Goal: Use online tool/utility: Use online tool/utility

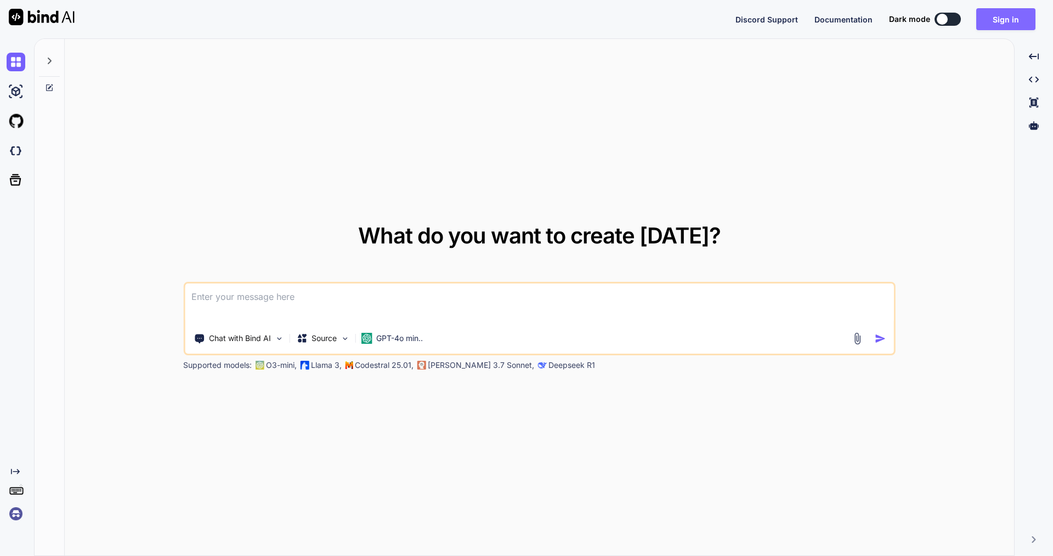
click at [1021, 16] on button "Sign in" at bounding box center [1005, 19] width 59 height 22
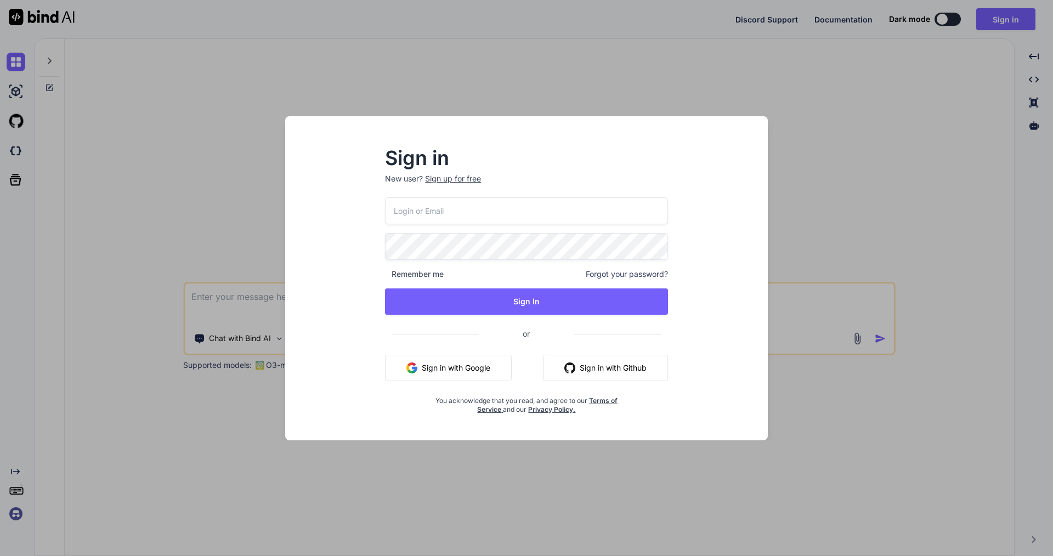
type input "[PERSON_NAME][EMAIL_ADDRESS][DOMAIN_NAME]"
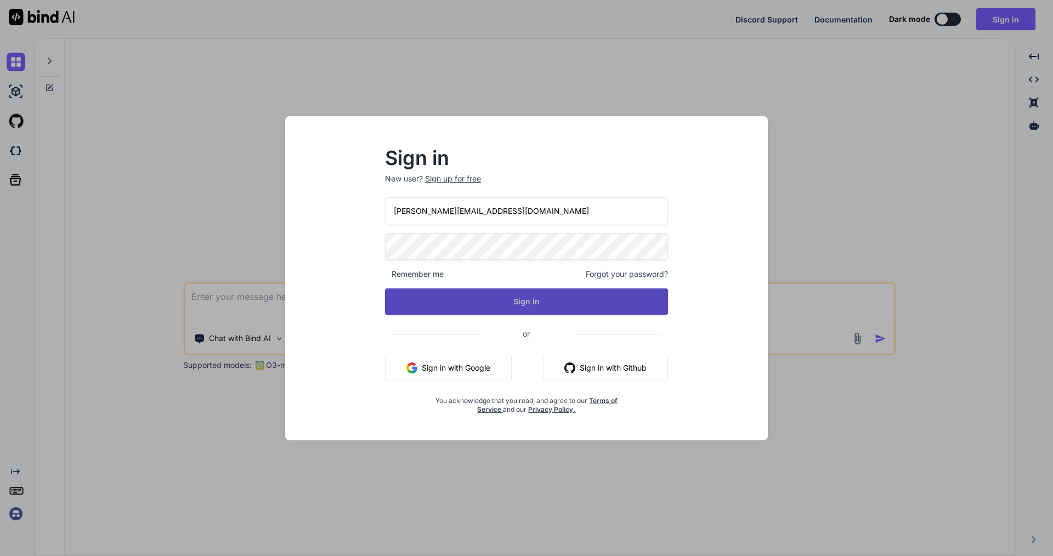
click at [508, 303] on button "Sign In" at bounding box center [526, 301] width 282 height 26
click at [532, 306] on button "Sign In" at bounding box center [526, 301] width 282 height 26
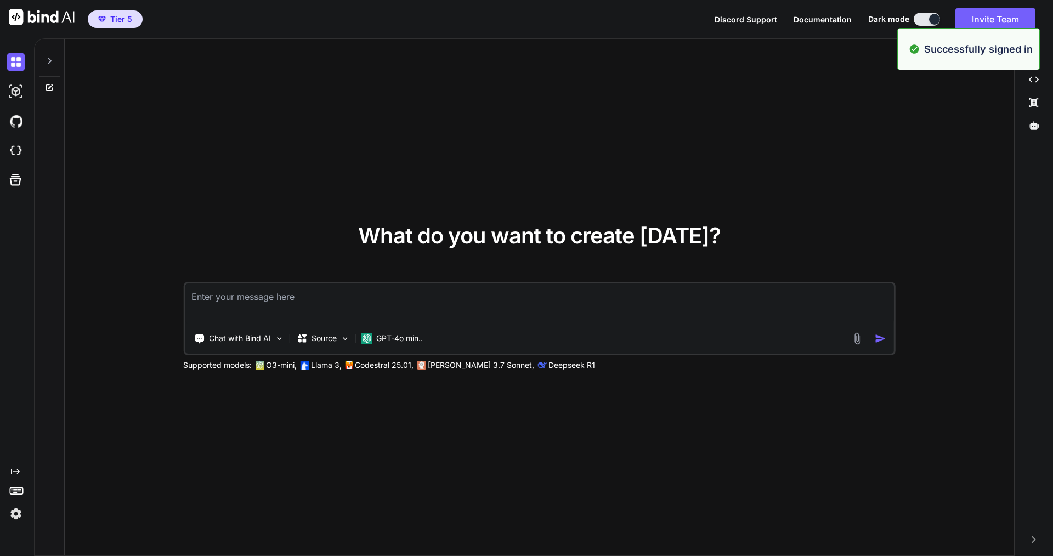
click at [323, 288] on textarea at bounding box center [539, 303] width 709 height 41
click at [326, 296] on textarea at bounding box center [539, 303] width 709 height 41
type textarea "x"
type textarea "I"
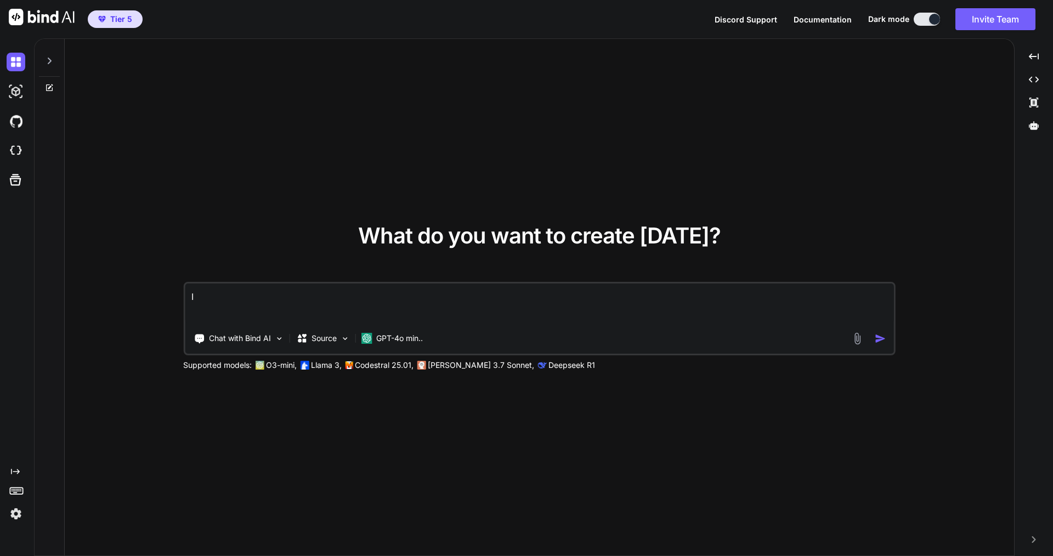
type textarea "x"
type textarea "I"
type textarea "x"
type textarea "I w"
type textarea "x"
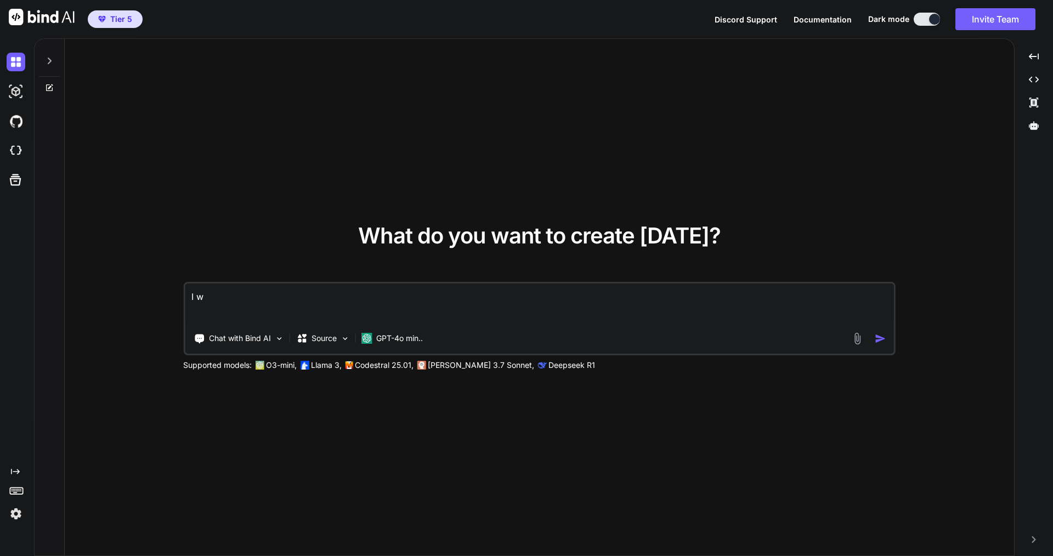
type textarea "I wa"
type textarea "x"
type textarea "I wan"
type textarea "x"
type textarea "I want"
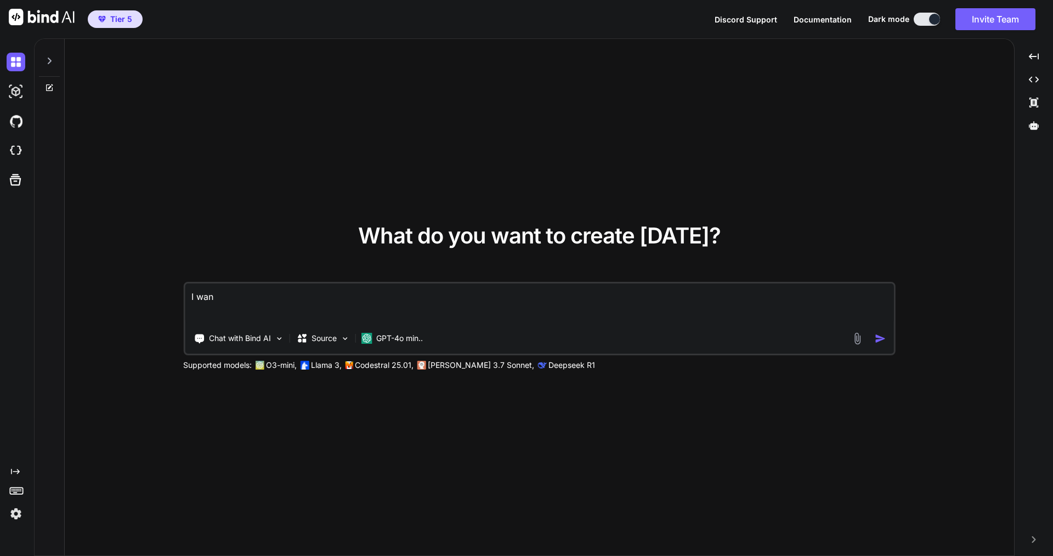
type textarea "x"
type textarea "I want"
type textarea "x"
type textarea "I want a"
type textarea "x"
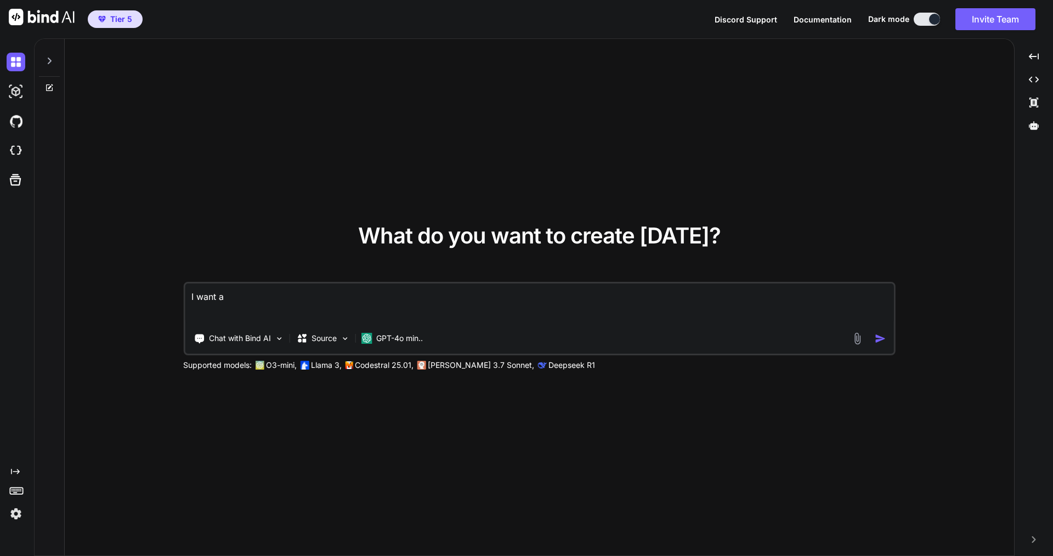
type textarea "I want an"
type textarea "x"
type textarea "I want an"
type textarea "x"
type textarea "I want an e"
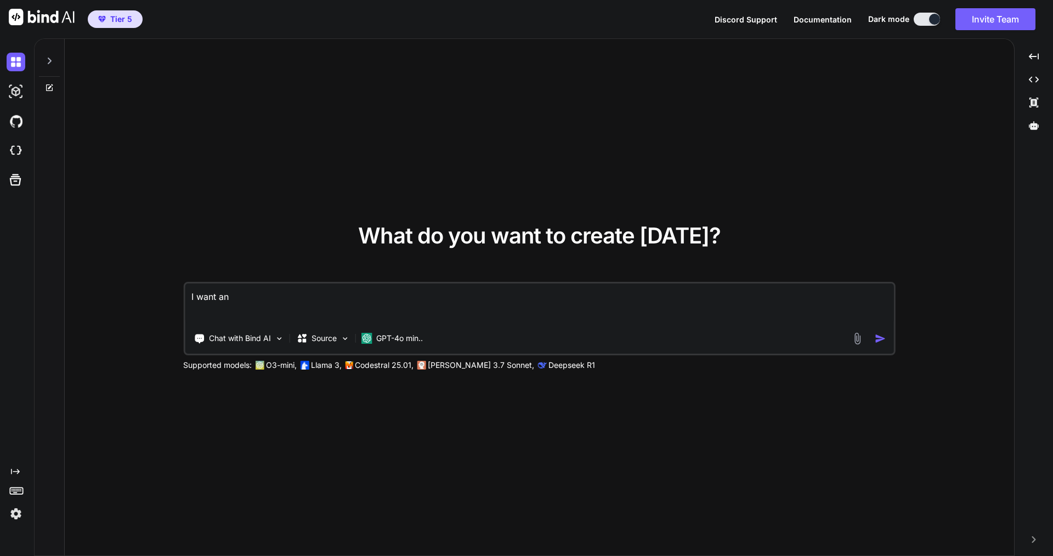
type textarea "x"
type textarea "I want an ex"
type textarea "x"
type textarea "I want an e"
type textarea "x"
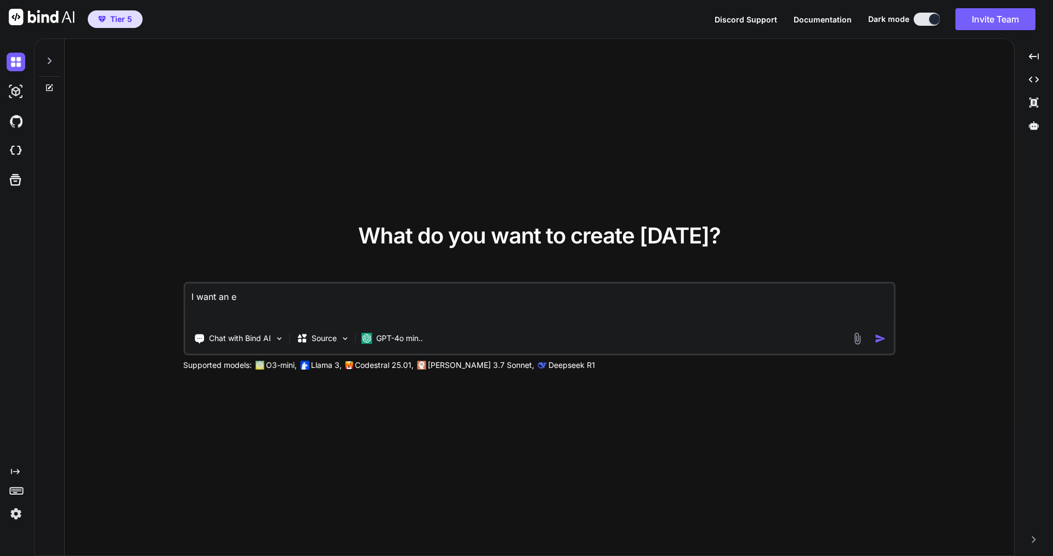
type textarea "I want an"
type textarea "x"
type textarea "I want an"
type textarea "x"
type textarea "I want a"
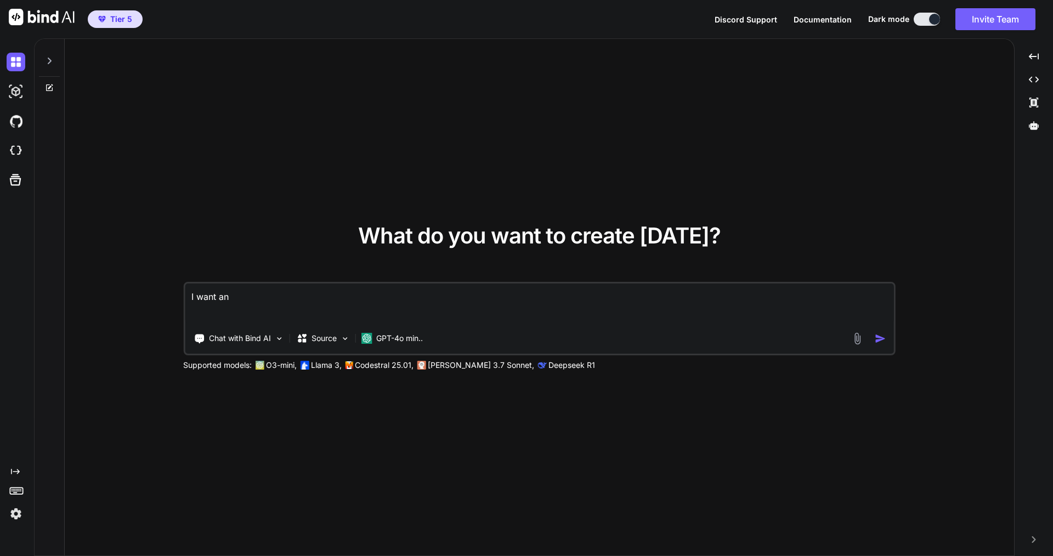
type textarea "x"
type textarea "I want"
type textarea "x"
type textarea "I want"
type textarea "x"
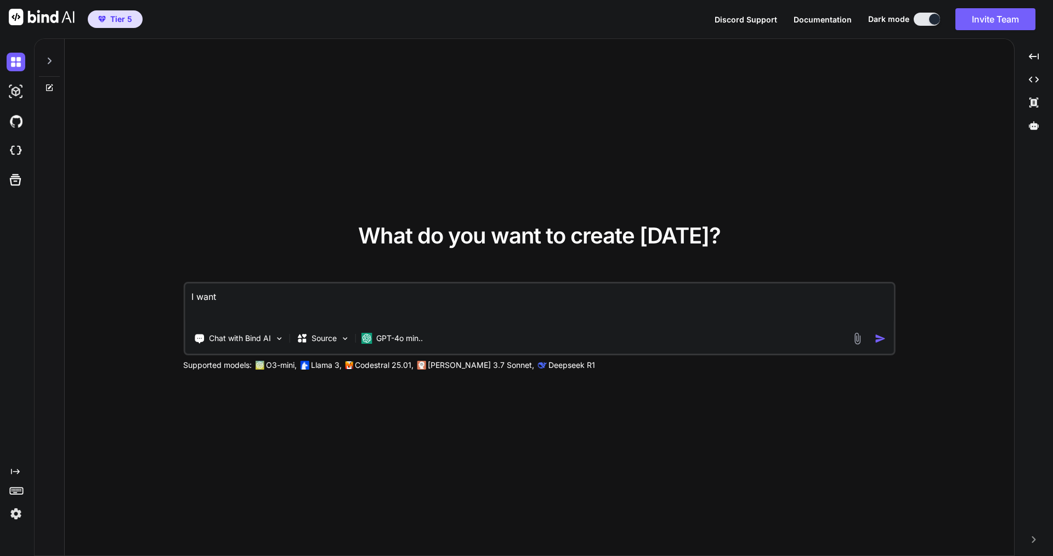
type textarea "I wan"
type textarea "x"
type textarea "I wa"
type textarea "x"
type textarea "I w"
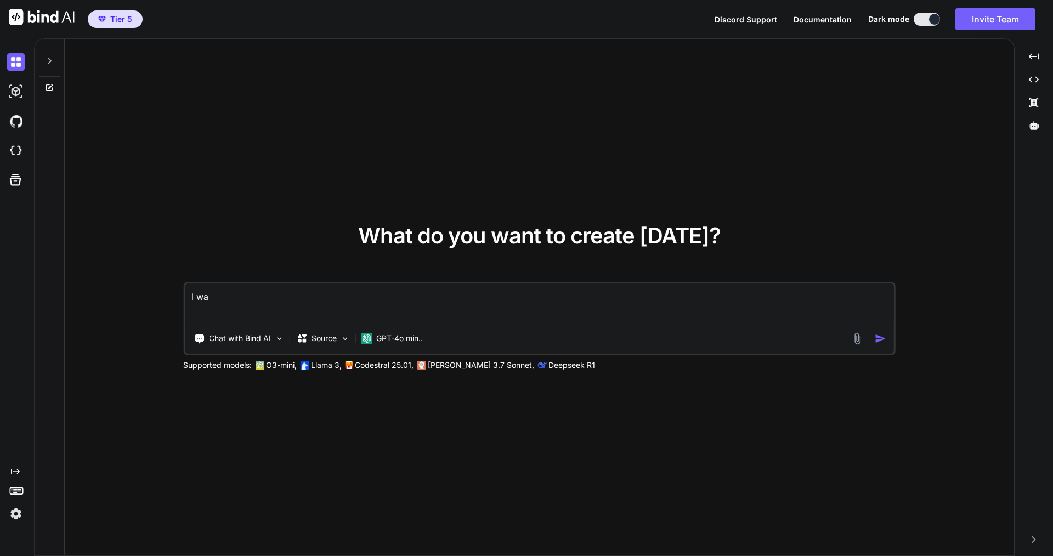
type textarea "x"
type textarea "I"
type textarea "x"
type textarea "I"
type textarea "x"
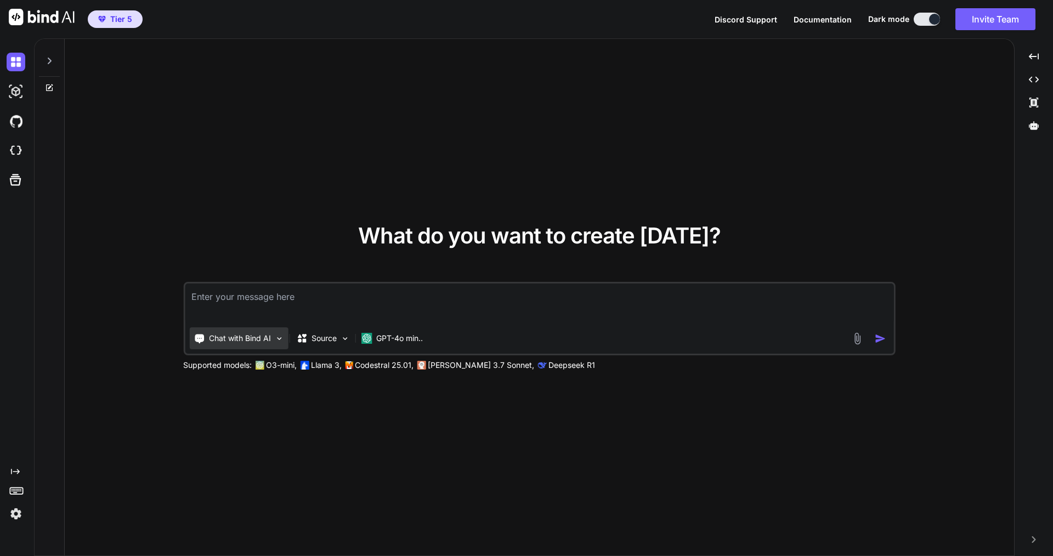
click at [265, 336] on p "Chat with Bind AI" at bounding box center [240, 338] width 62 height 11
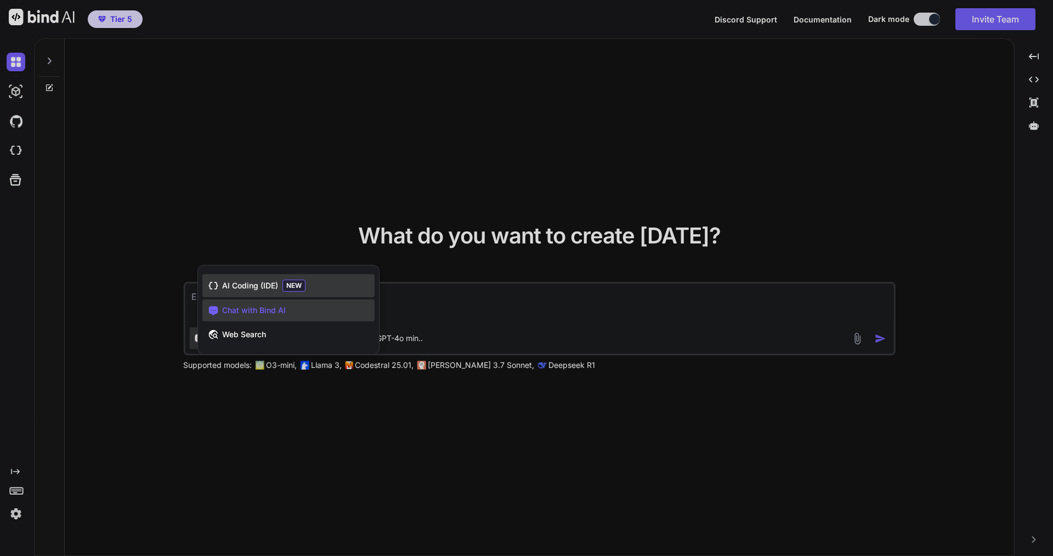
click at [248, 284] on span "AI Coding (IDE)" at bounding box center [250, 285] width 56 height 11
type textarea "x"
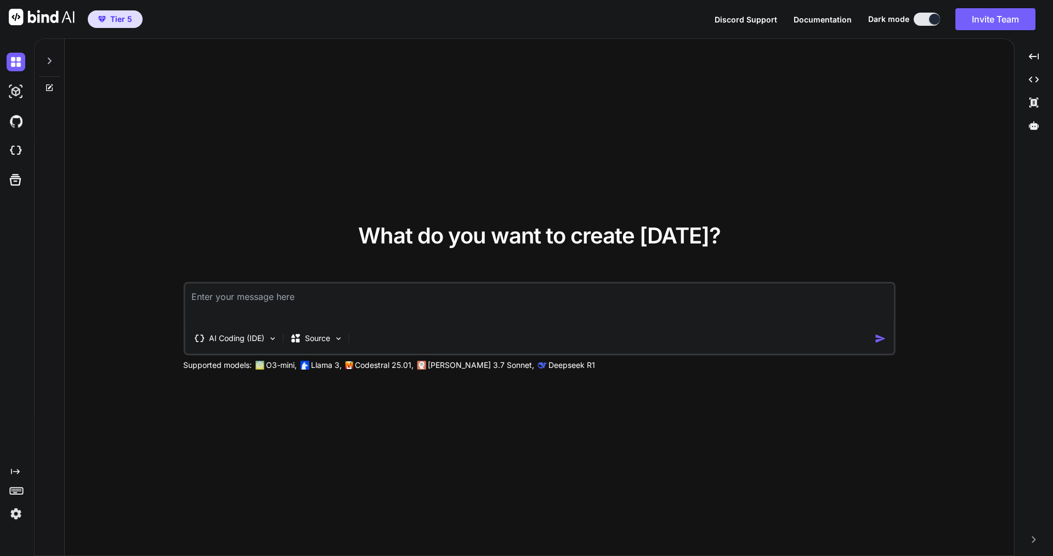
click at [255, 295] on textarea at bounding box center [539, 303] width 709 height 41
type textarea "I"
type textarea "x"
type textarea "I"
type textarea "x"
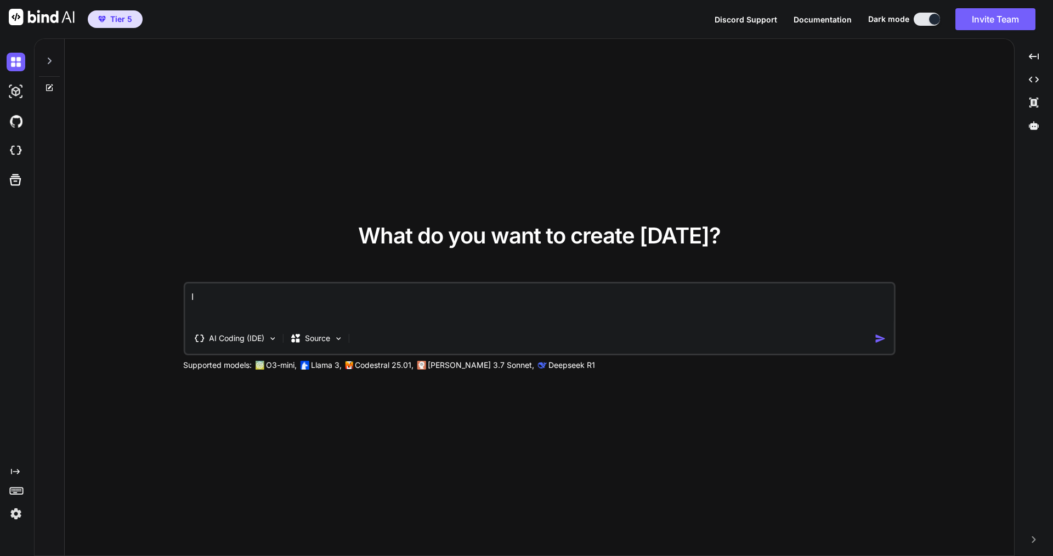
type textarea "I w"
type textarea "x"
type textarea "I wa"
type textarea "x"
type textarea "I wan"
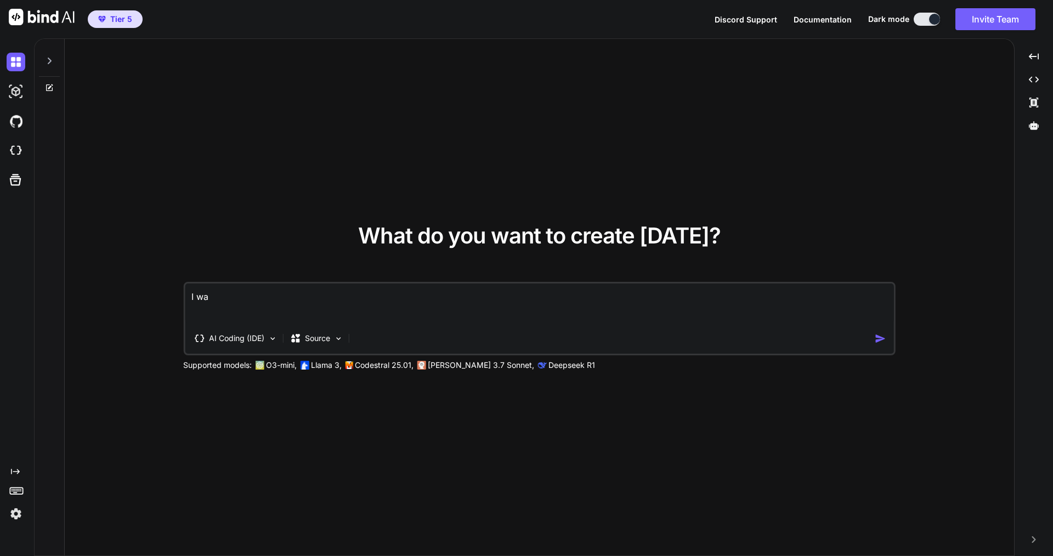
type textarea "x"
type textarea "I want"
type textarea "x"
type textarea "I want"
type textarea "x"
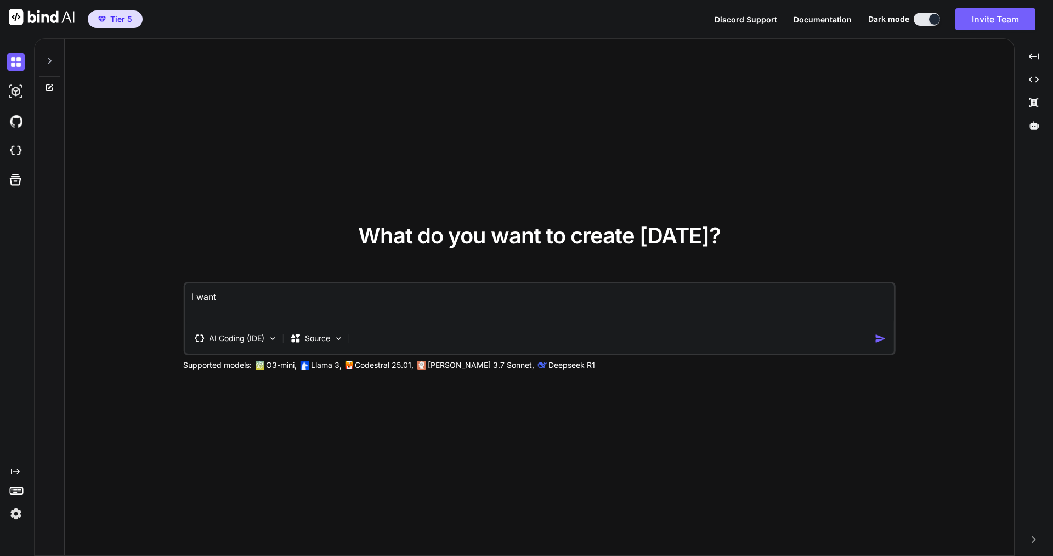
type textarea "I want a"
type textarea "x"
type textarea "I want an"
type textarea "x"
type textarea "I want an"
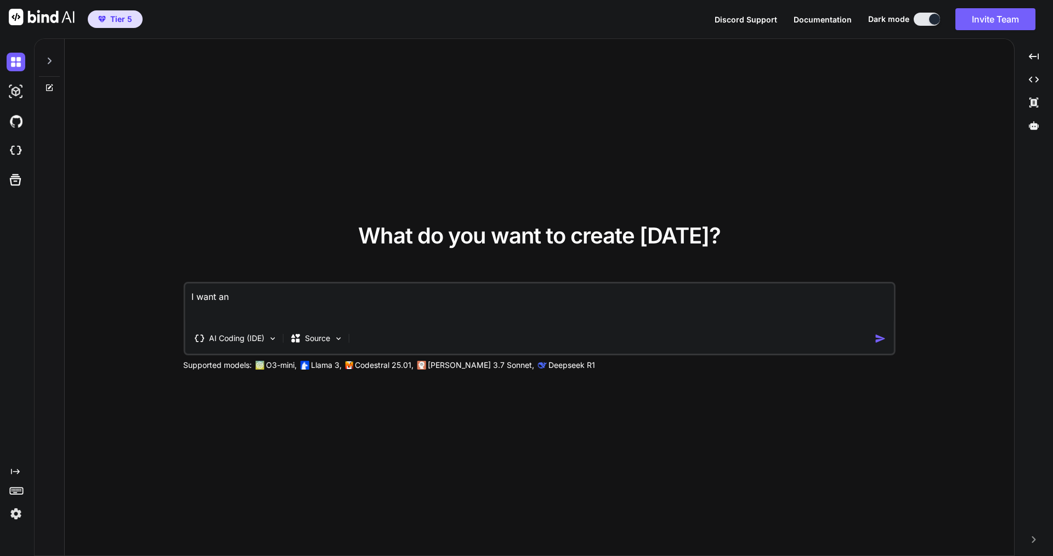
type textarea "x"
type textarea "I want an e"
type textarea "x"
type textarea "I want an ex"
type textarea "x"
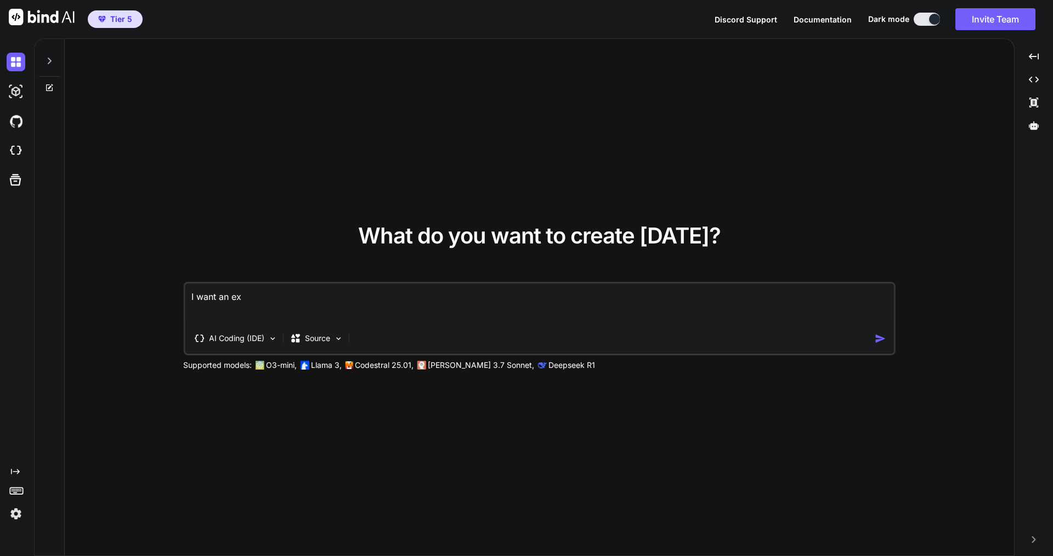
type textarea "I want an exa"
type textarea "x"
type textarea "I want an exac"
type textarea "x"
type textarea "I want an exact"
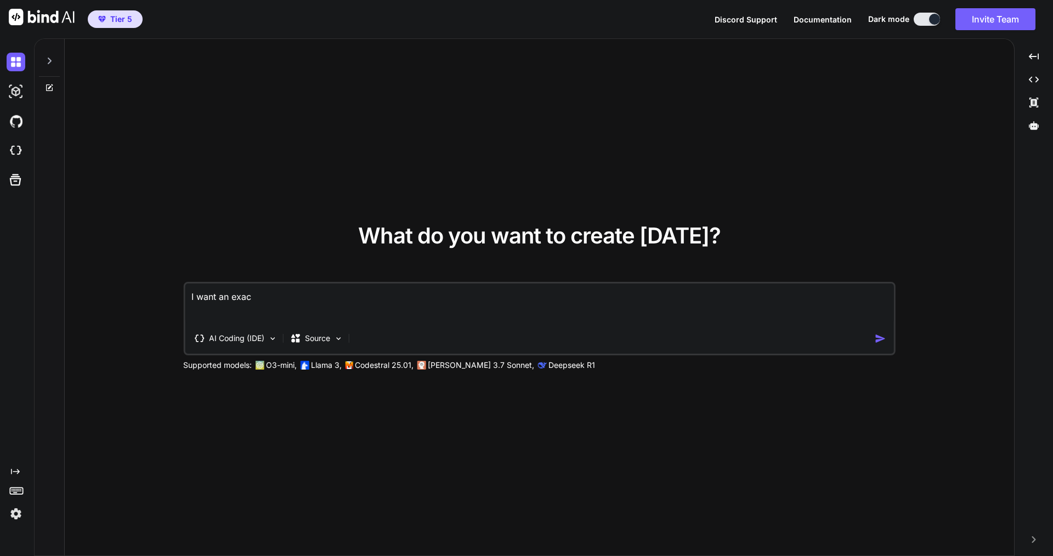
type textarea "x"
type textarea "I want an exact"
type textarea "x"
type textarea "I want an exact c"
type textarea "x"
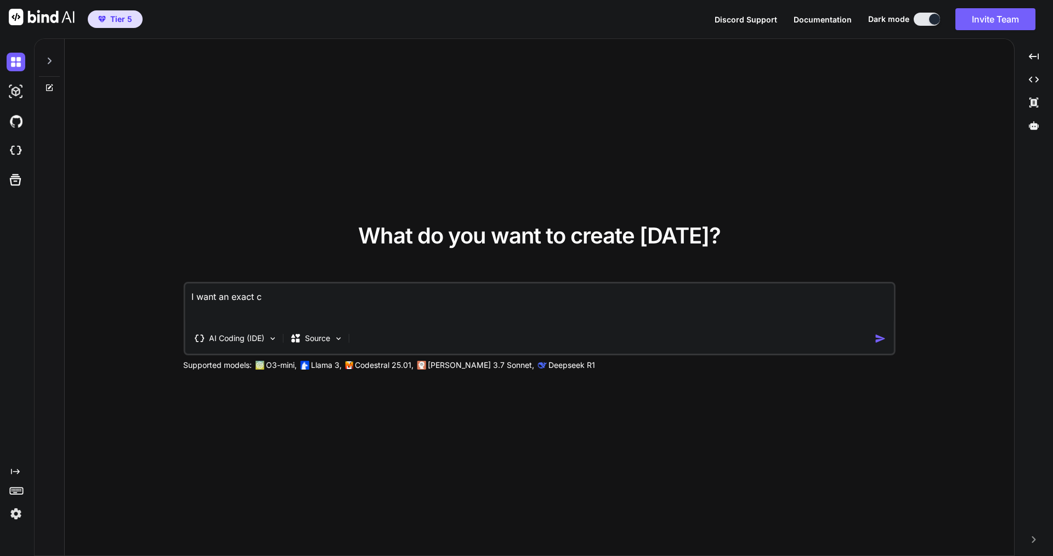
type textarea "I want an exact cl"
type textarea "x"
type textarea "I want an exact clo"
type textarea "x"
type textarea "I want an exact clon"
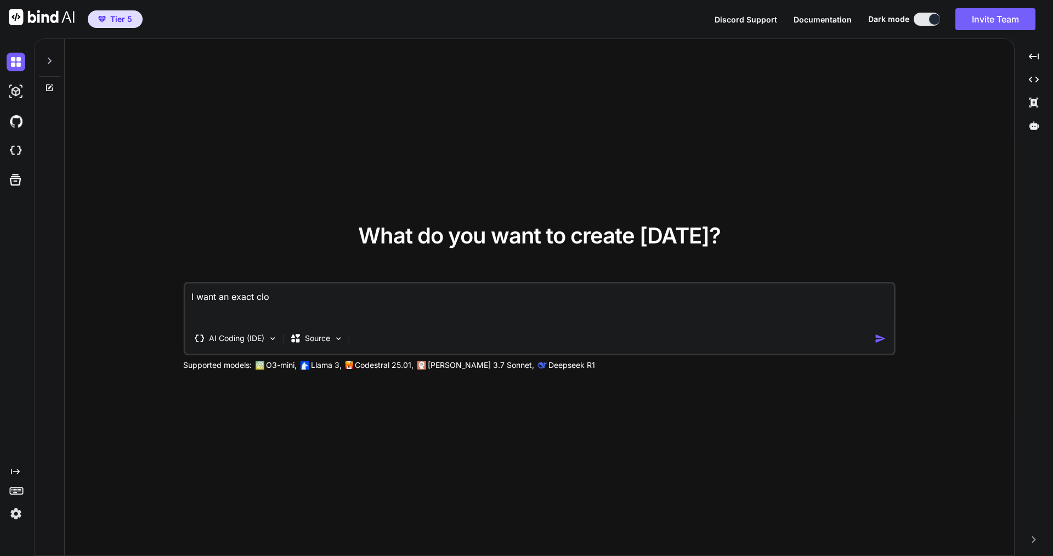
type textarea "x"
type textarea "I want an exact clone"
type textarea "x"
type textarea "I want an exact clone"
type textarea "x"
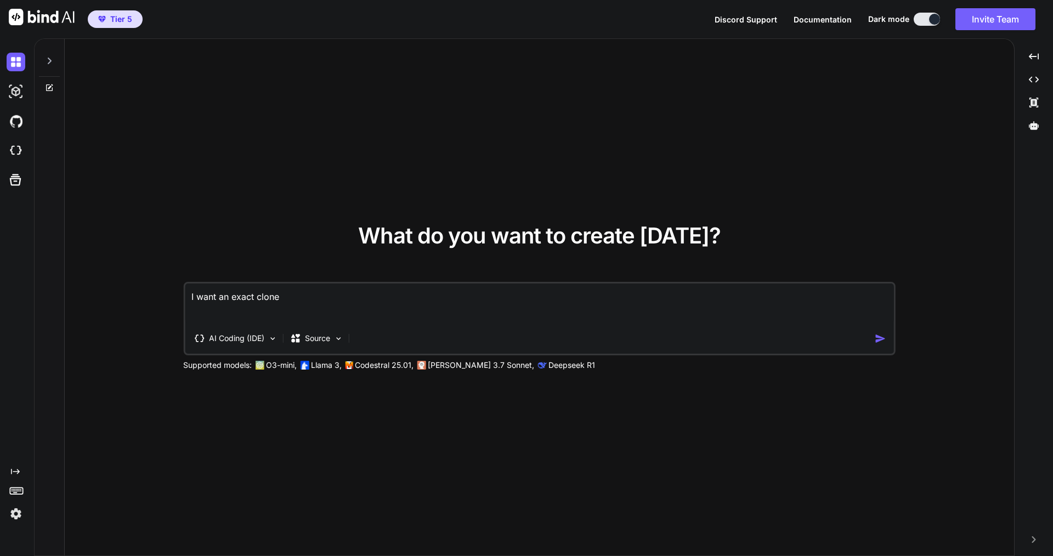
type textarea "I want an exact clone o"
type textarea "x"
type textarea "I want an exact clone of"
type textarea "x"
type textarea "I want an exact clone of"
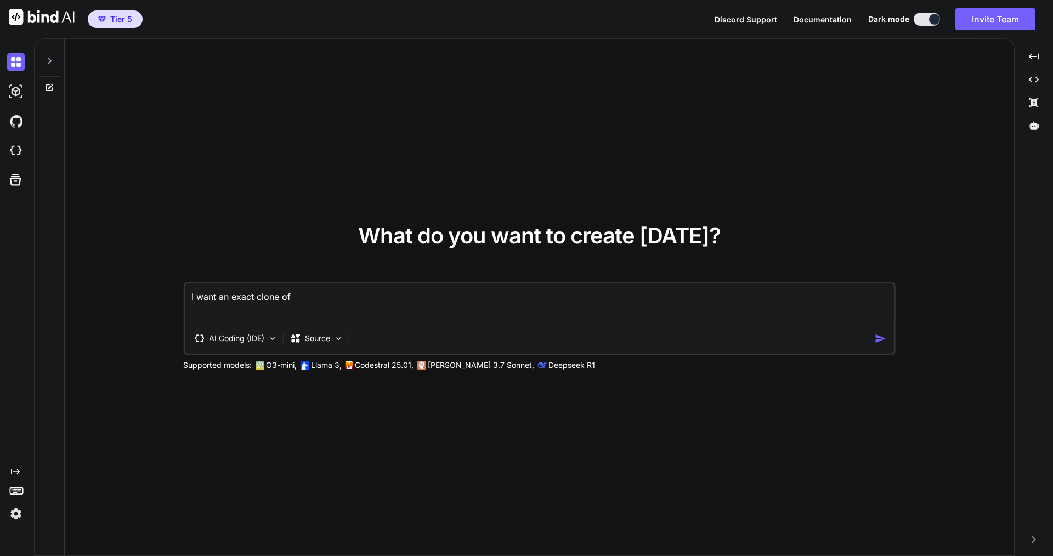
type textarea "x"
type textarea "I want an exact clone of t"
type textarea "x"
type textarea "I want an exact clone of tr"
type textarea "x"
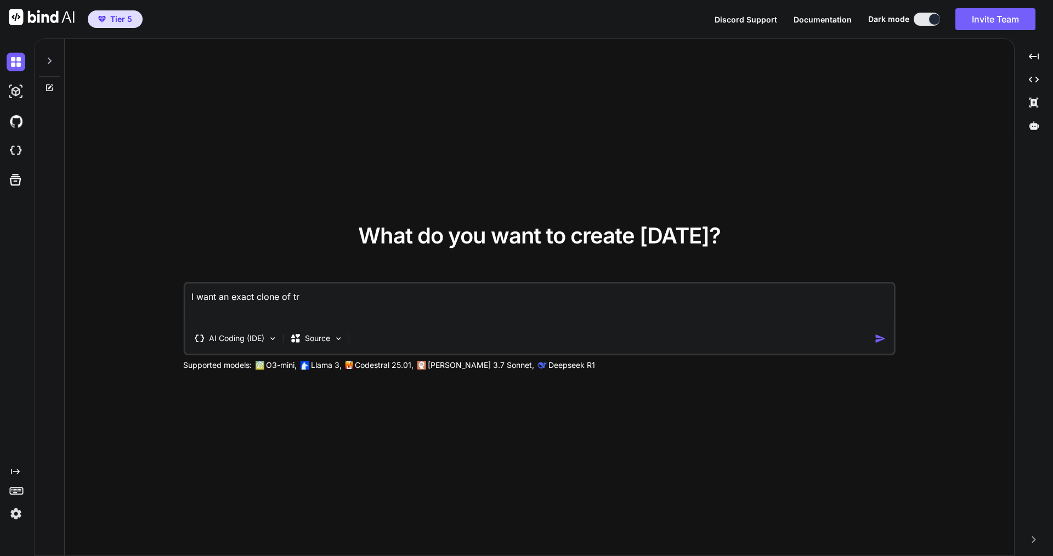
type textarea "I want an exact clone of tre"
type textarea "x"
type textarea "I want an exact clone of trel"
type textarea "x"
type textarea "I want an exact clone of trell"
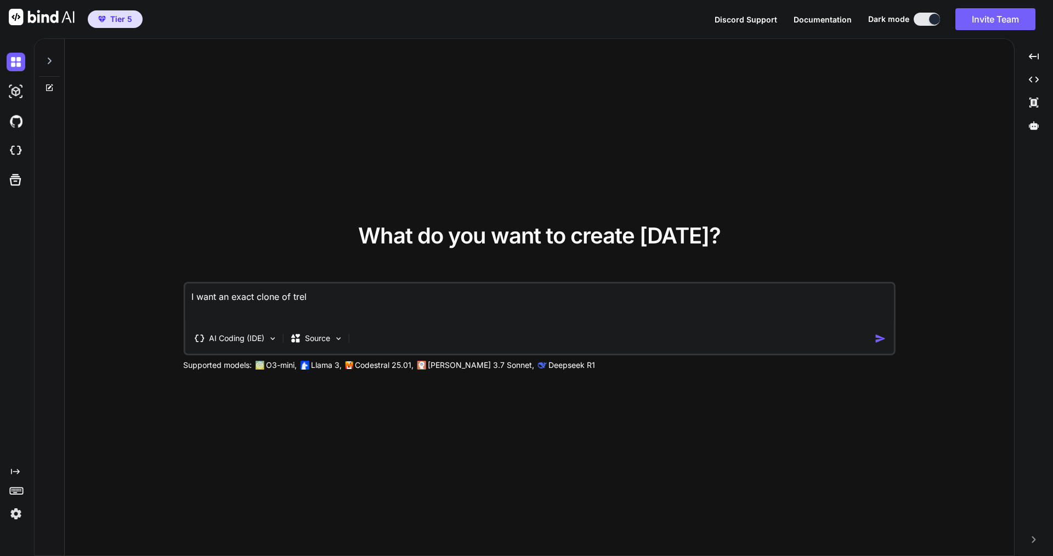
type textarea "x"
type textarea "I want an exact clone of trello"
type textarea "x"
type textarea "I want an exact clone of trello"
type textarea "x"
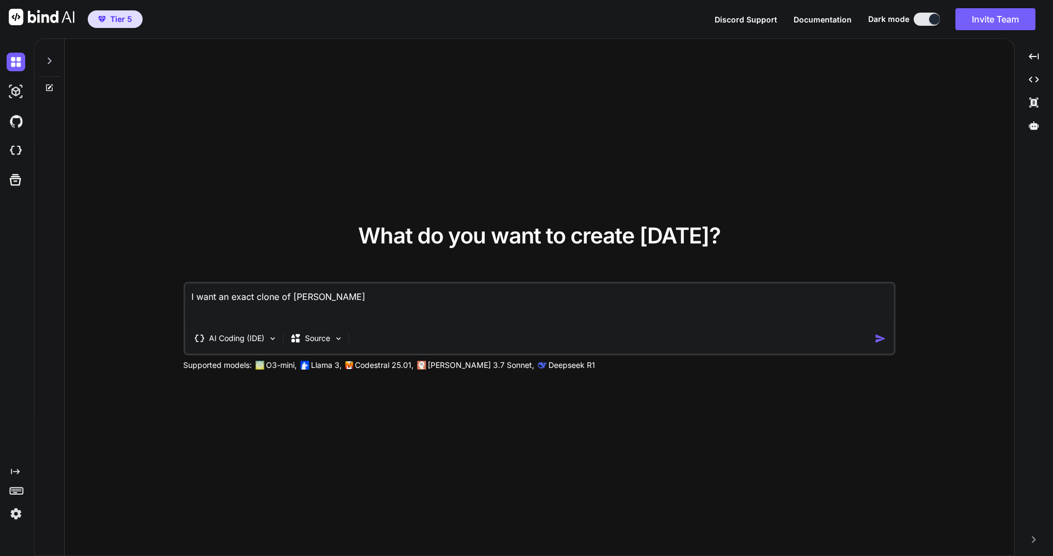
type textarea "I want an exact clone of trello w"
type textarea "x"
type textarea "I want an exact clone of trello wi"
type textarea "x"
type textarea "I want an exact clone of trello wit"
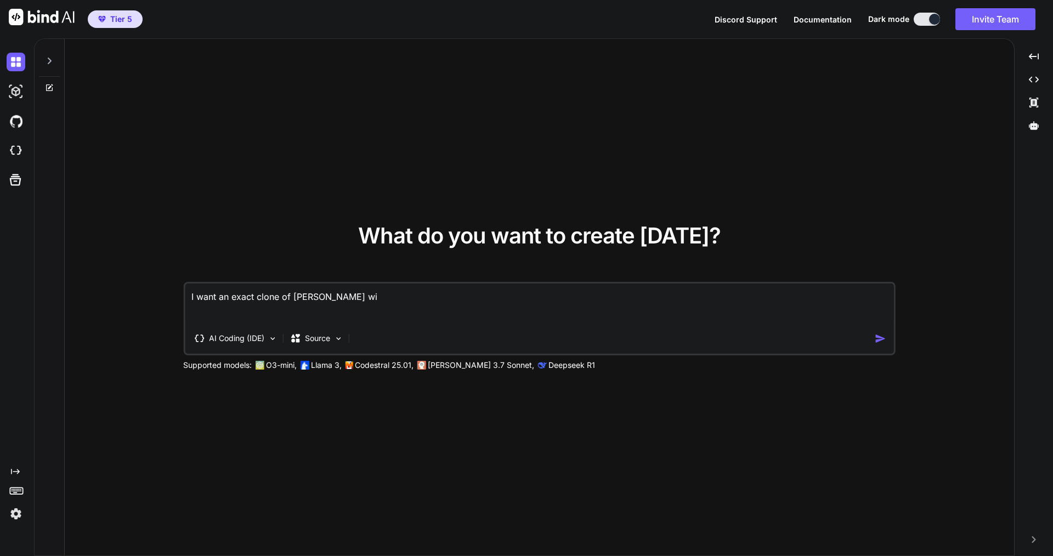
type textarea "x"
type textarea "I want an exact clone of trello with"
type textarea "x"
type textarea "I want an exact clone of trello with"
type textarea "x"
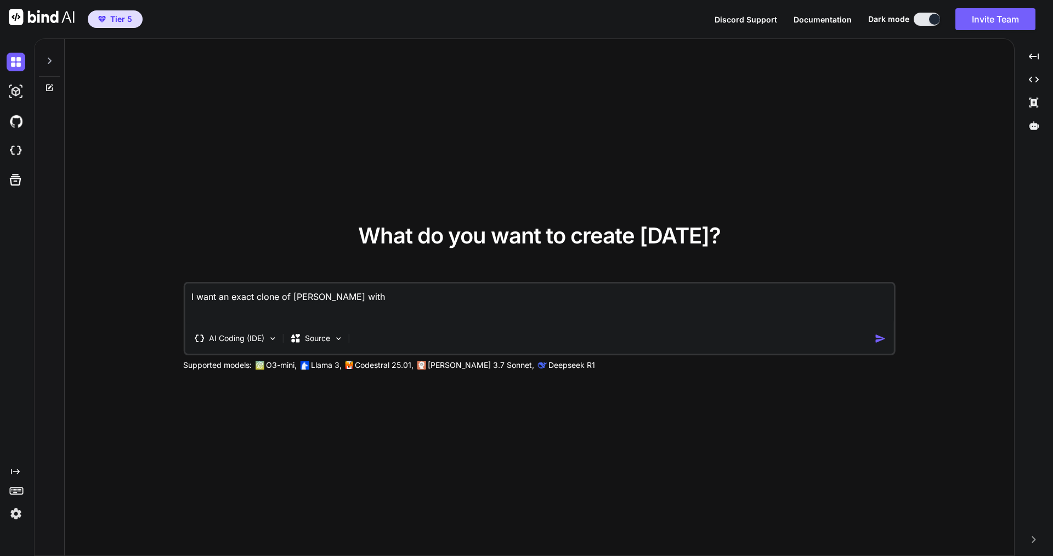
type textarea "I want an exact clone of trello with a"
type textarea "x"
type textarea "I want an exact clone of trello with al"
type textarea "x"
type textarea "I want an exact clone of trello with all"
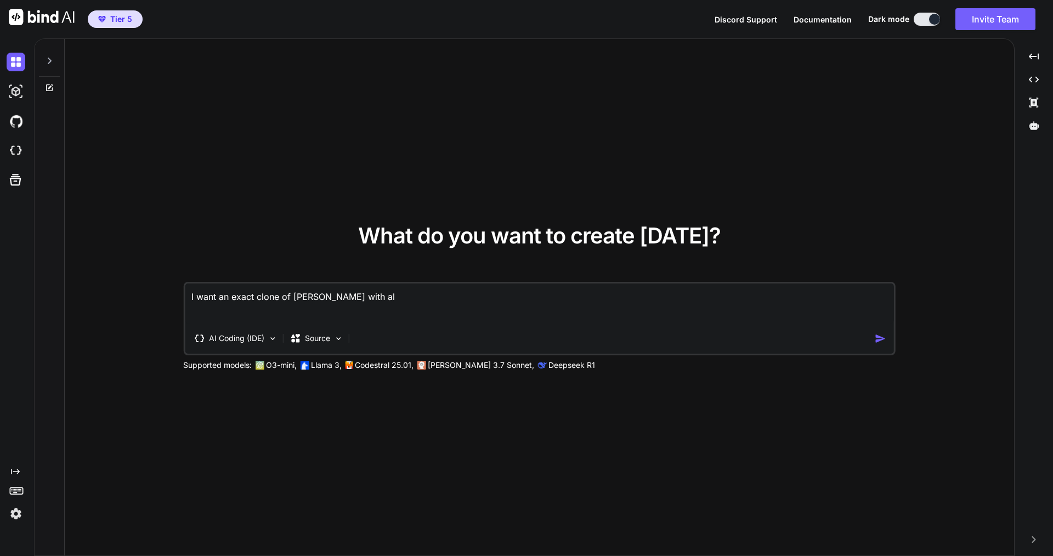
type textarea "x"
type textarea "I want an exact clone of trello with all"
type textarea "x"
type textarea "I want an exact clone of trello with all i"
type textarea "x"
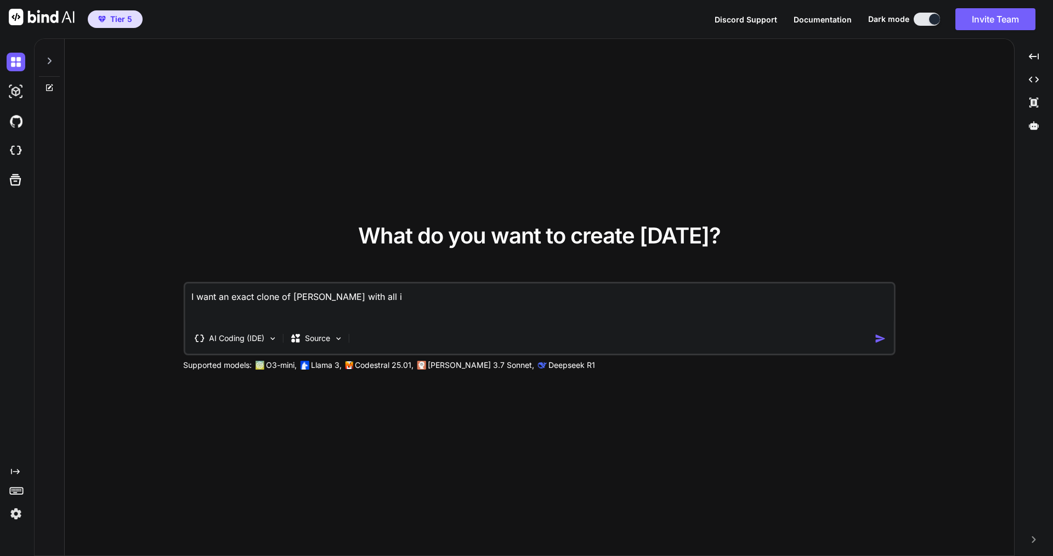
type textarea "I want an exact clone of trello with all it"
type textarea "x"
type textarea "I want an exact clone of trello with all its"
type textarea "x"
type textarea "I want an exact clone of trello with all its"
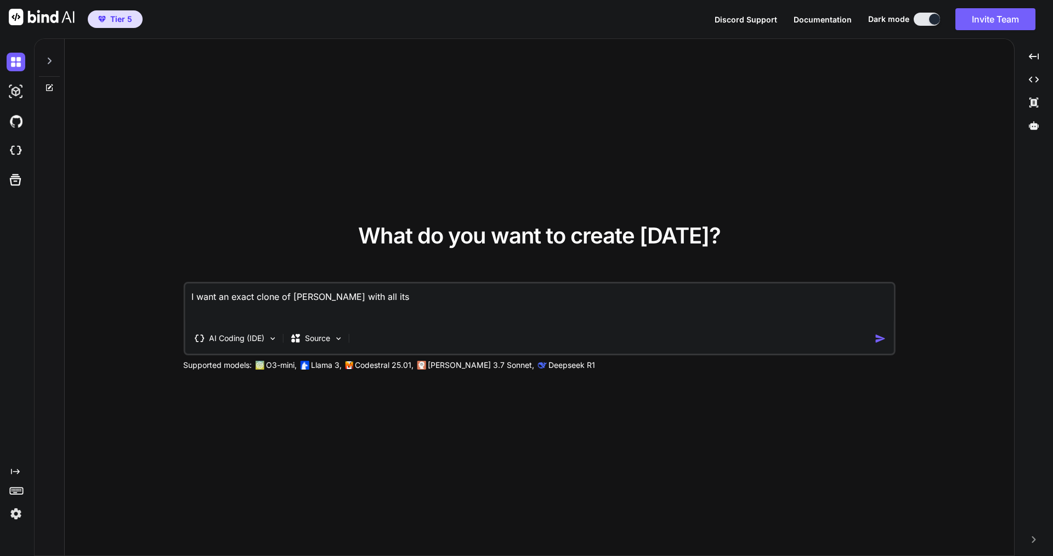
type textarea "x"
type textarea "I want an exact clone of trello with all its f"
type textarea "x"
type textarea "I want an exact clone of trello with all its fu"
type textarea "x"
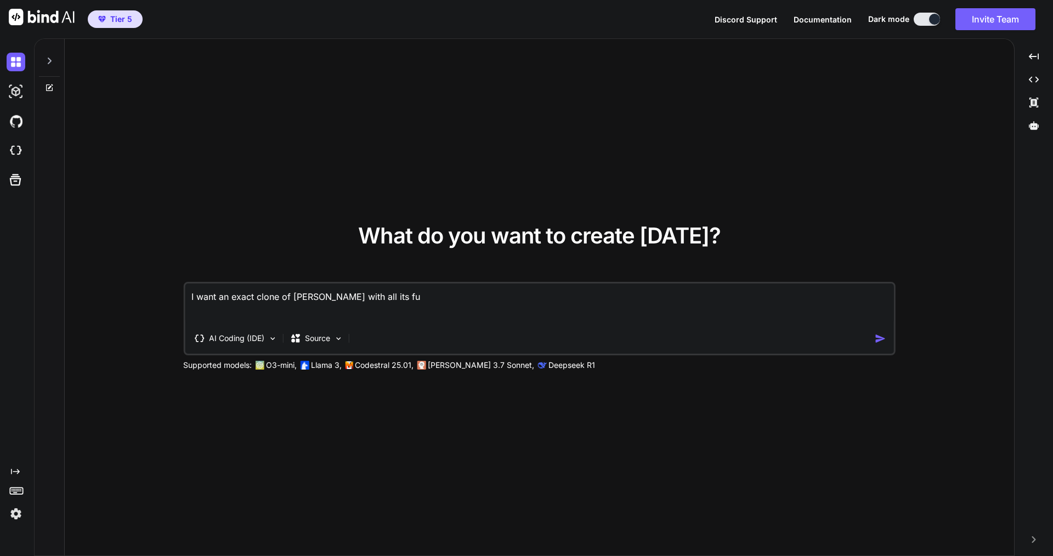
type textarea "I want an exact clone of trello with all its fun"
type textarea "x"
type textarea "I want an exact clone of trello with all its func"
type textarea "x"
type textarea "I want an exact clone of trello with all its funct"
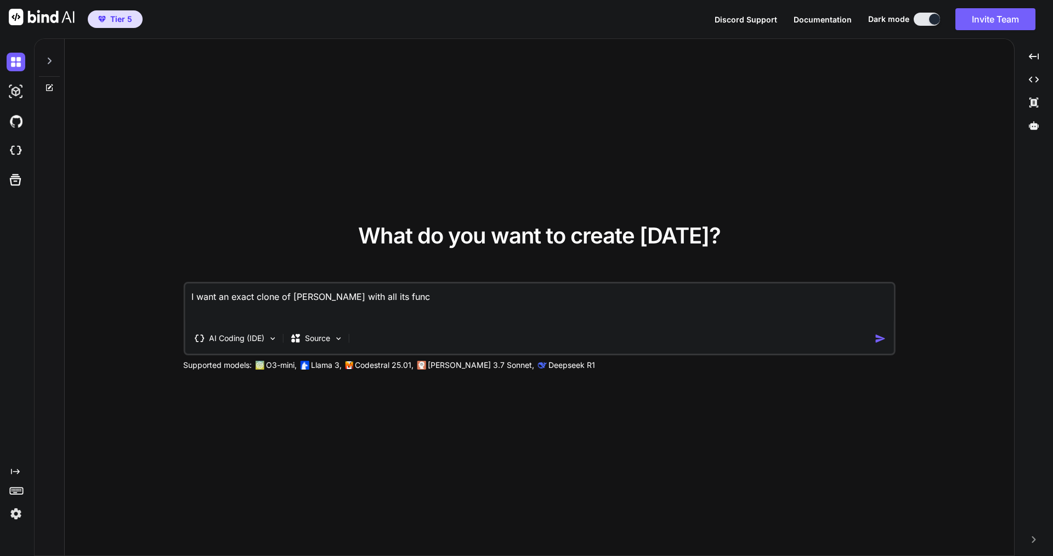
type textarea "x"
type textarea "I want an exact clone of trello with all its functi"
type textarea "x"
type textarea "I want an exact clone of trello with all its functio"
type textarea "x"
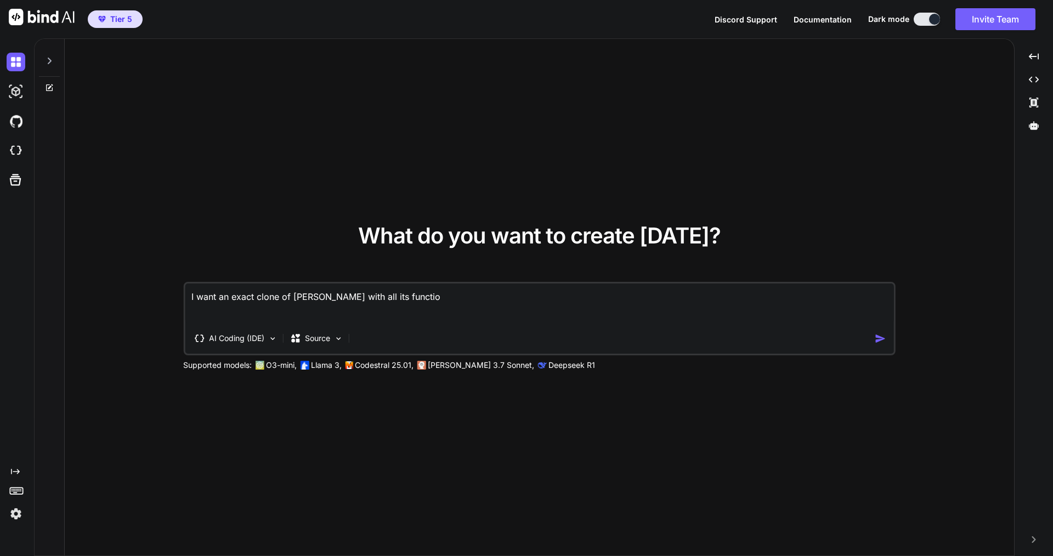
type textarea "I want an exact clone of trello with all its function"
type textarea "x"
type textarea "I want an exact clone of trello with all its functiona"
type textarea "x"
type textarea "I want an exact clone of trello with all its functional"
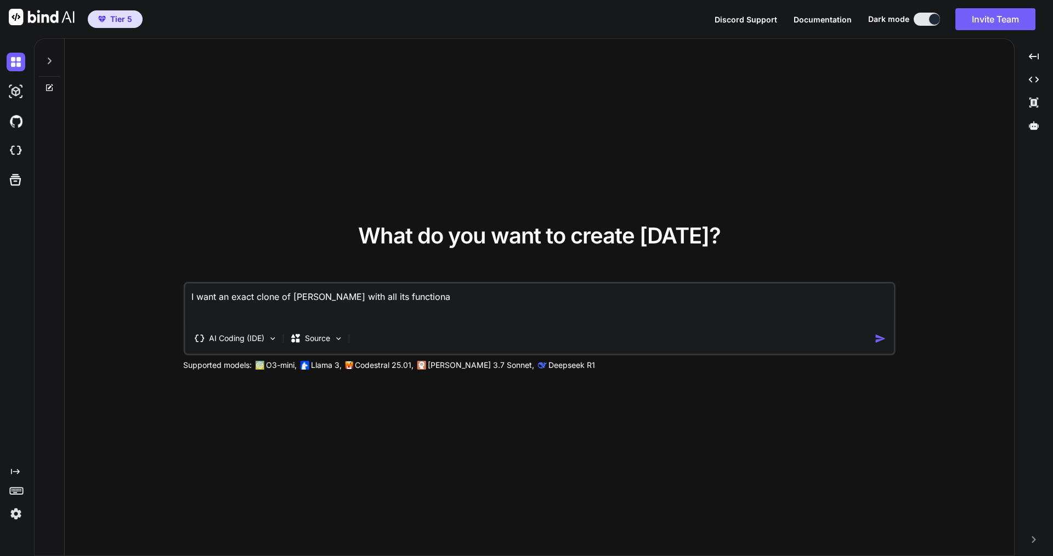
type textarea "x"
type textarea "I want an exact clone of trello with all its functionali"
type textarea "x"
type textarea "I want an exact clone of trello with all its functionalit"
type textarea "x"
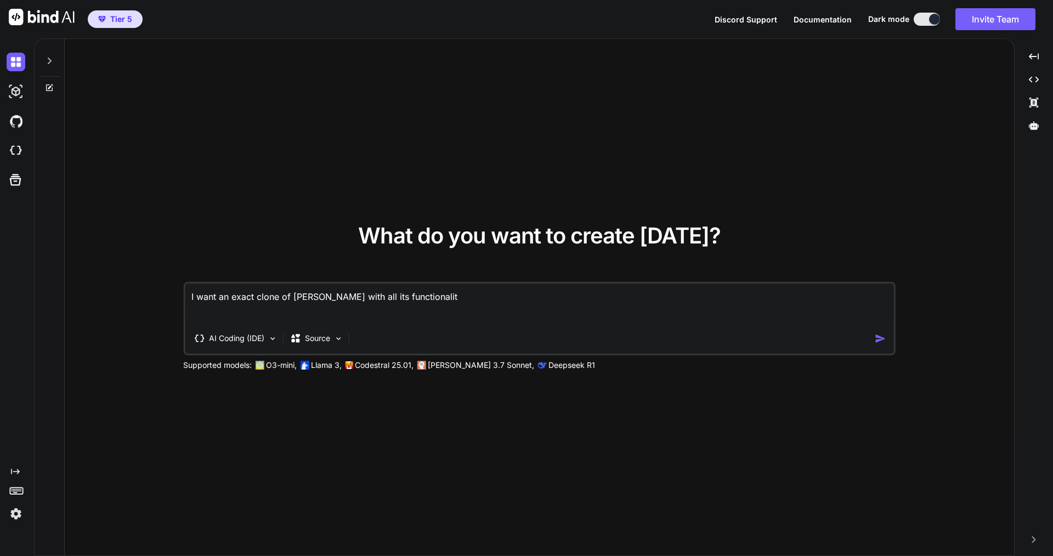
type textarea "I want an exact clone of trello with all its functionality"
type textarea "x"
type textarea "I want an exact clone of trello with all its functionality."
type textarea "x"
type textarea "I want an exact clone of trello with all its functionality."
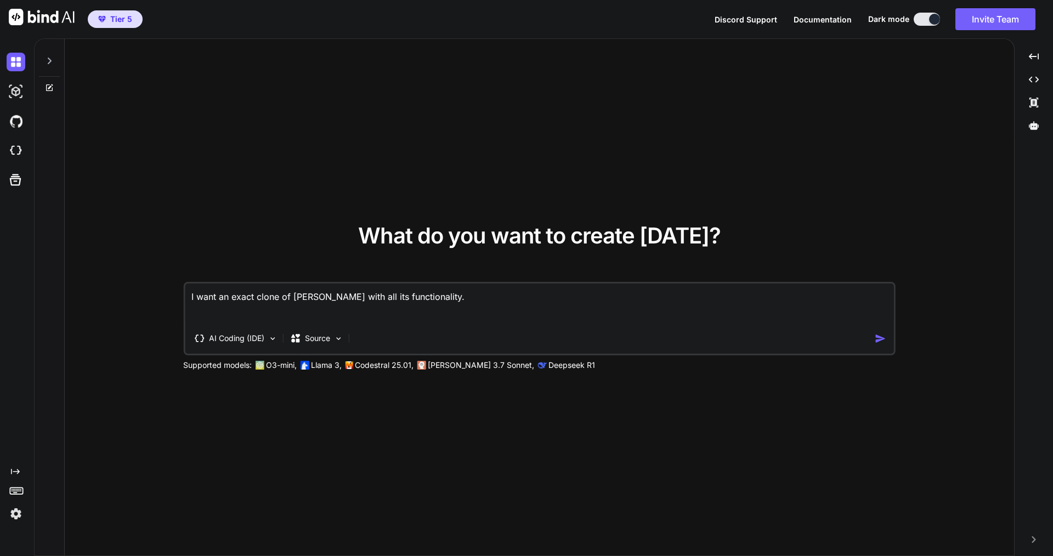
type textarea "x"
type textarea "I want an exact clone of trello with all its functionality. w"
type textarea "x"
type textarea "I want an exact clone of trello with all its functionality. we"
type textarea "x"
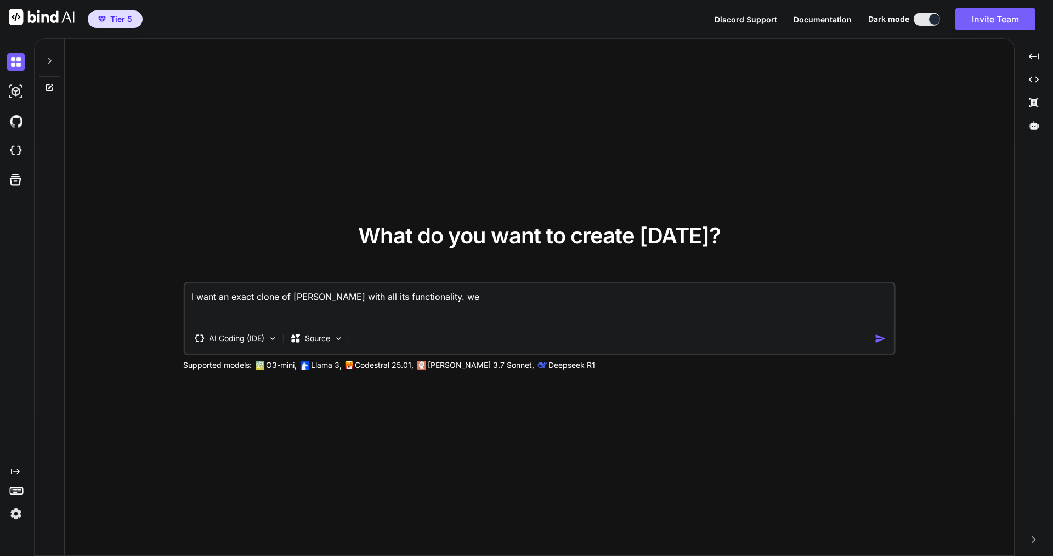
type textarea "I want an exact clone of trello with all its functionality. we"
type textarea "x"
type textarea "I want an exact clone of trello with all its functionality. we w"
type textarea "x"
type textarea "I want an exact clone of trello with all its functionality. we wi"
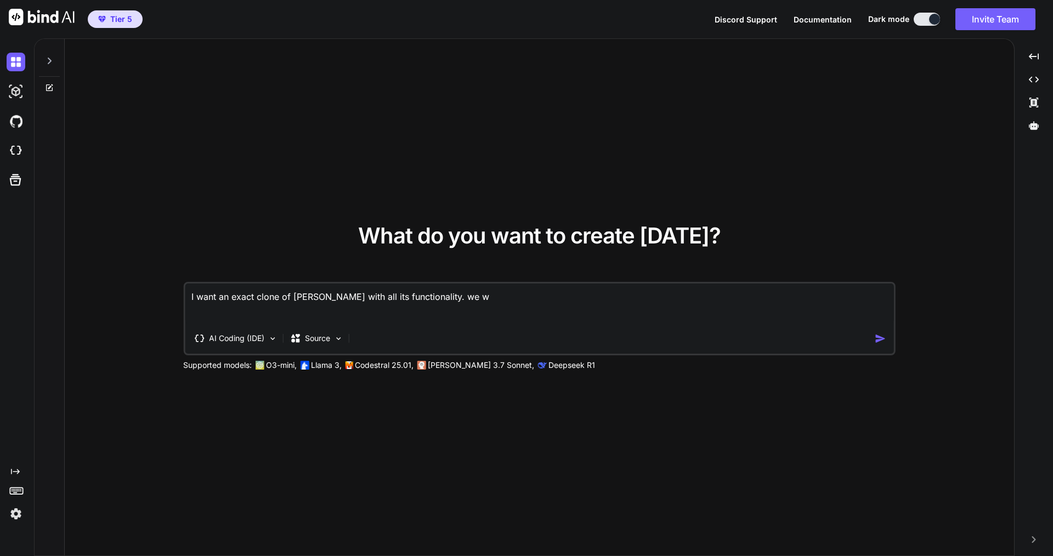
type textarea "x"
type textarea "I want an exact clone of trello with all its functionality. we wil"
type textarea "x"
type textarea "I want an exact clone of trello with all its functionality. we will"
type textarea "x"
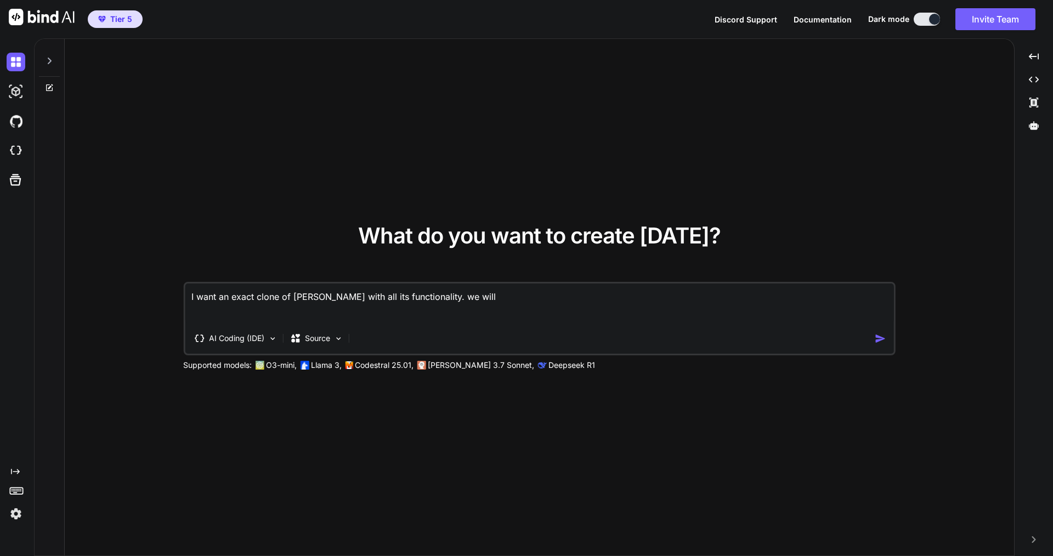
type textarea "I want an exact clone of trello with all its functionality. we will"
type textarea "x"
type textarea "I want an exact clone of trello with all its functionality. we will r"
type textarea "x"
type textarea "I want an exact clone of trello with all its functionality. we will ru"
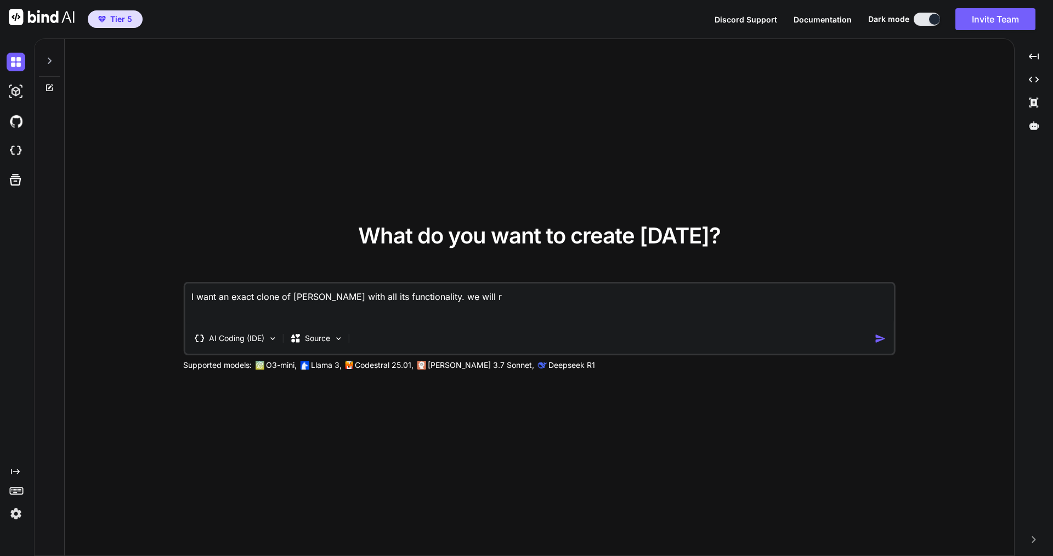
type textarea "x"
type textarea "I want an exact clone of trello with all its functionality. we will run"
type textarea "x"
type textarea "I want an exact clone of trello with all its functionality. we will run"
type textarea "x"
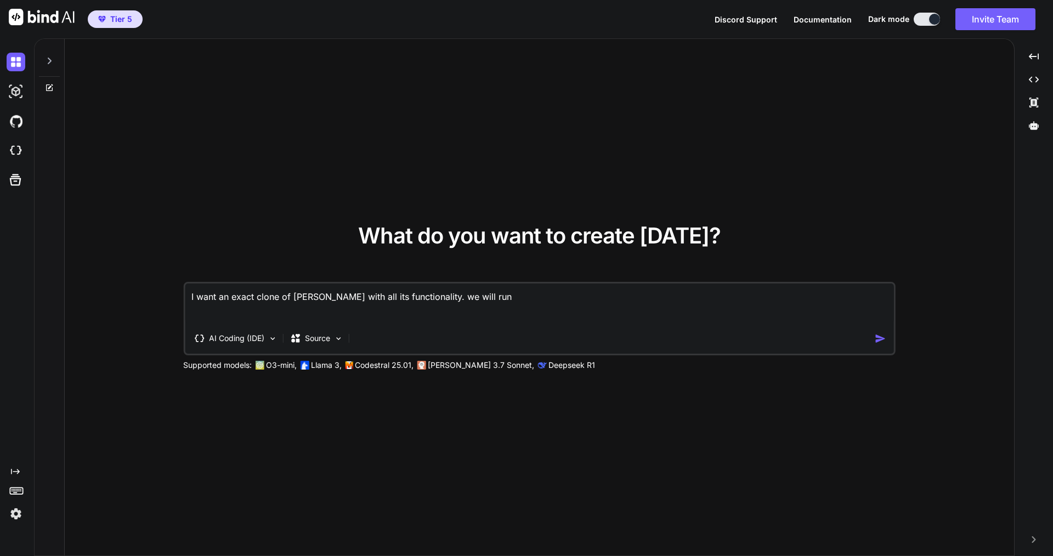
type textarea "I want an exact clone of trello with all its functionality. we will run i"
type textarea "x"
type textarea "I want an exact clone of trello with all its functionality. we will run it"
type textarea "x"
type textarea "I want an exact clone of trello with all its functionality. we will run it"
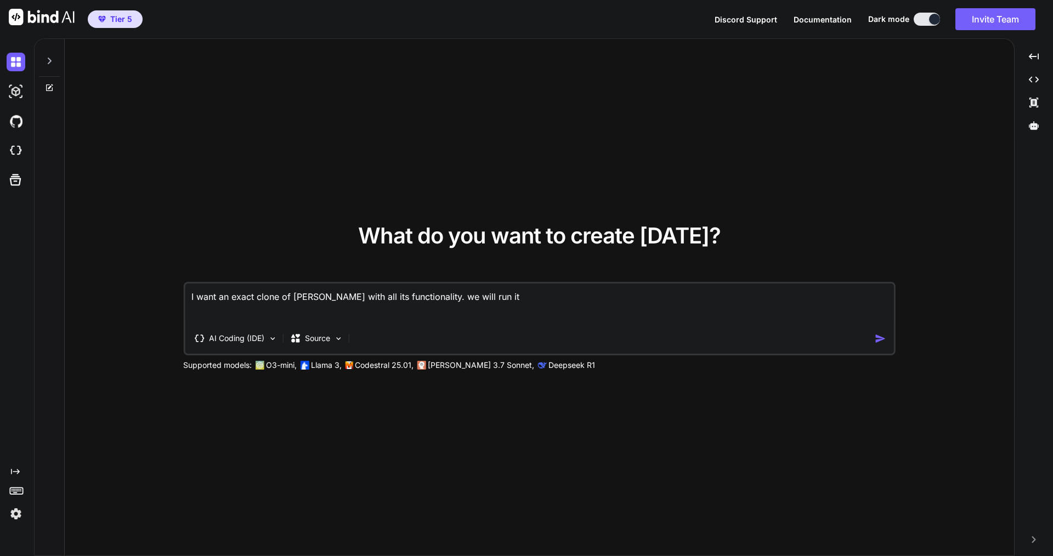
type textarea "x"
click at [880, 339] on img "button" at bounding box center [880, 339] width 12 height 12
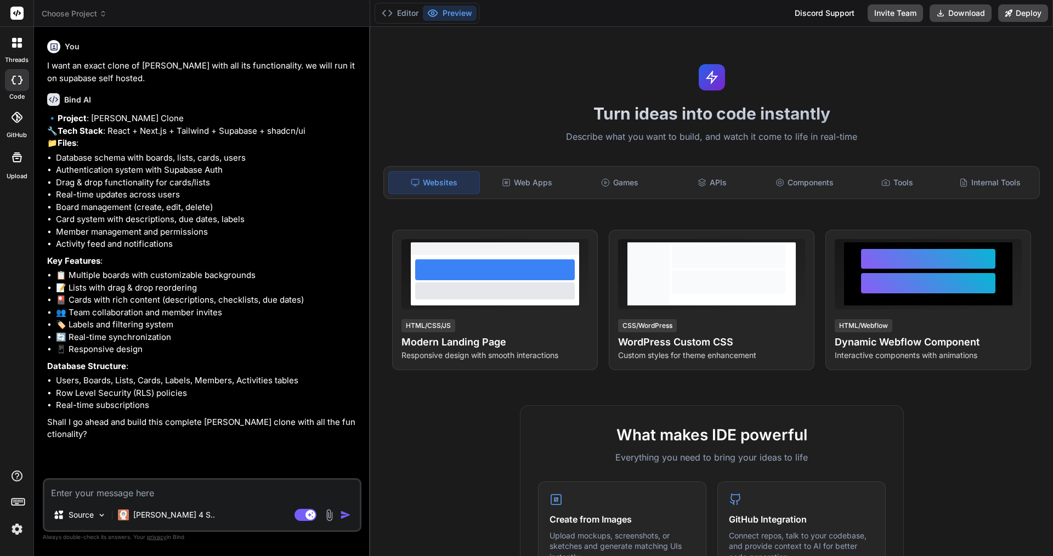
click at [105, 494] on textarea at bounding box center [201, 490] width 315 height 20
type textarea "x"
type textarea "i"
type textarea "x"
type textarea "i"
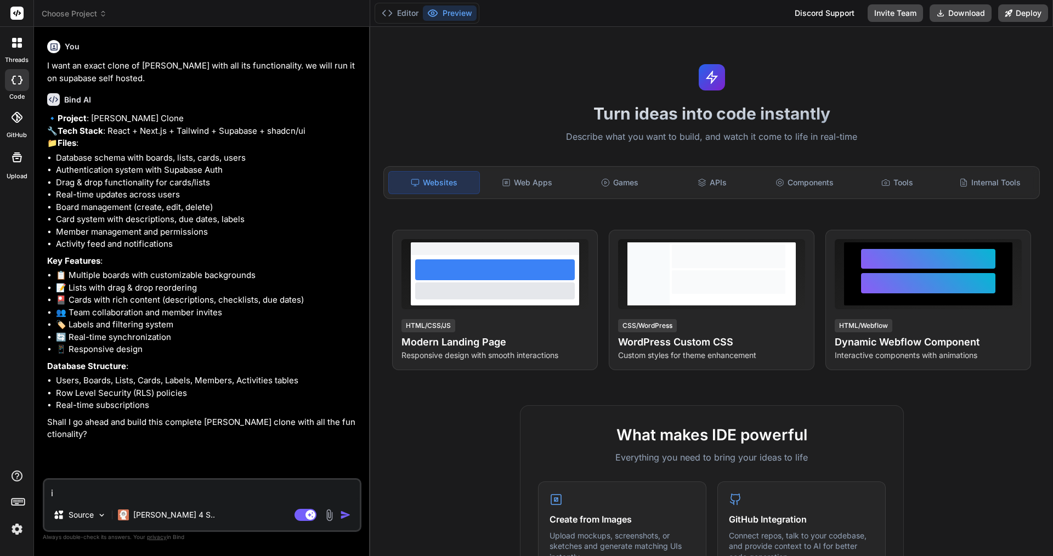
type textarea "x"
type textarea "i a"
type textarea "x"
type textarea "i al"
type textarea "x"
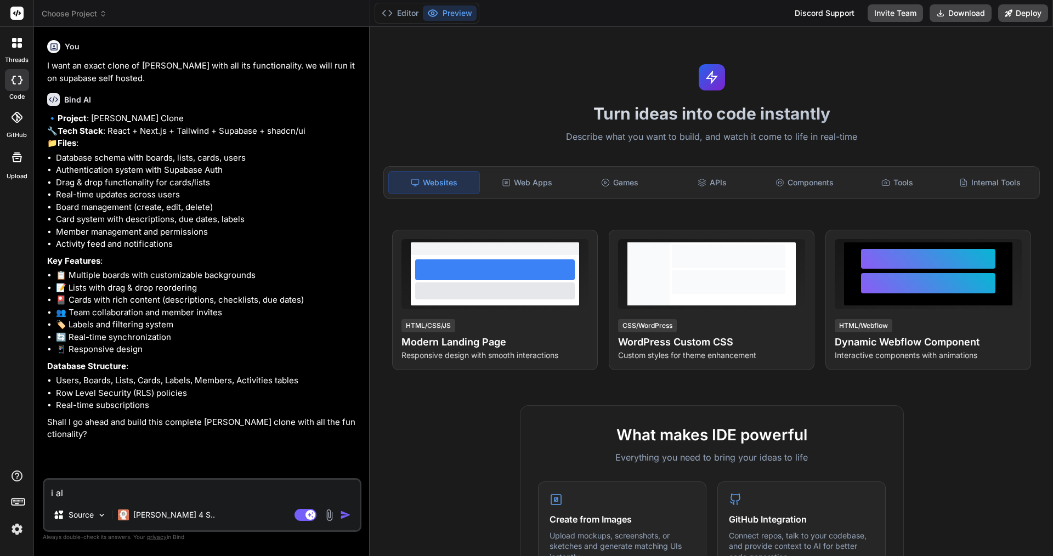
type textarea "i als"
type textarea "x"
type textarea "i also"
type textarea "x"
type textarea "i also"
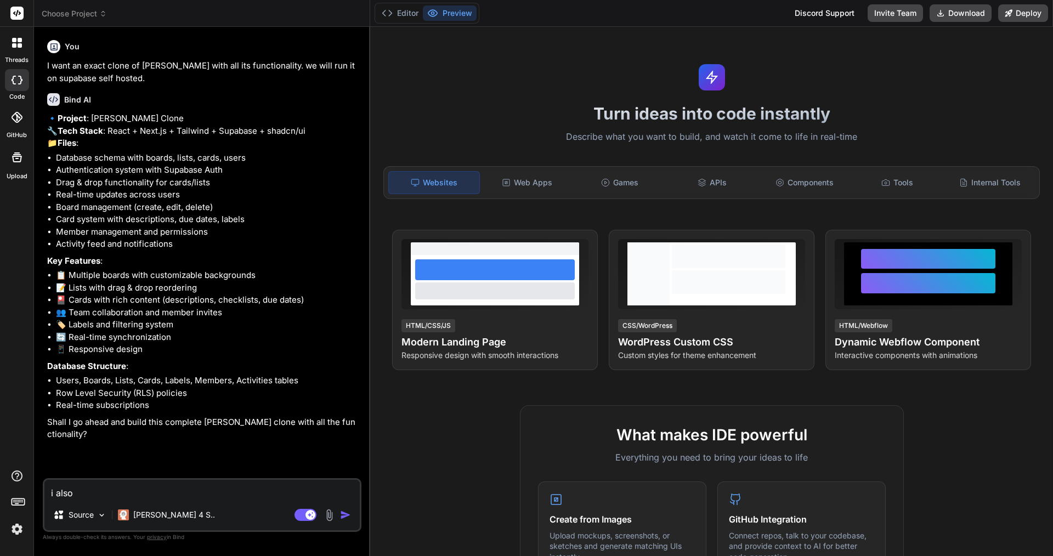
type textarea "x"
type textarea "i also w"
type textarea "x"
type textarea "i also wa"
type textarea "x"
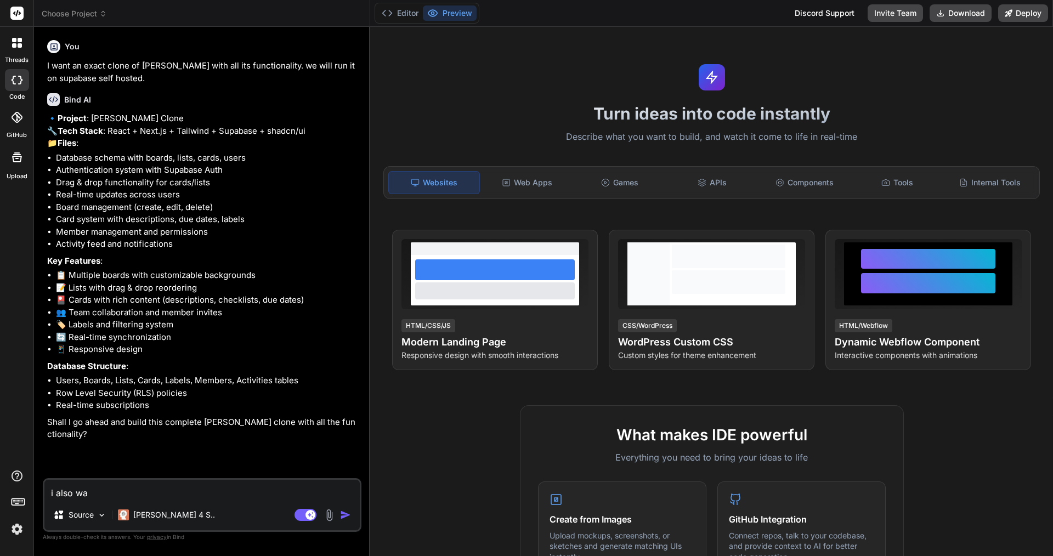
type textarea "i also wan"
type textarea "x"
type textarea "i also want"
type textarea "x"
type textarea "i also want"
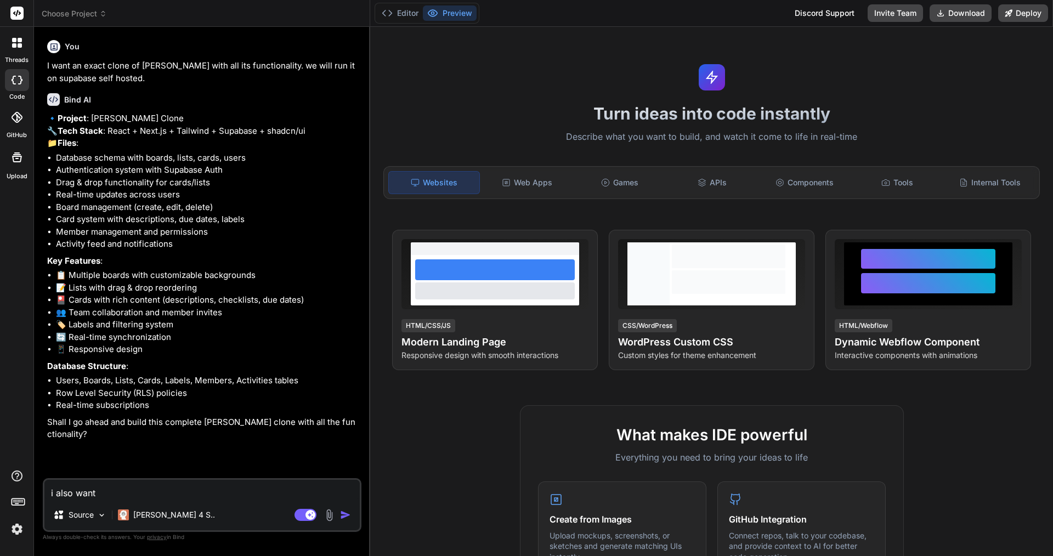
type textarea "x"
type textarea "i also want g"
type textarea "x"
type textarea "i also want go"
type textarea "x"
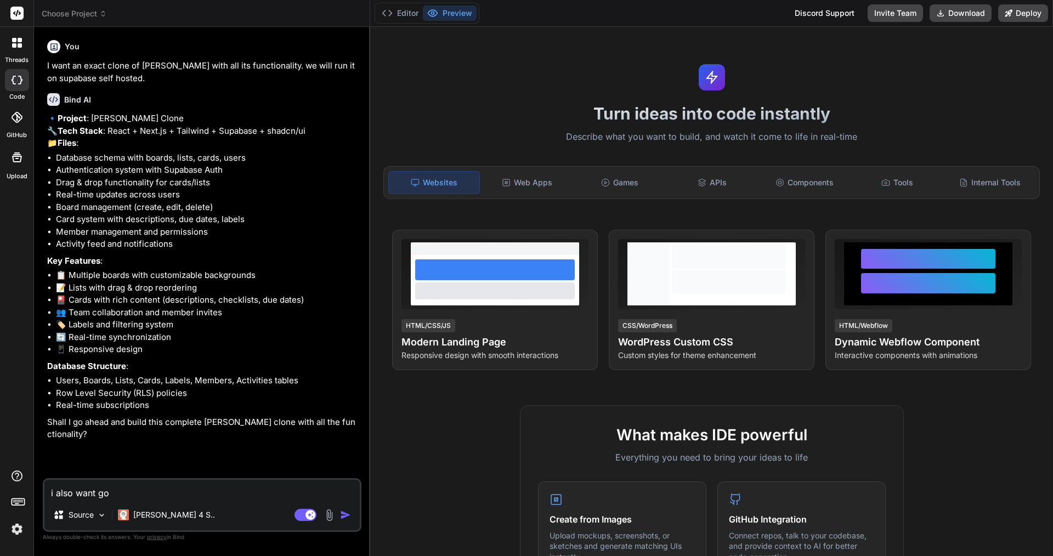
type textarea "i also want goo"
type textarea "x"
type textarea "i also want goog"
type textarea "x"
type textarea "i also want googl"
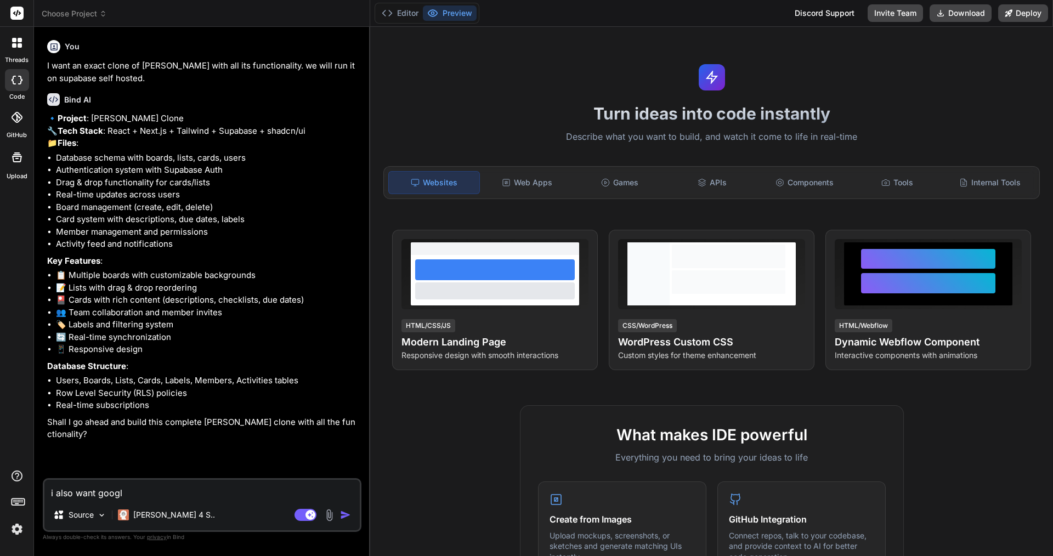
type textarea "x"
type textarea "i also want google"
type textarea "x"
type textarea "i also want google"
type textarea "x"
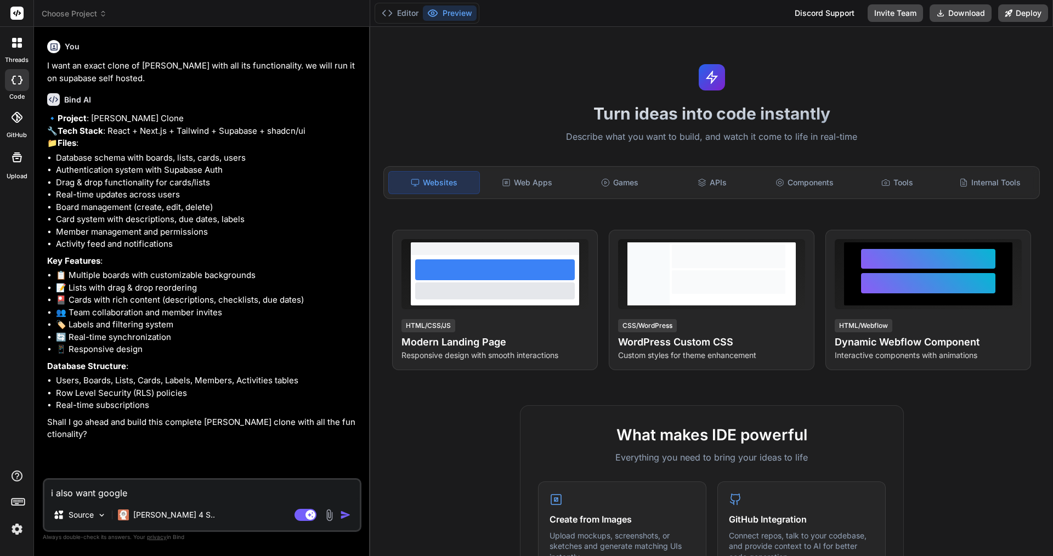
type textarea "i also want google i"
type textarea "x"
type textarea "i also want google in"
type textarea "x"
type textarea "i also want google int"
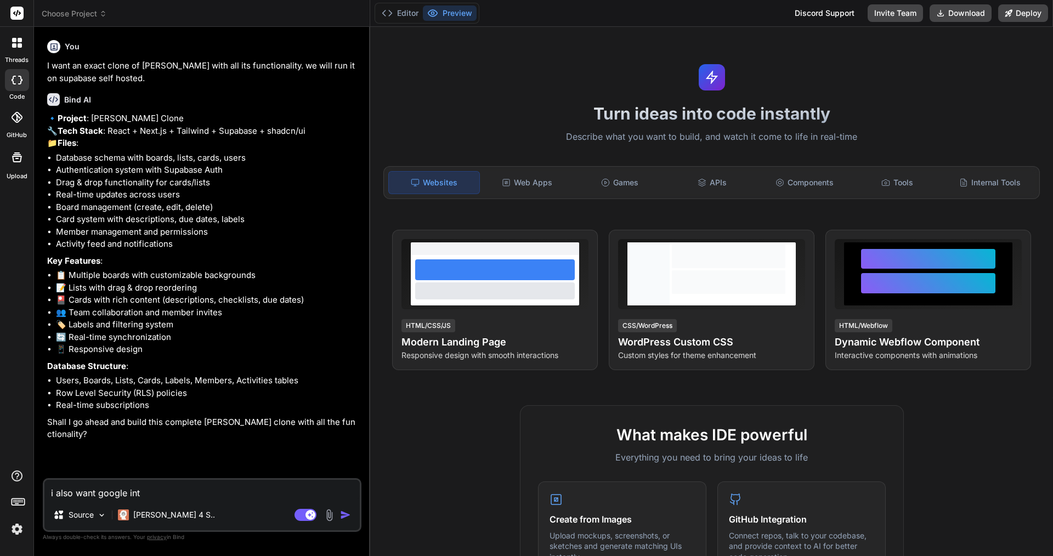
type textarea "x"
type textarea "i also want google inte"
type textarea "x"
type textarea "i also want google integ"
type textarea "x"
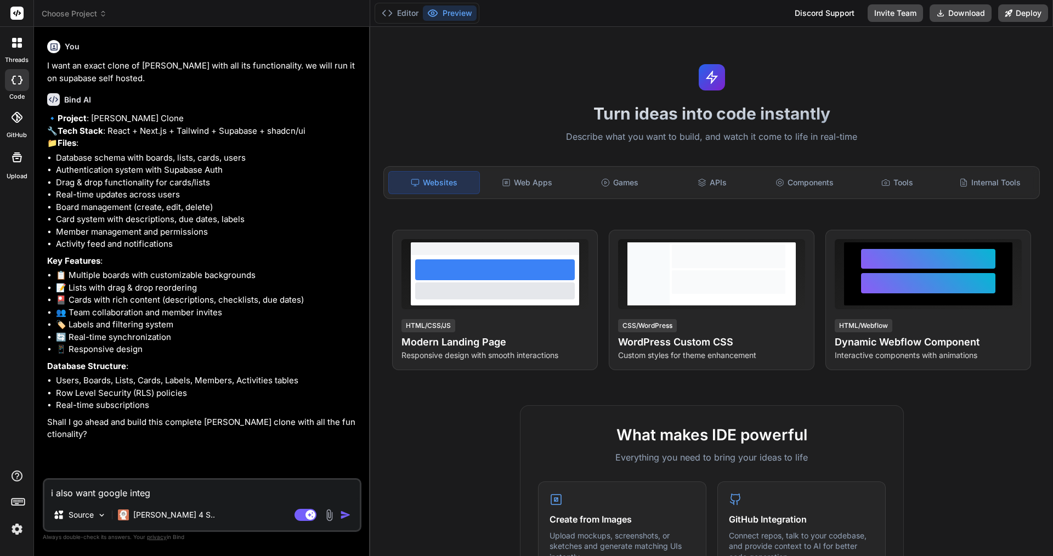
type textarea "i also want google integr"
type textarea "x"
type textarea "i also want google integra"
type textarea "x"
type textarea "i also want google integrat"
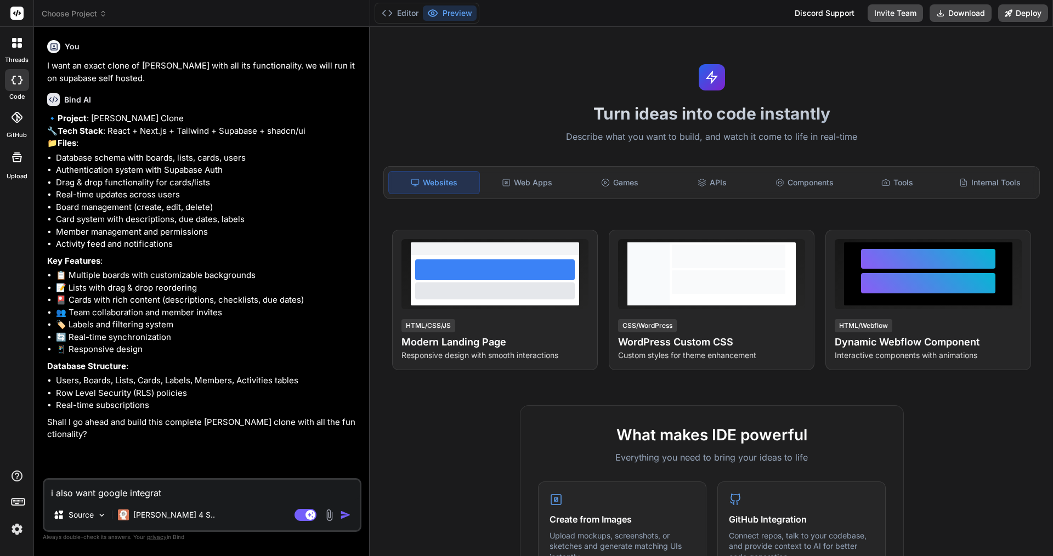
type textarea "x"
type textarea "i also want google integrati"
type textarea "x"
type textarea "i also want google integratio"
type textarea "x"
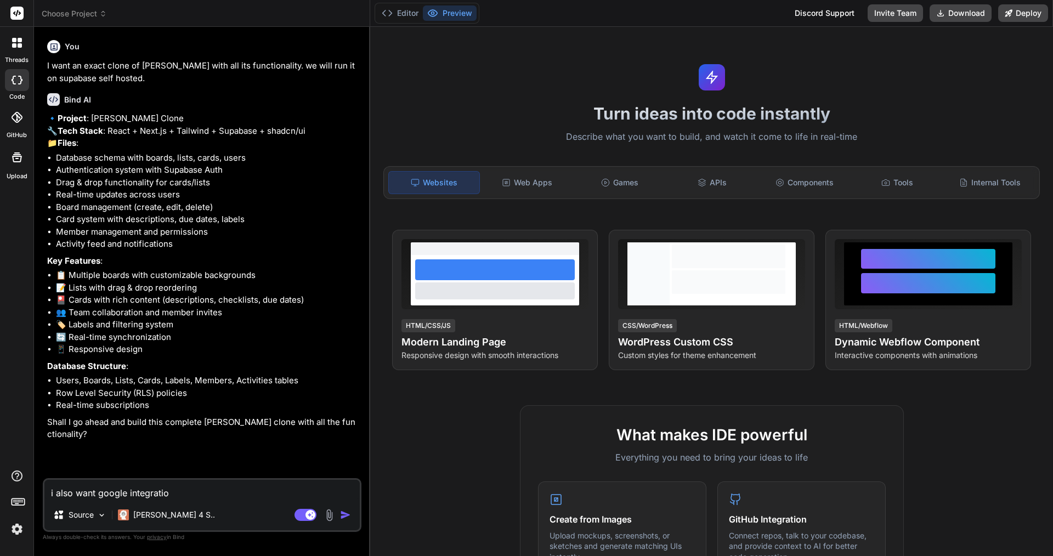
type textarea "i also want google integration"
type textarea "x"
type textarea "i also want google integratio"
type textarea "x"
type textarea "i also want google integrati"
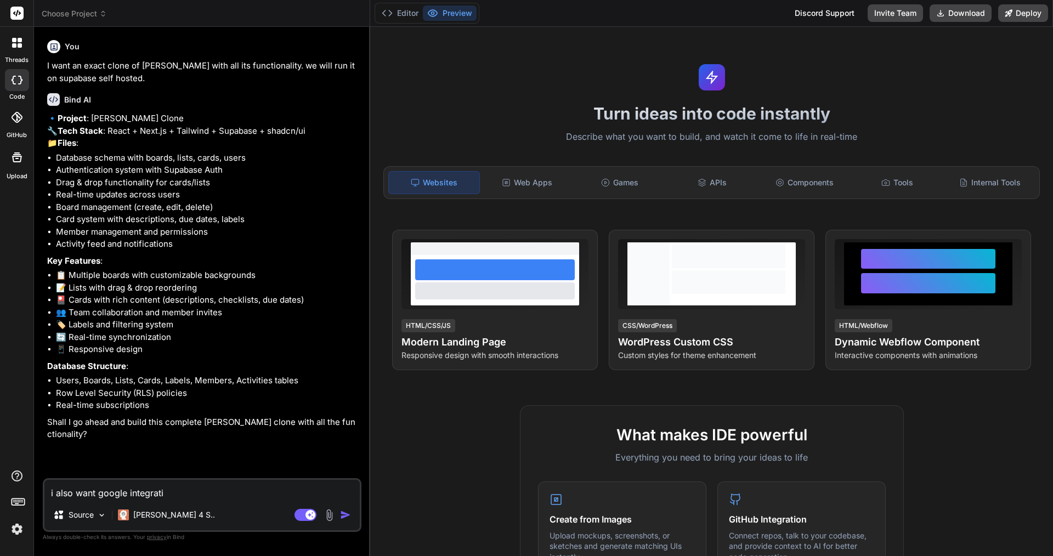
type textarea "x"
type textarea "i also want google integrat"
type textarea "x"
type textarea "i also want google integra"
type textarea "x"
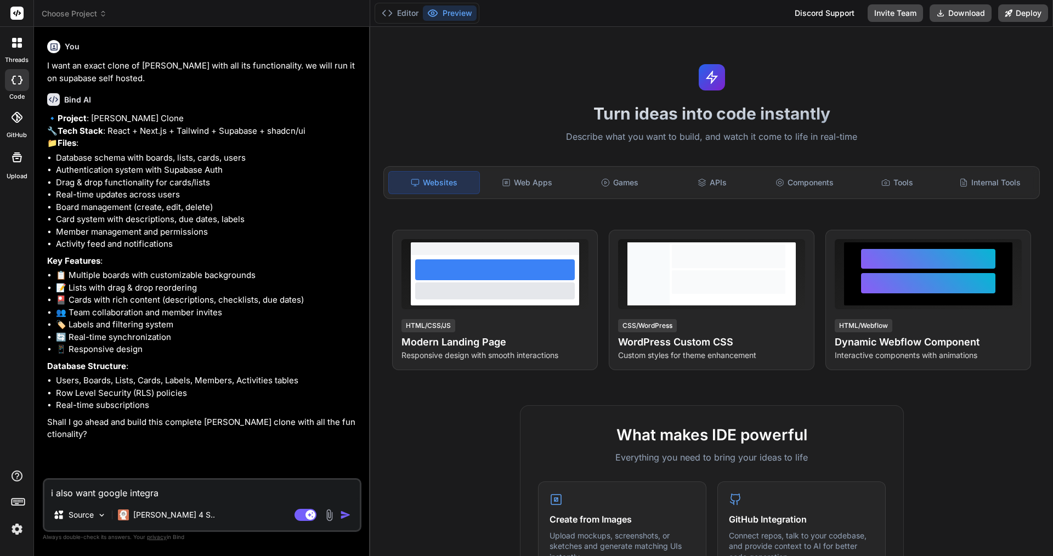
type textarea "i also want google integr"
type textarea "x"
type textarea "i also want google integ"
type textarea "x"
type textarea "i also want google inte"
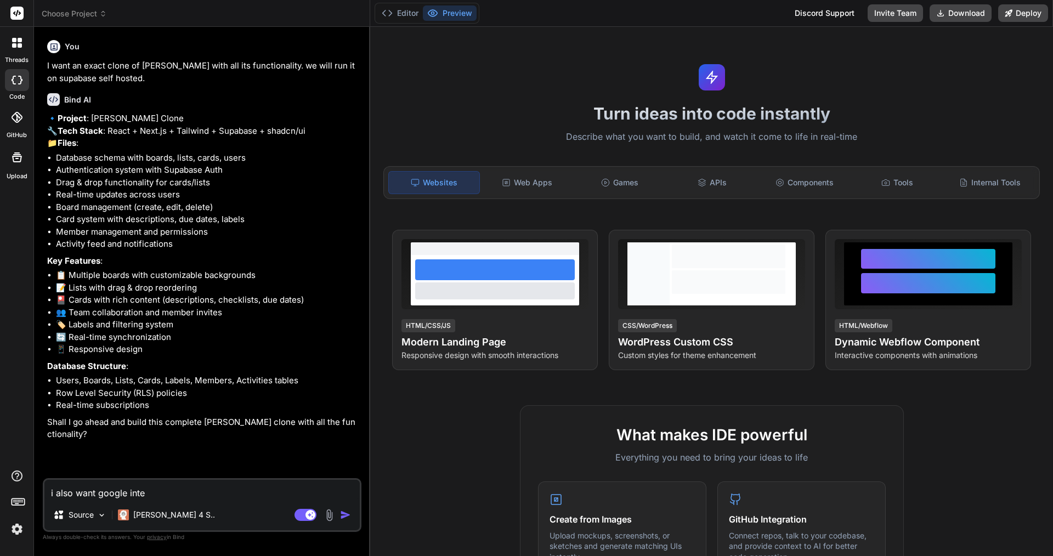
type textarea "x"
type textarea "i also want google int"
type textarea "x"
type textarea "i also want google in"
type textarea "x"
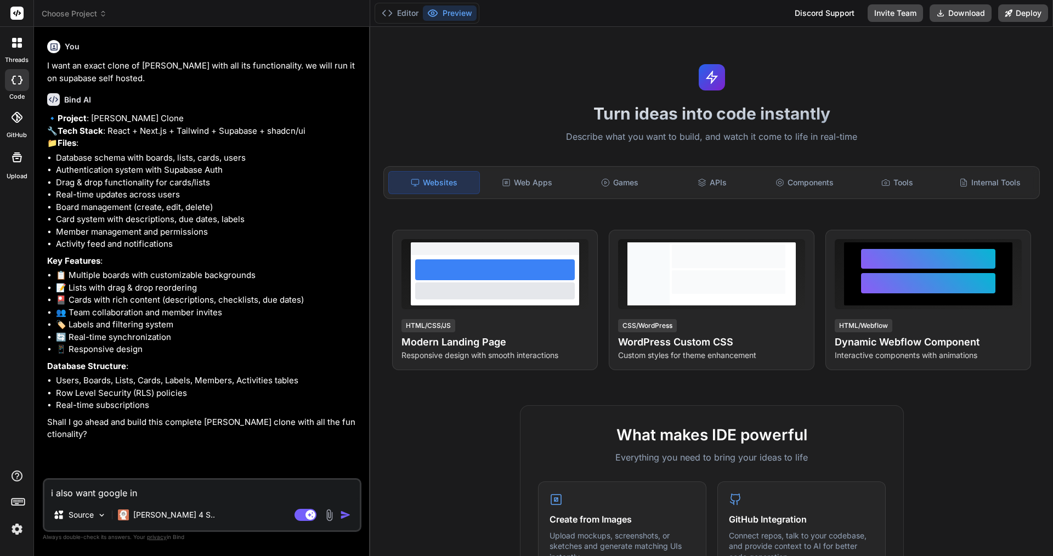
type textarea "i also want google i"
type textarea "x"
type textarea "i also want google"
type textarea "x"
type textarea "i also want google d"
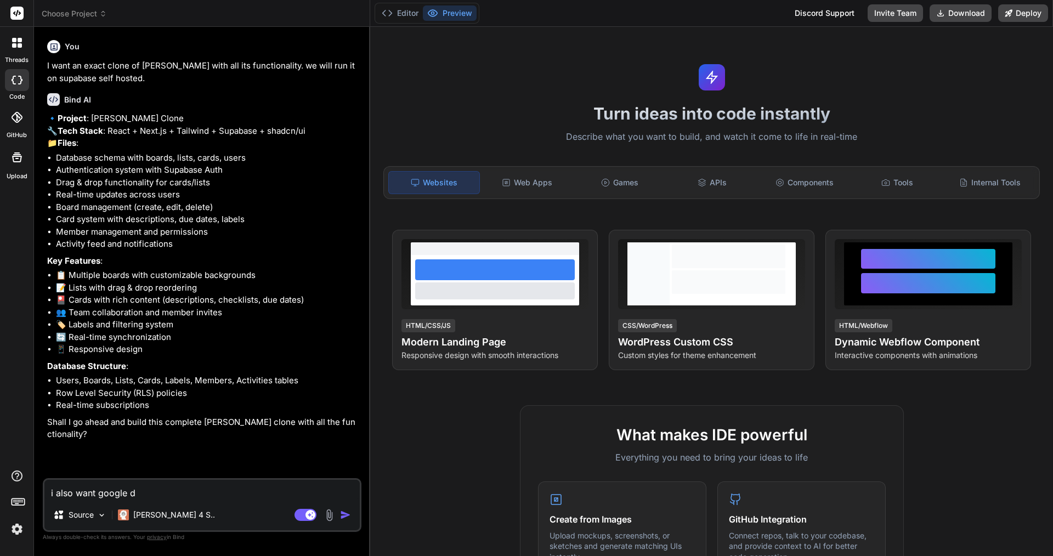
type textarea "x"
type textarea "i also want google do"
type textarea "x"
type textarea "i also want google doc"
type textarea "x"
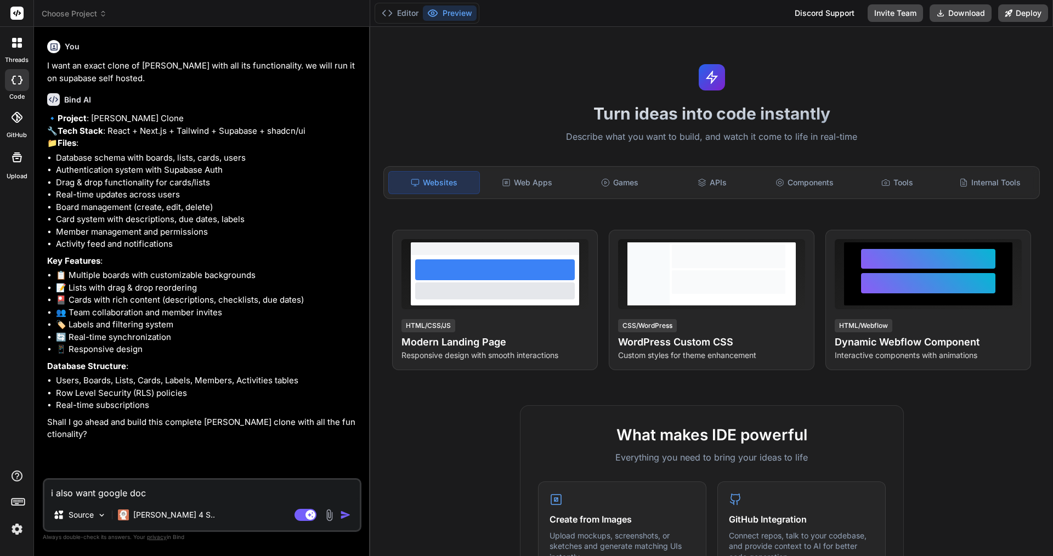
type textarea "i also want google docs"
type textarea "x"
type textarea "i also want google docs"
type textarea "x"
type textarea "i also want google docs a"
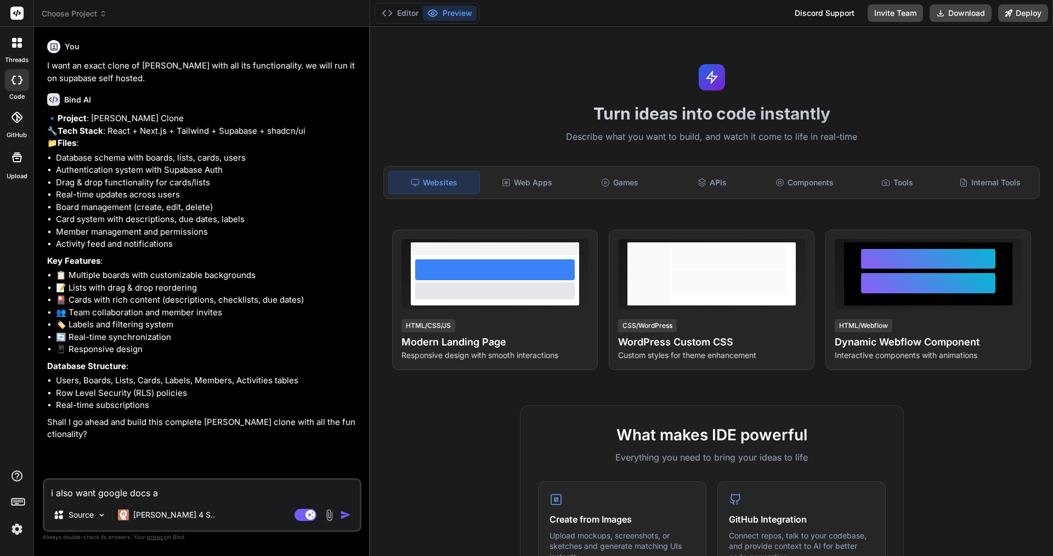
type textarea "x"
type textarea "i also want google docs an"
type textarea "x"
type textarea "i also want google docs and"
type textarea "x"
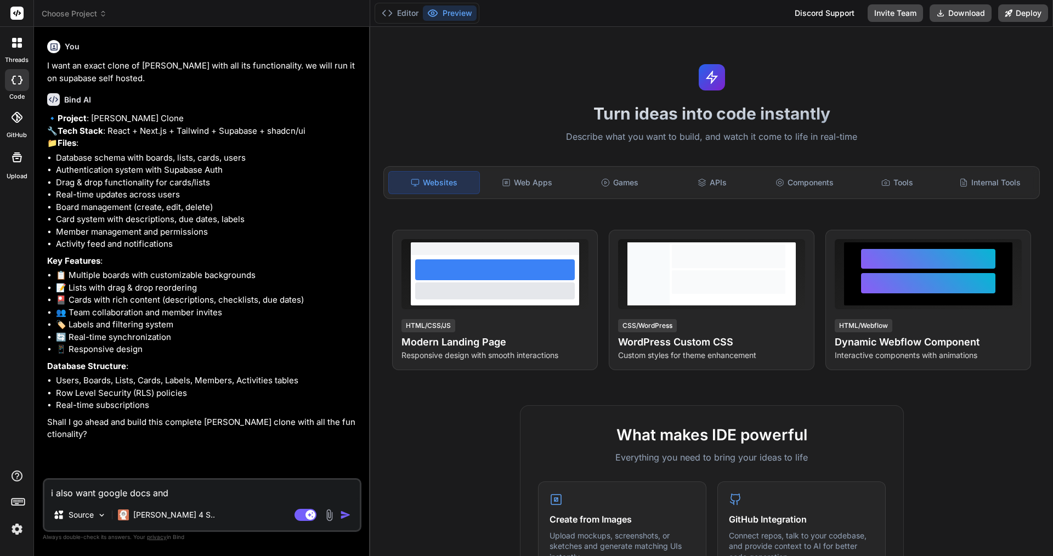
type textarea "i also want google docs and"
type textarea "x"
type textarea "i also want google docs and c"
type textarea "x"
type textarea "i also want google docs and ca"
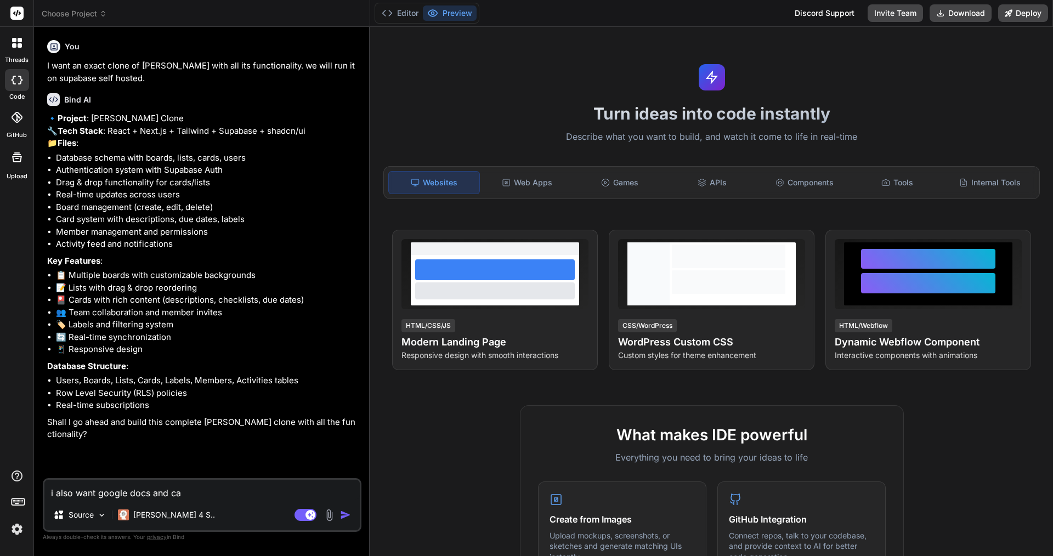
type textarea "x"
type textarea "i also want google docs and cal"
type textarea "x"
type textarea "i also want google docs and cale"
type textarea "x"
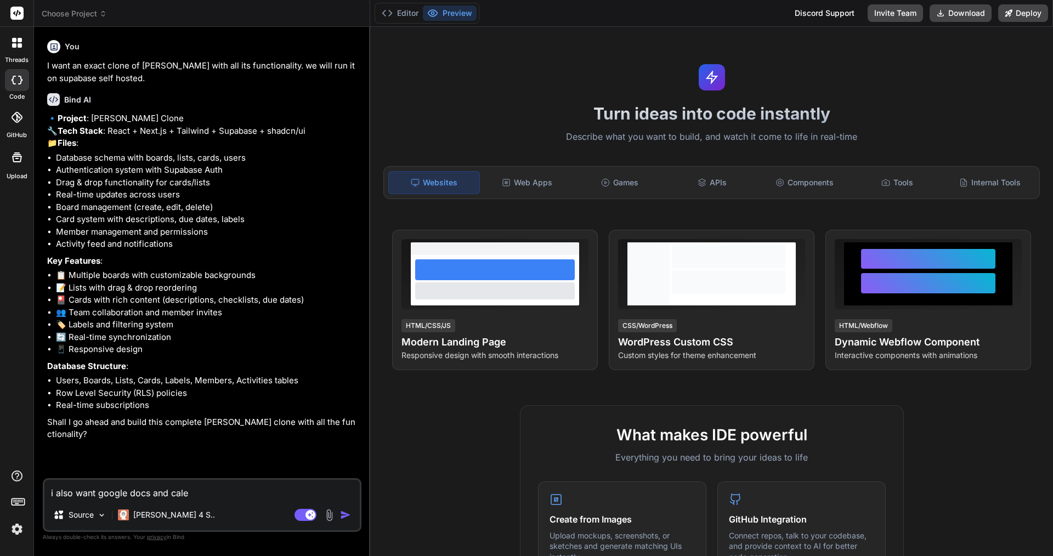
type textarea "i also want google docs and calen"
type textarea "x"
type textarea "i also want google docs and calend"
type textarea "x"
type textarea "i also want google docs and calenda"
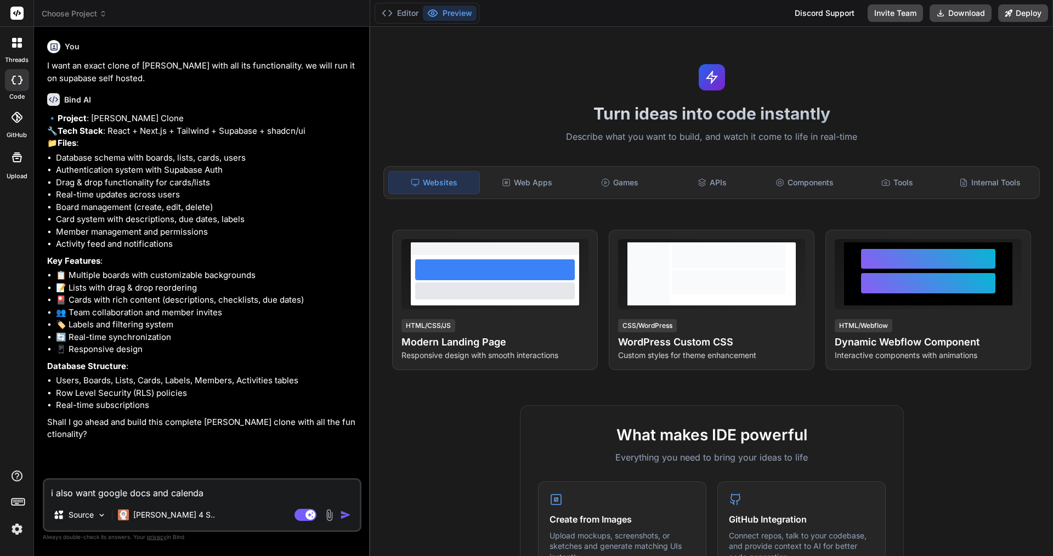
type textarea "x"
type textarea "i also want google docs and calendar"
type textarea "x"
type textarea "i also want google docs and calendar"
type textarea "x"
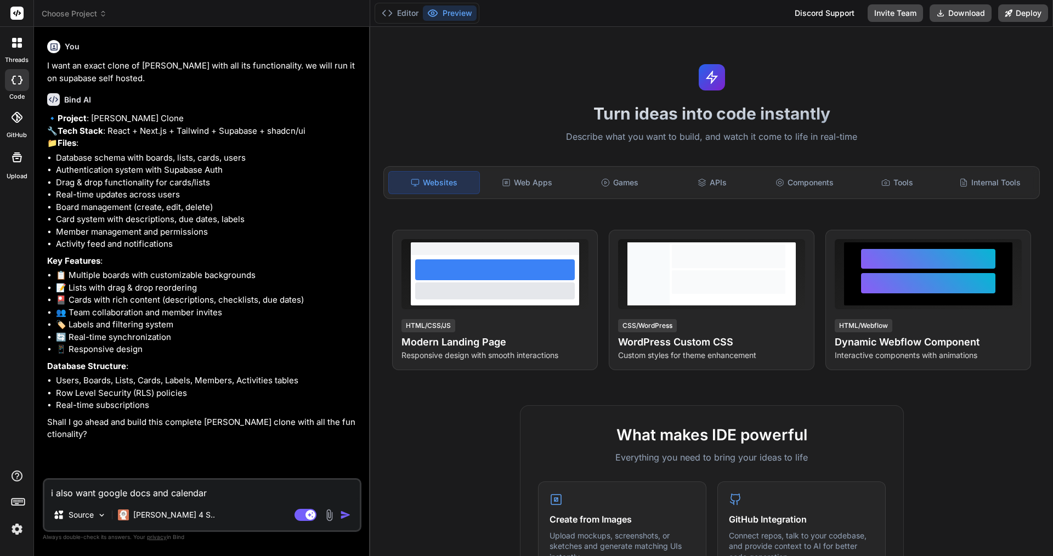
type textarea "i also want google docs and calendar i"
type textarea "x"
type textarea "i also want google docs and calendar in"
type textarea "x"
type textarea "i also want google docs and calendar int"
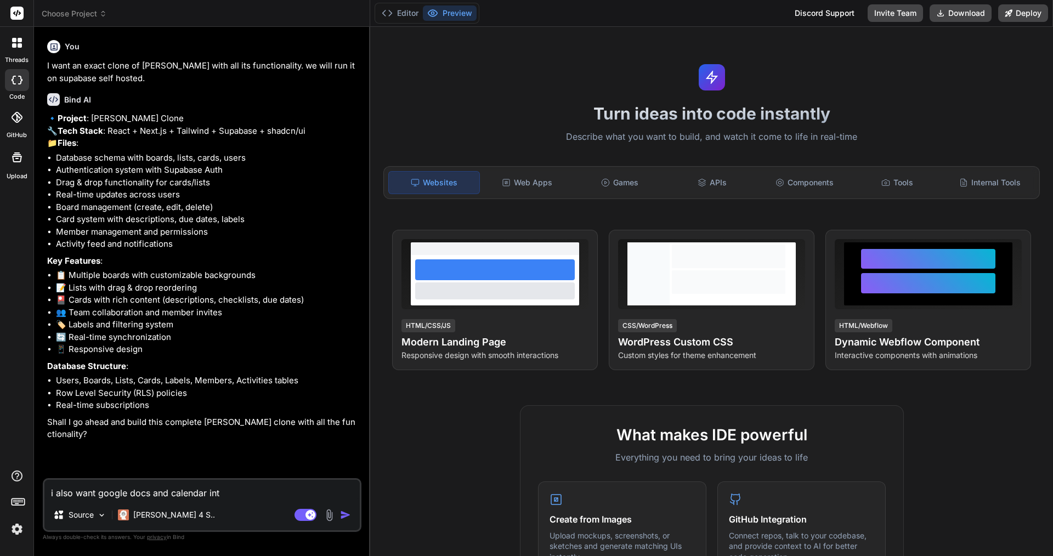
type textarea "x"
type textarea "i also want google docs and calendar inte"
type textarea "x"
type textarea "i also want google docs and calendar integ"
type textarea "x"
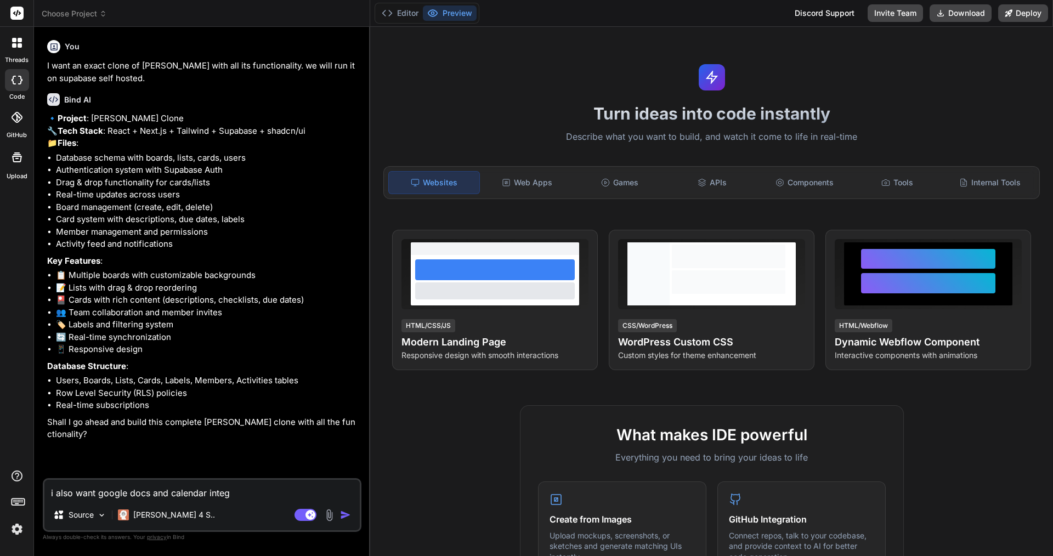
type textarea "i also want google docs and calendar integr"
type textarea "x"
type textarea "i also want google docs and calendar integra"
type textarea "x"
type textarea "i also want google docs and calendar integrat"
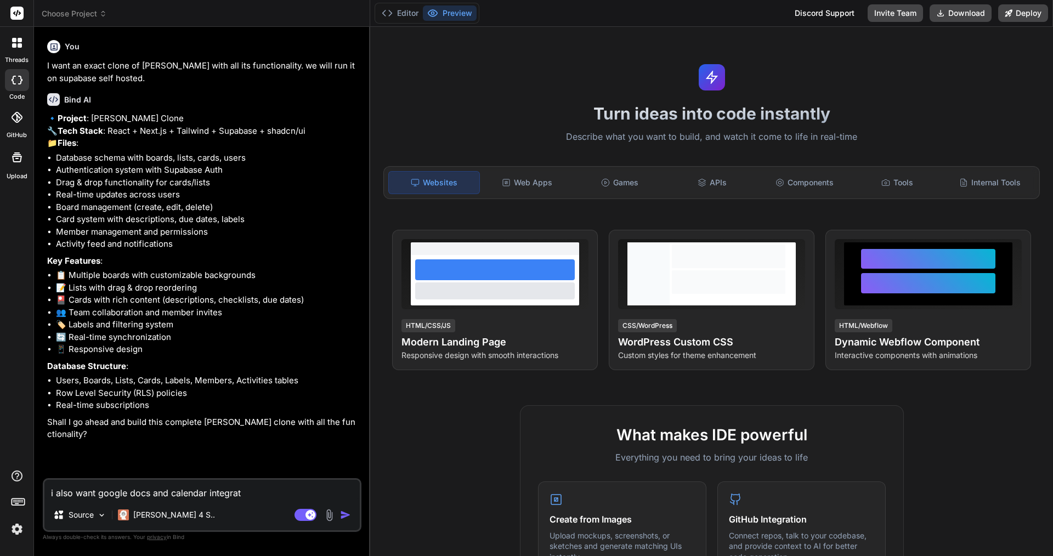
type textarea "x"
type textarea "i also want google docs and calendar integrati"
type textarea "x"
type textarea "i also want google docs and calendar integratio"
type textarea "x"
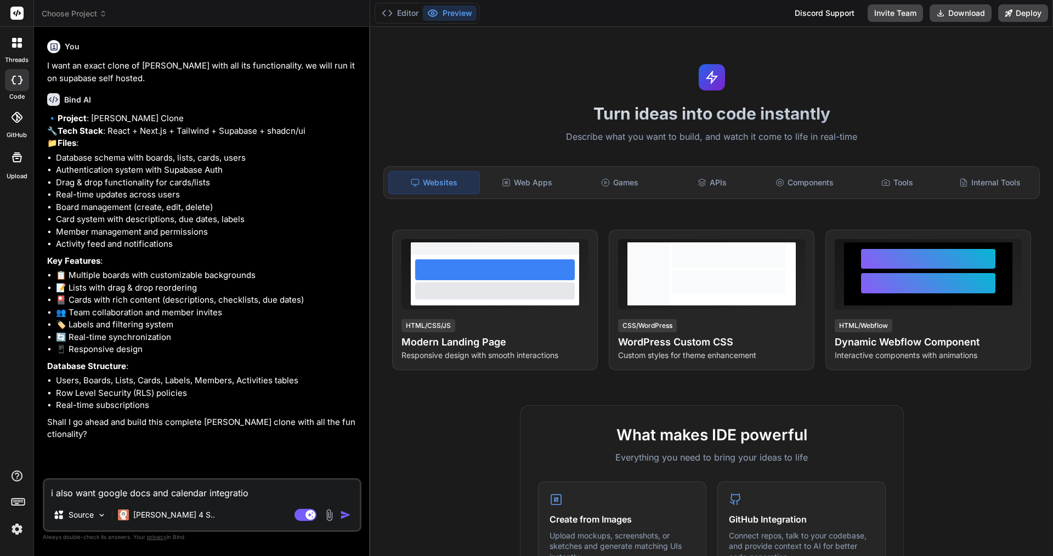
type textarea "i also want google docs and calendar integration"
type textarea "x"
type textarea "i also want google docs and calendar integration."
type textarea "x"
type textarea "i also want google docs and calendar integration."
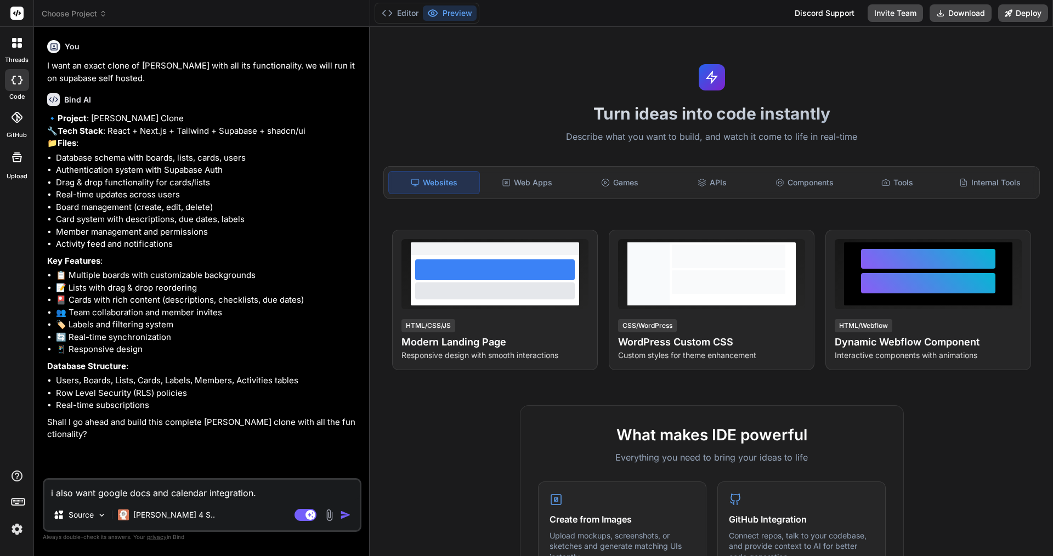
type textarea "x"
type textarea "i also want google docs and calendar integration. I"
type textarea "x"
type textarea "i also want google docs and calendar integration. I"
type textarea "x"
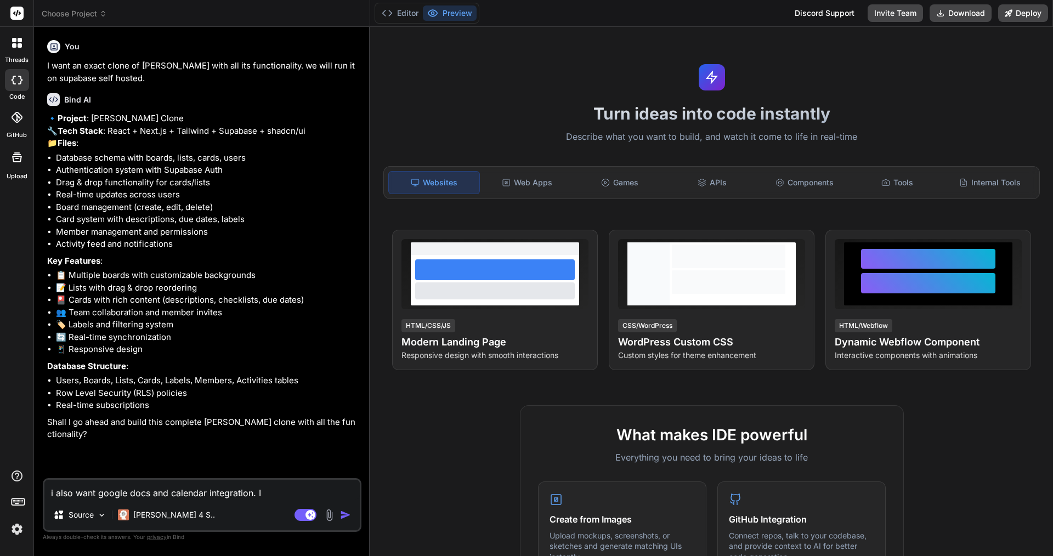
type textarea "i also want google docs and calendar integration. I a"
type textarea "x"
type textarea "i also want google docs and calendar integration. I al"
type textarea "x"
type textarea "i also want google docs and calendar integration. I als"
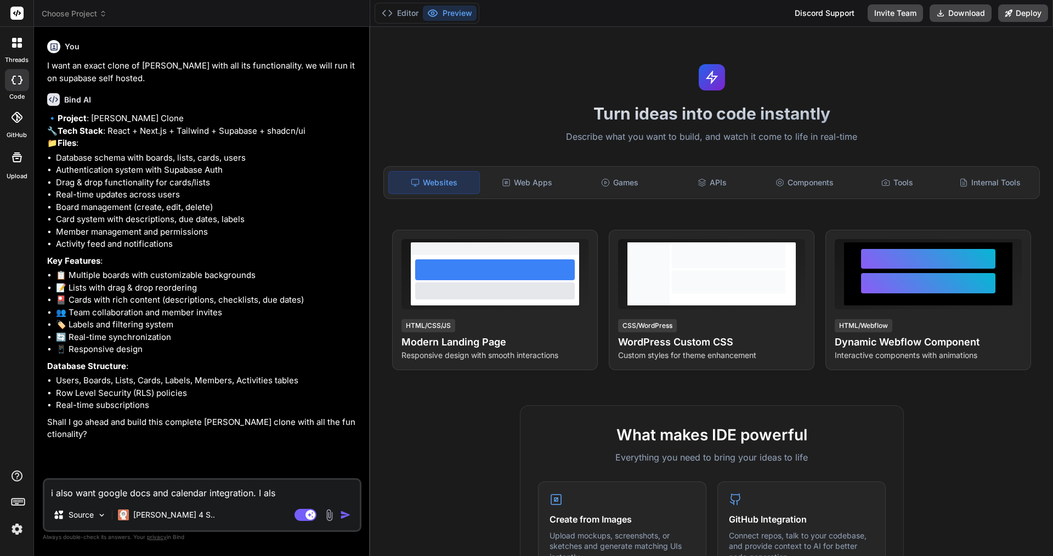
type textarea "x"
type textarea "i also want google docs and calendar integration. I also"
type textarea "x"
type textarea "i also want google docs and calendar integration. I also"
type textarea "x"
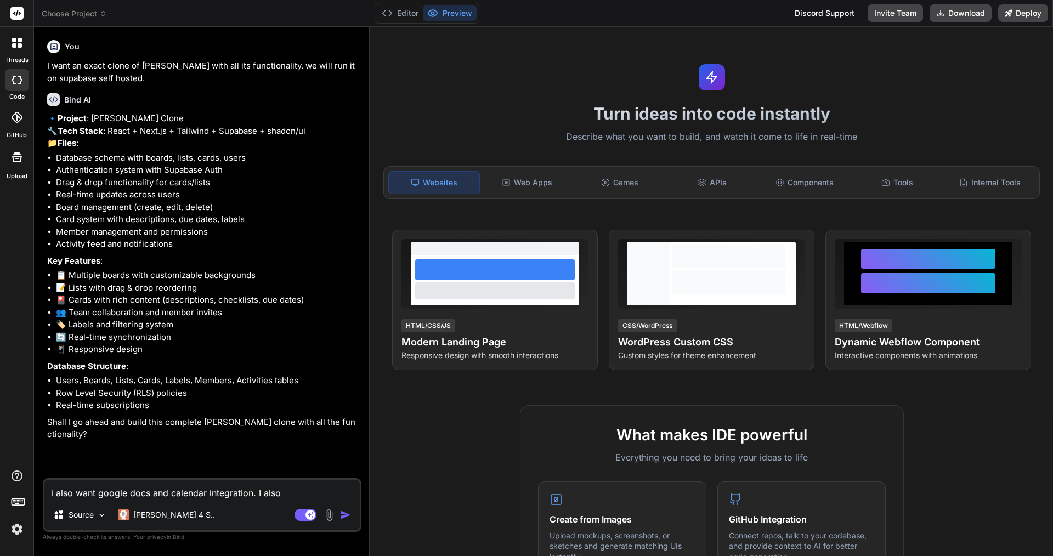
type textarea "i also want google docs and calendar integration. I also n"
type textarea "x"
type textarea "i also want google docs and calendar integration. I also ne"
type textarea "x"
type textarea "i also want google docs and calendar integration. I also nee"
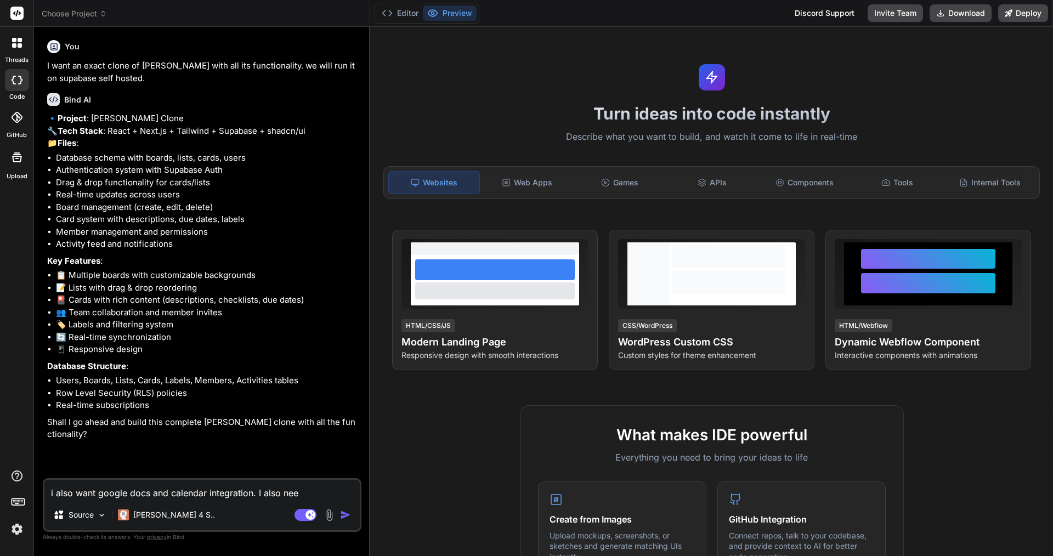
type textarea "x"
type textarea "i also want google docs and calendar integration. I also need"
type textarea "x"
type textarea "i also want google docs and calendar integration. I also need"
type textarea "x"
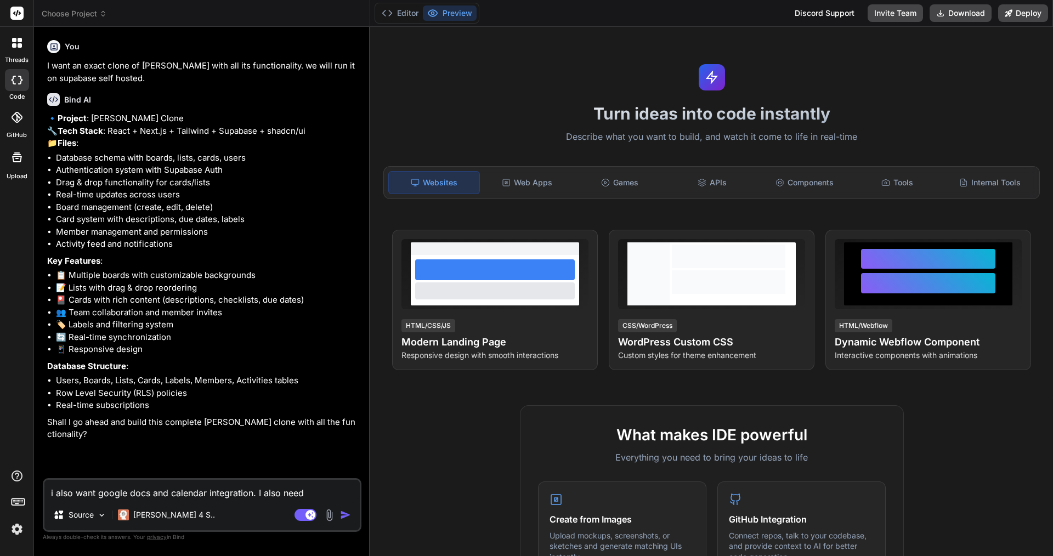
type textarea "i also want google docs and calendar integration. I also need a"
type textarea "x"
type textarea "i also want google docs and calendar integration. I also need an"
type textarea "x"
type textarea "i also want google docs and calendar integration. I also need an"
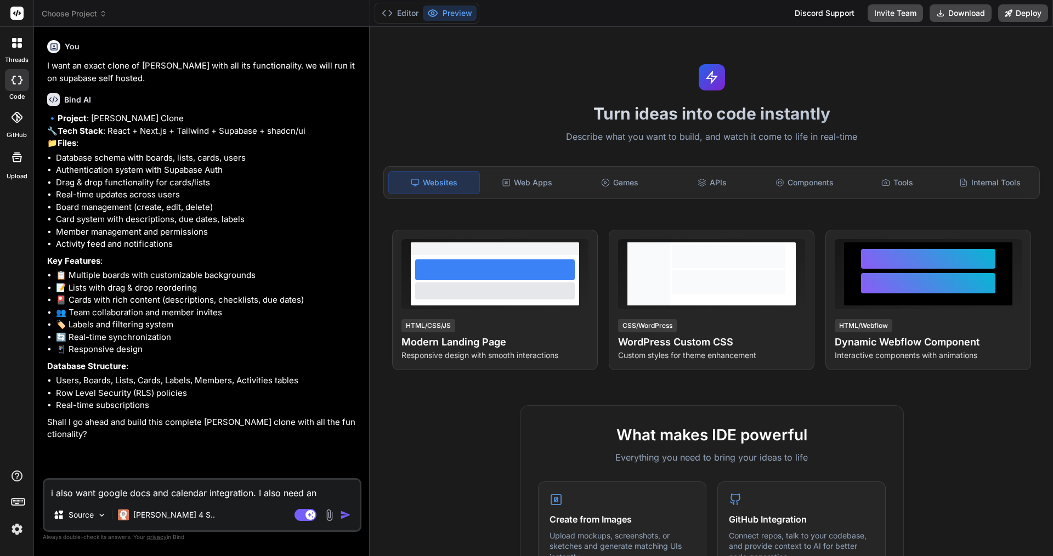
type textarea "x"
type textarea "i also want google docs and calendar integration. I also need an a"
type textarea "x"
type textarea "i also want google docs and calendar integration. I also need an ap"
type textarea "x"
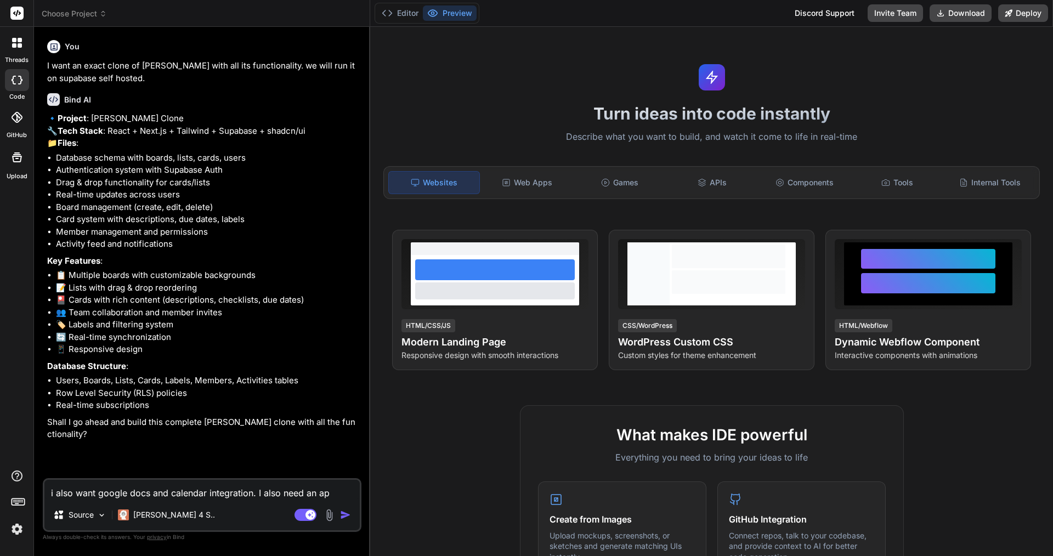
type textarea "i also want google docs and calendar integration. I also need an api"
type textarea "x"
type textarea "i also want google docs and calendar integration. I also need an api"
type textarea "x"
type textarea "i also want google docs and calendar integration. I also need an api e"
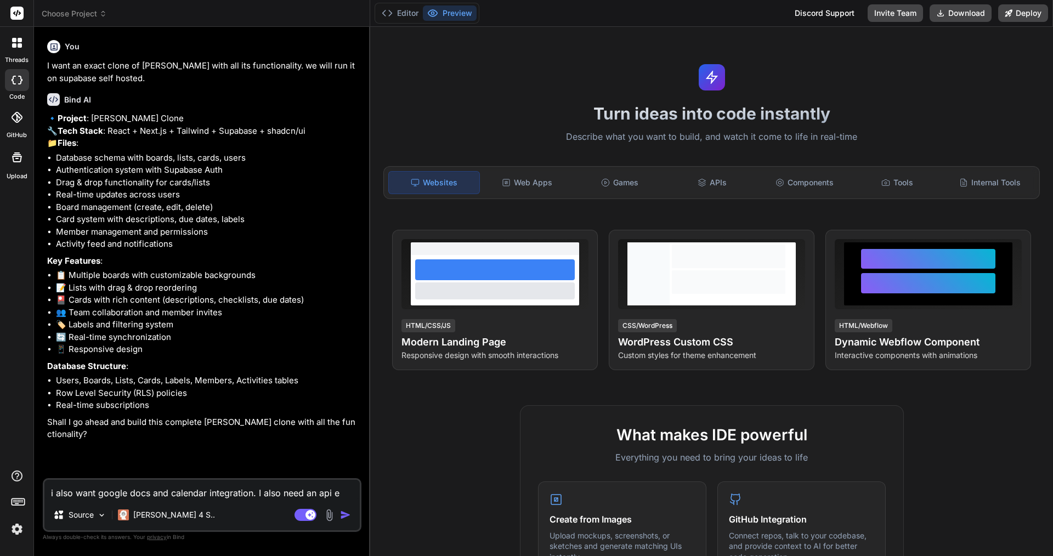
type textarea "x"
type textarea "i also want google docs and calendar integration. I also need an api en"
type textarea "x"
type textarea "i also want google docs and calendar integration. I also need an api end"
type textarea "x"
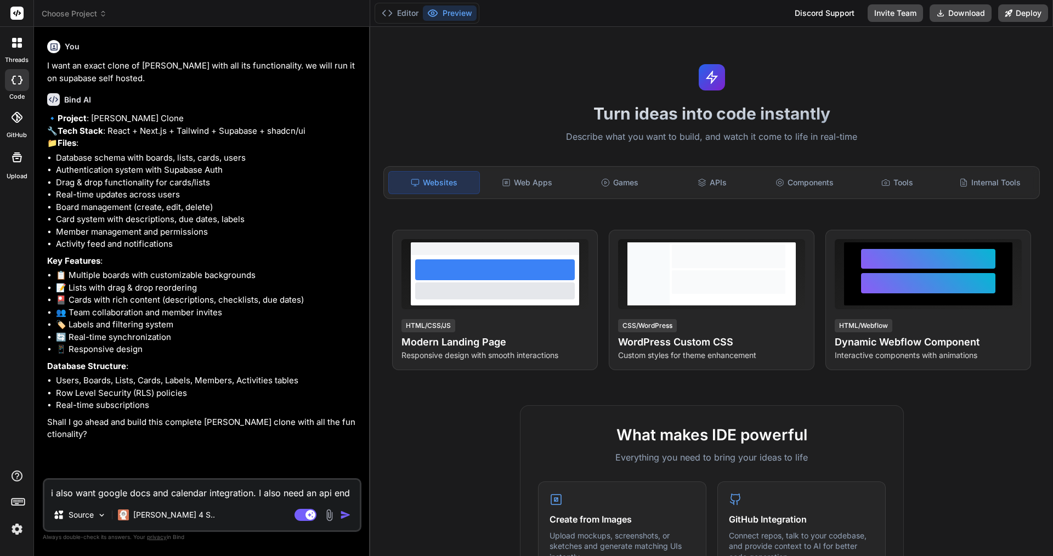
type textarea "i also want google docs and calendar integration. I also need an api endp"
type textarea "x"
type textarea "i also want google docs and calendar integration. I also need an api endpo"
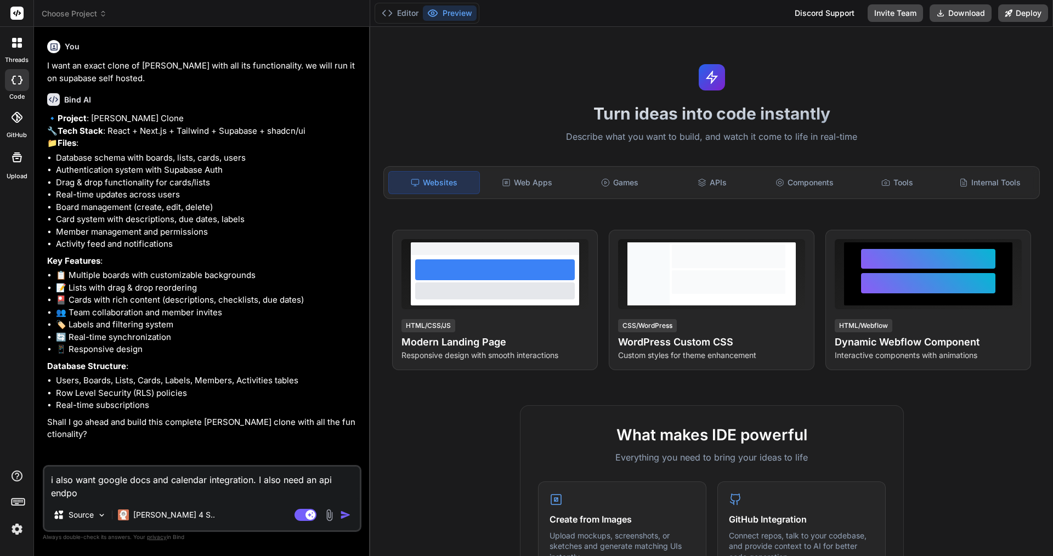
type textarea "x"
type textarea "i also want google docs and calendar integration. I also need an api endpoi"
type textarea "x"
type textarea "i also want google docs and calendar integration. I also need an api endpoin"
type textarea "x"
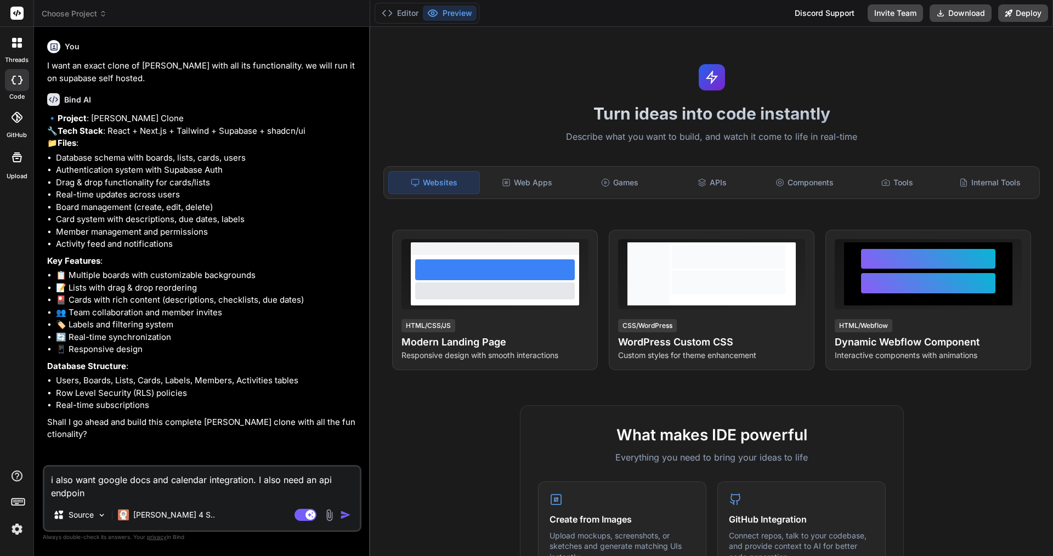
type textarea "i also want google docs and calendar integration. I also need an api endpoint"
type textarea "x"
type textarea "i also want google docs and calendar integration. I also need an api endpoint"
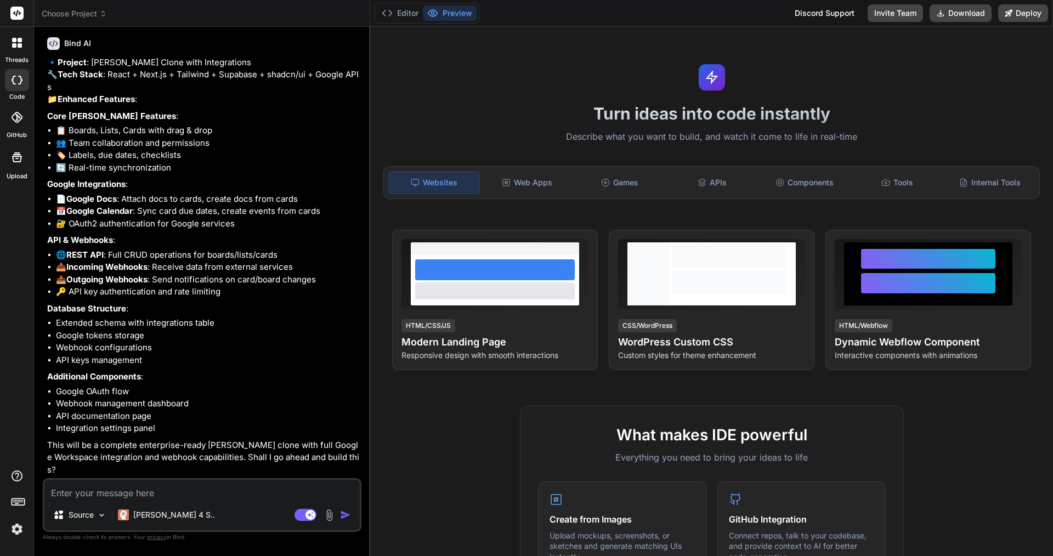
scroll to position [488, 0]
click at [113, 494] on textarea at bounding box center [201, 490] width 315 height 20
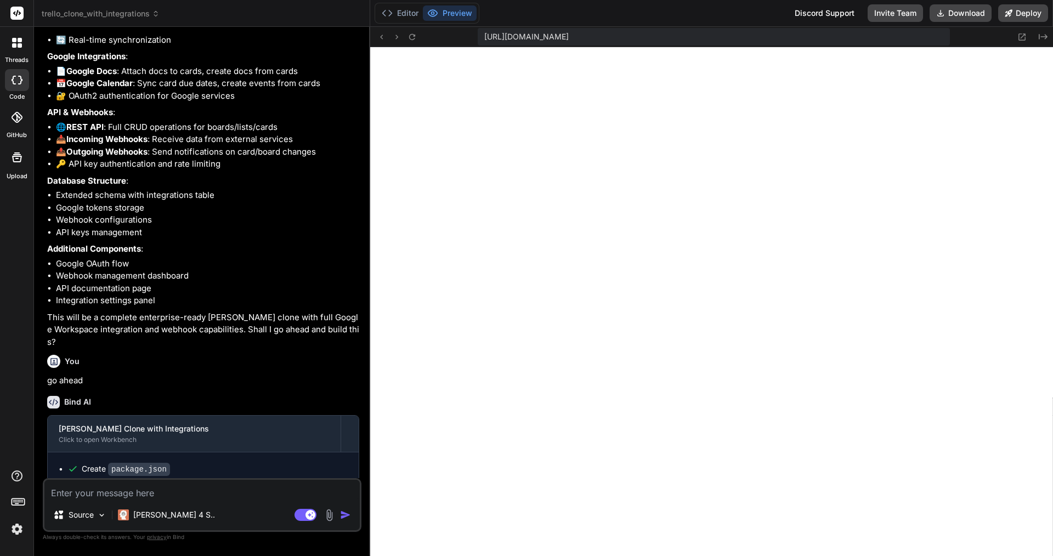
scroll to position [823, 0]
click at [145, 492] on textarea at bounding box center [201, 490] width 315 height 20
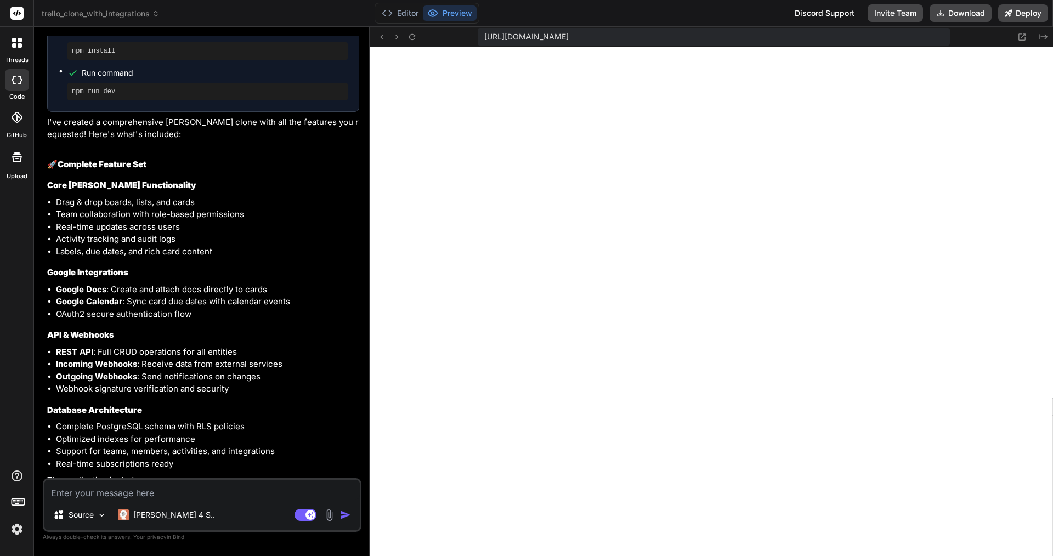
scroll to position [1943, 0]
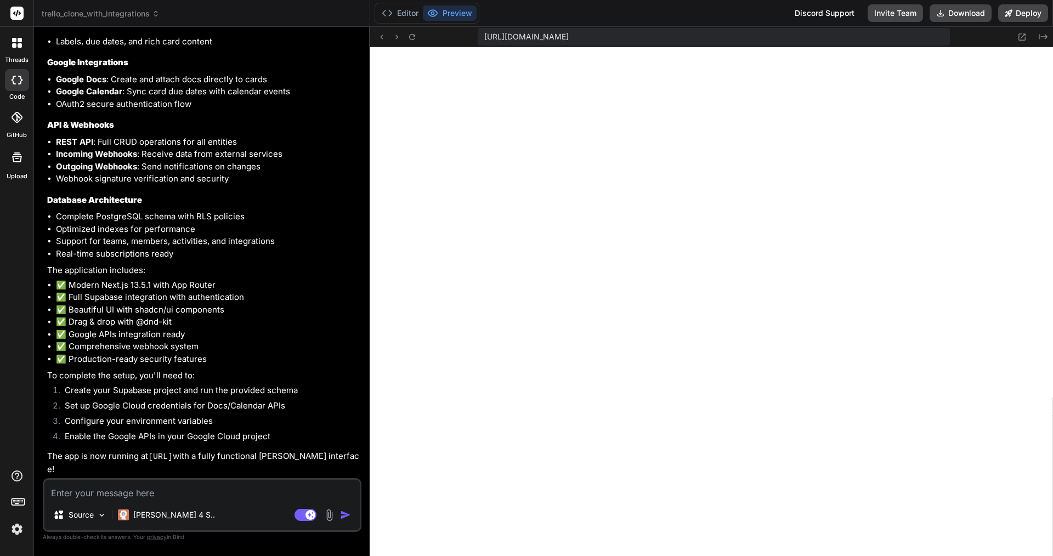
click at [157, 493] on textarea at bounding box center [201, 490] width 315 height 20
paste textarea "Unhandled Runtime Error Error: useState only works in Client Components. Add th…"
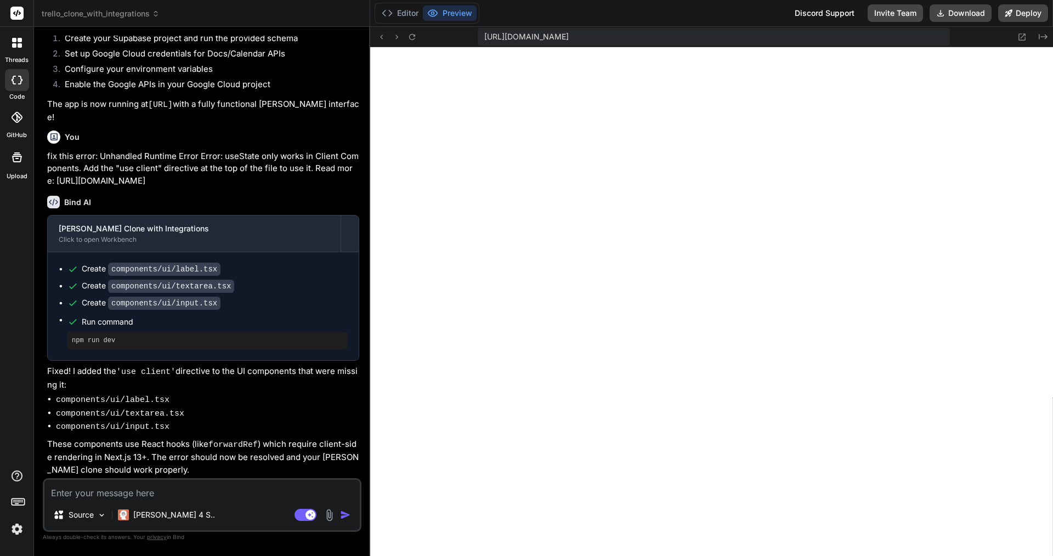
scroll to position [2291, 0]
click at [175, 496] on textarea at bounding box center [201, 490] width 315 height 20
paste textarea "Unhandled Runtime Error Error: useState only works in Client Components. Add th…"
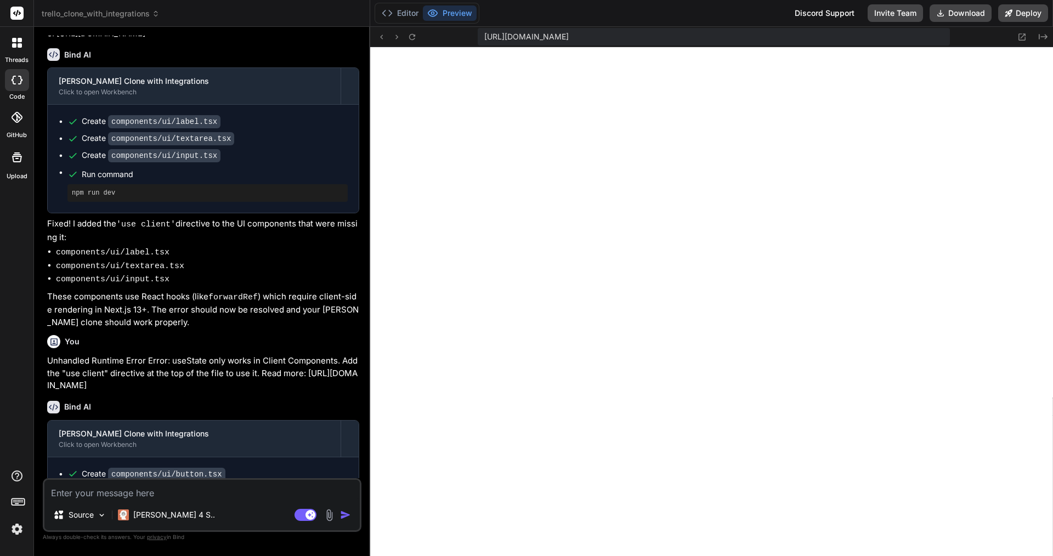
scroll to position [7093, 0]
click at [137, 496] on textarea at bounding box center [201, 490] width 315 height 20
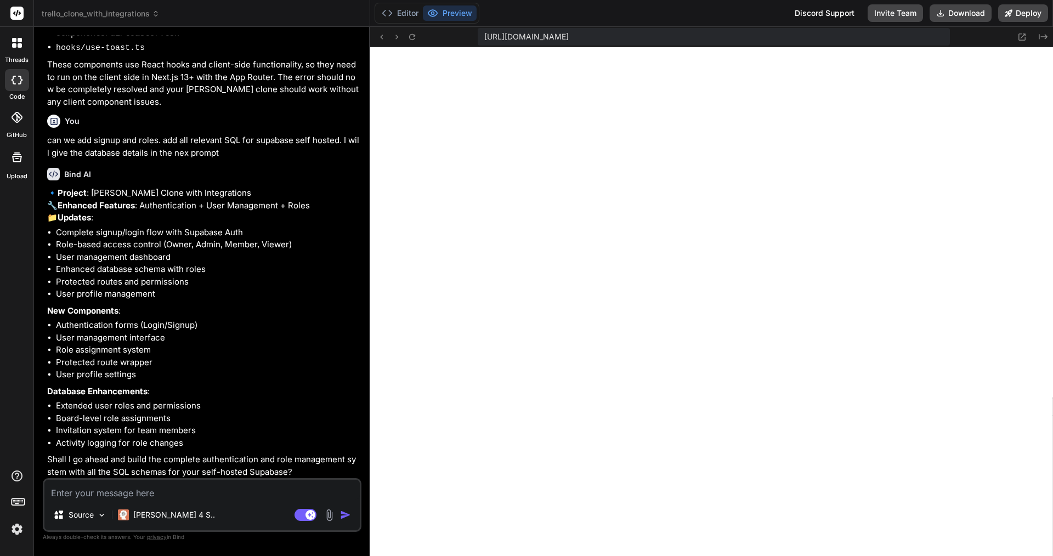
scroll to position [3105, 0]
click at [175, 495] on textarea at bounding box center [201, 490] width 315 height 20
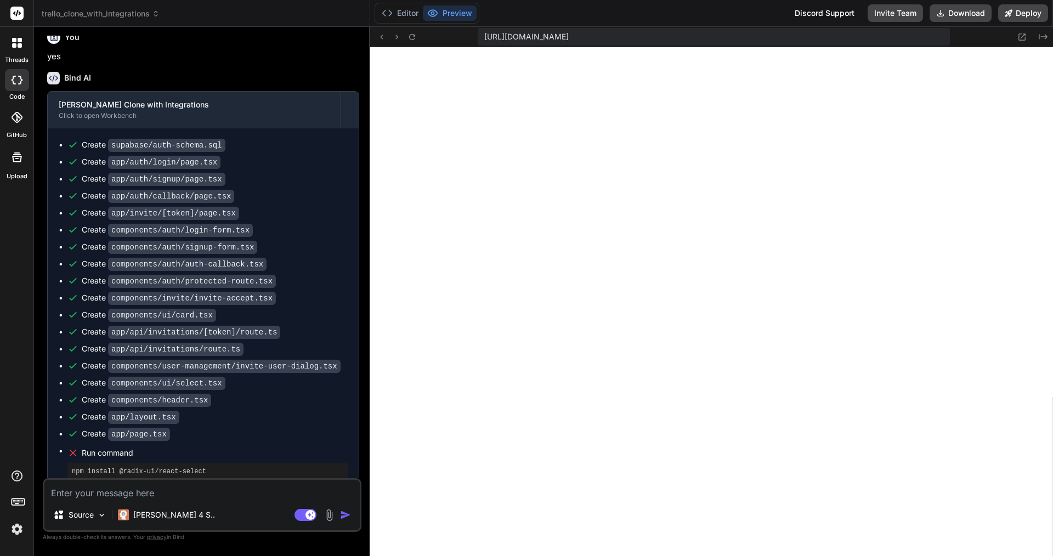
scroll to position [9895, 0]
click at [135, 10] on span "trello_clone_with_integrations" at bounding box center [101, 13] width 118 height 11
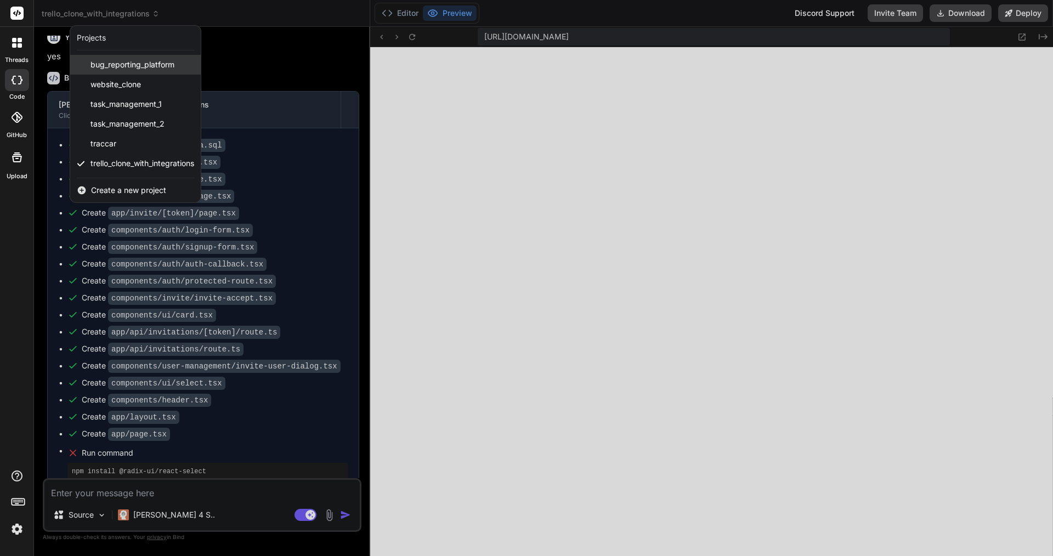
click at [157, 66] on span "bug_reporting_platform" at bounding box center [132, 64] width 84 height 11
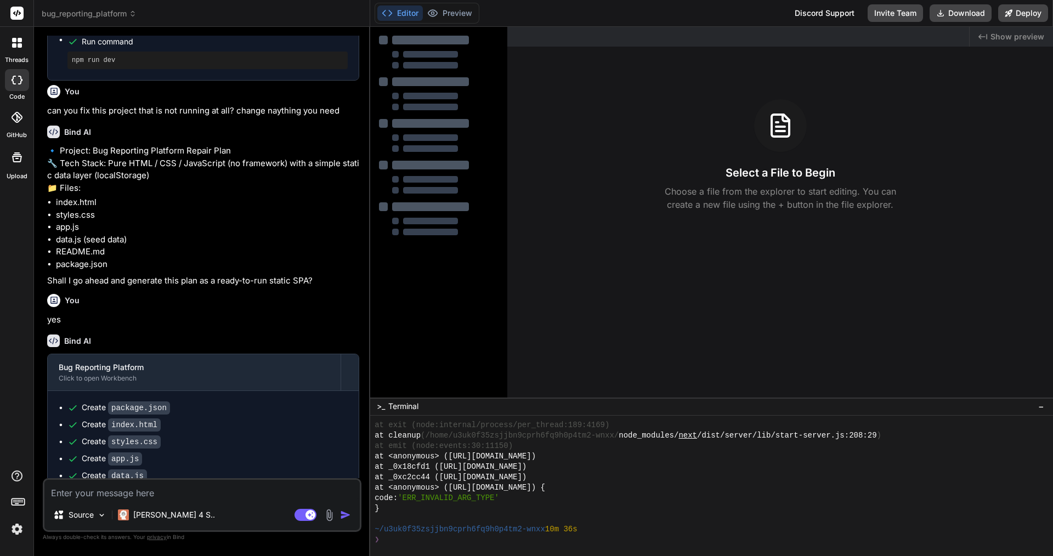
scroll to position [646, 0]
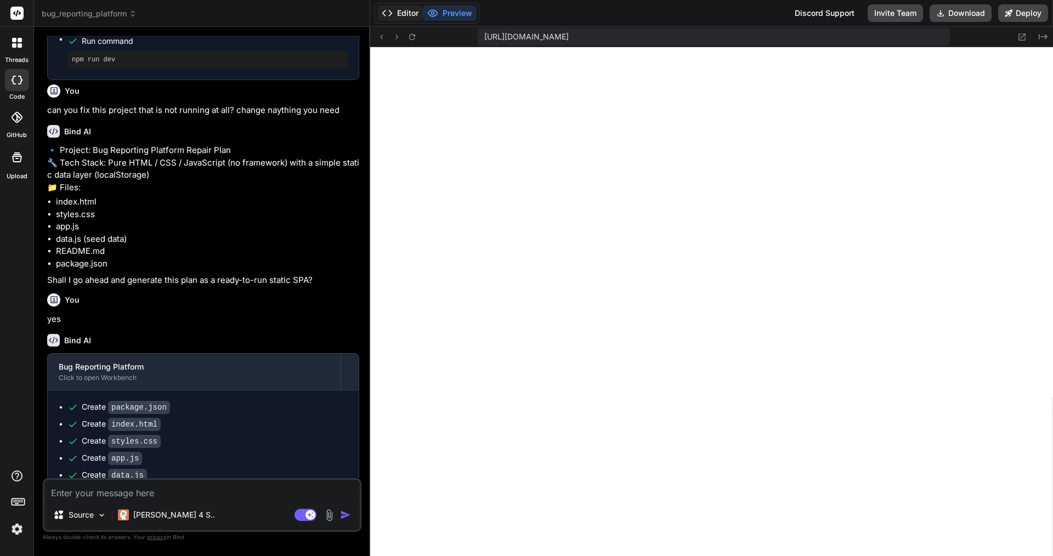
click at [400, 16] on button "Editor" at bounding box center [400, 12] width 46 height 15
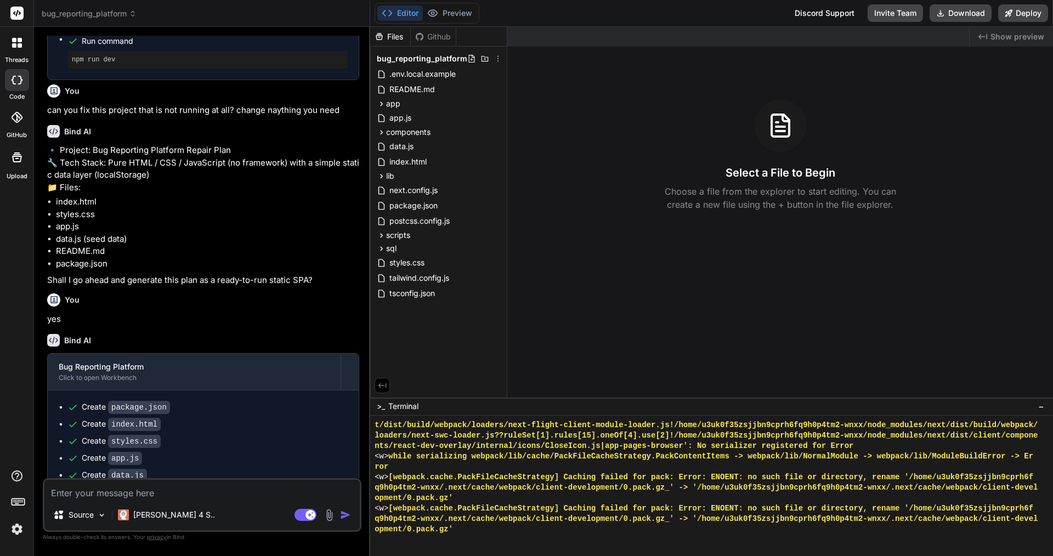
click at [130, 14] on span "bug_reporting_platform" at bounding box center [89, 13] width 95 height 11
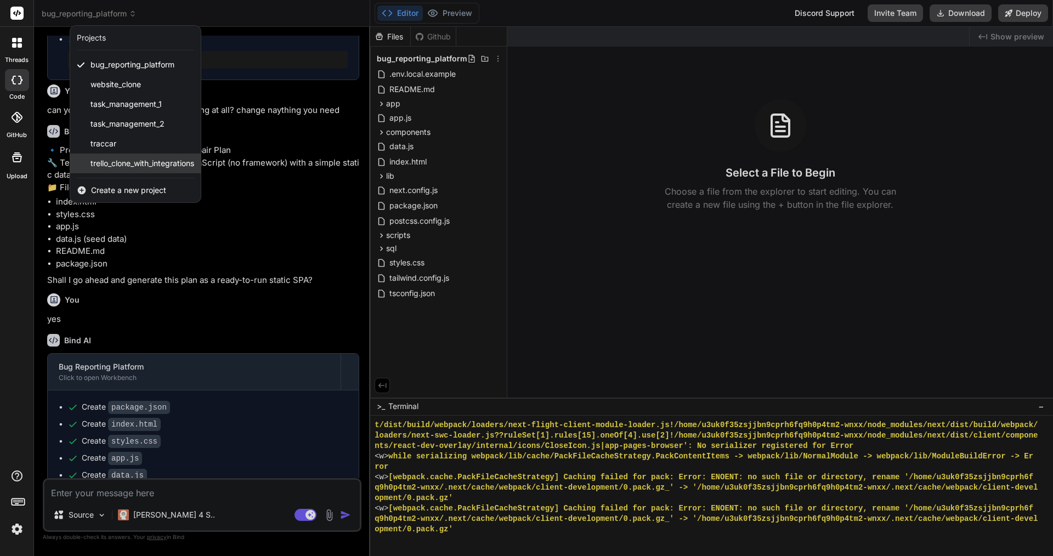
click at [141, 158] on span "trello_clone_with_integrations" at bounding box center [142, 163] width 104 height 11
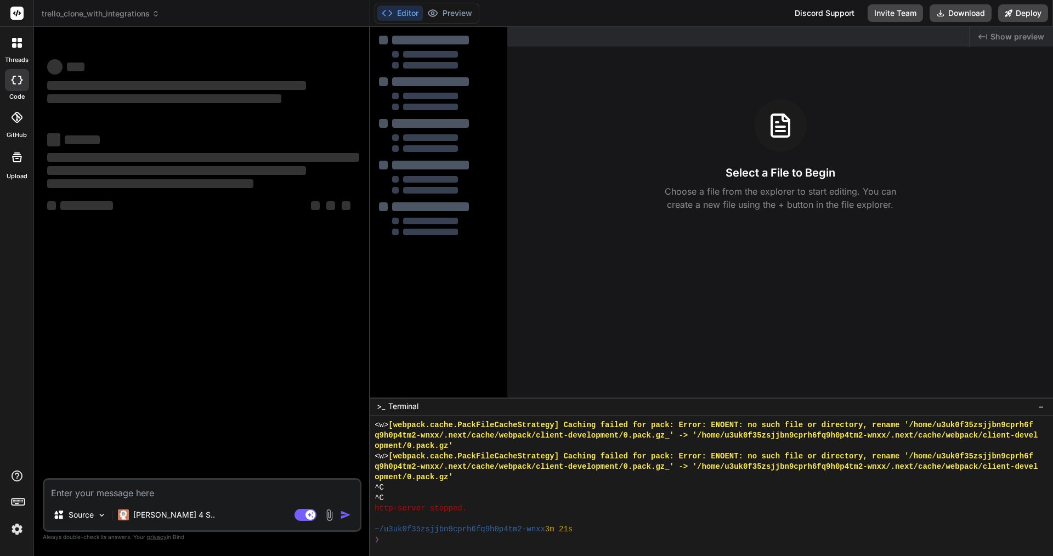
scroll to position [0, 0]
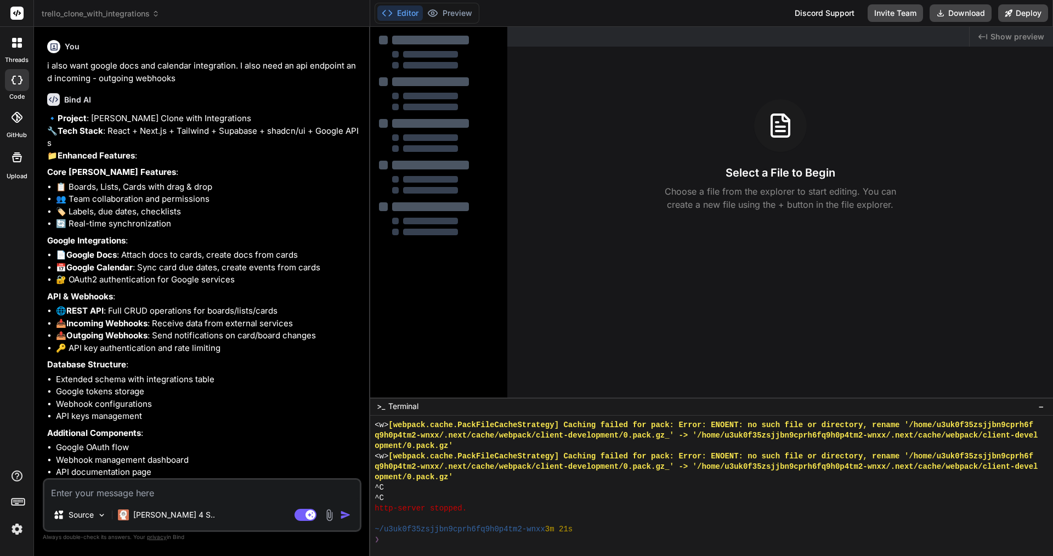
click at [75, 494] on textarea at bounding box center [201, 490] width 315 height 20
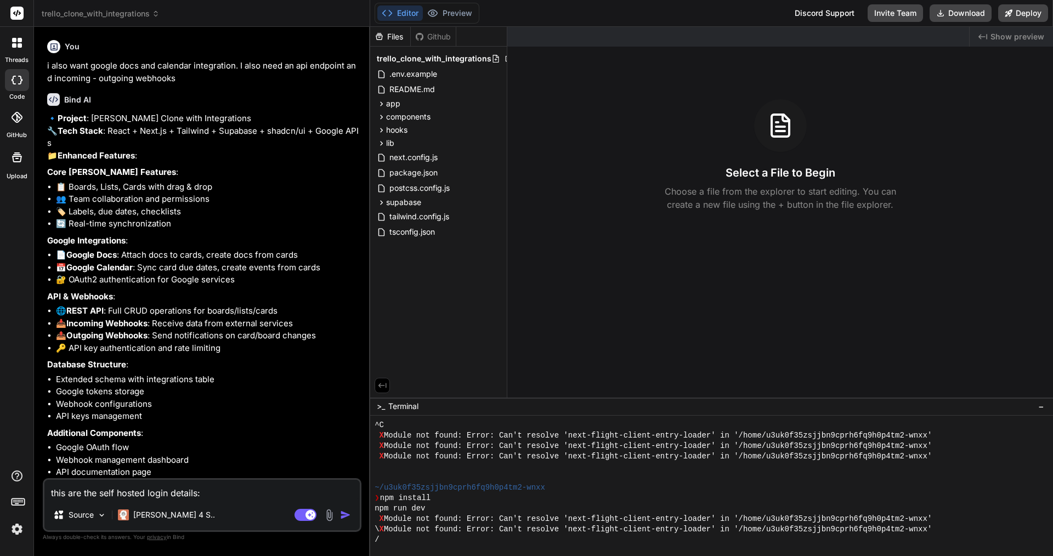
paste textarea "const SUPABASE_URL = '[URL][DOMAIN_NAME]' const SUPABASE_ANON_KEY = '[SECURITY_…"
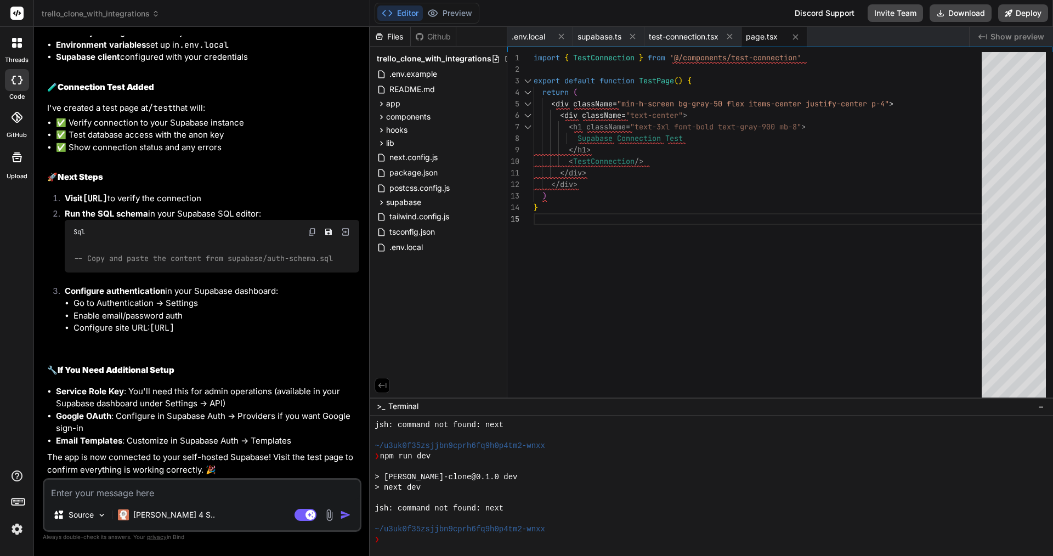
scroll to position [4390, 0]
click at [275, 263] on span "-- Copy and paste the content from supabase/auth-schema.sql" at bounding box center [203, 258] width 259 height 10
click at [998, 39] on span "Show preview" at bounding box center [1017, 36] width 54 height 11
click at [986, 39] on icon "Created with Pixso." at bounding box center [982, 36] width 9 height 9
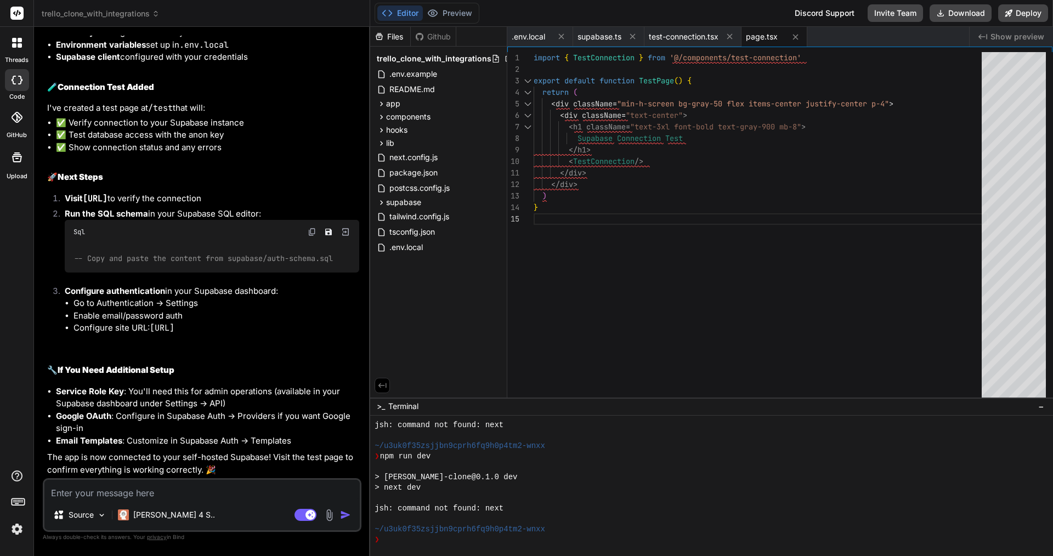
click at [732, 37] on icon at bounding box center [729, 36] width 9 height 9
click at [628, 39] on icon at bounding box center [632, 36] width 9 height 9
click at [559, 37] on icon at bounding box center [560, 36] width 9 height 9
click at [564, 38] on icon at bounding box center [560, 36] width 9 height 9
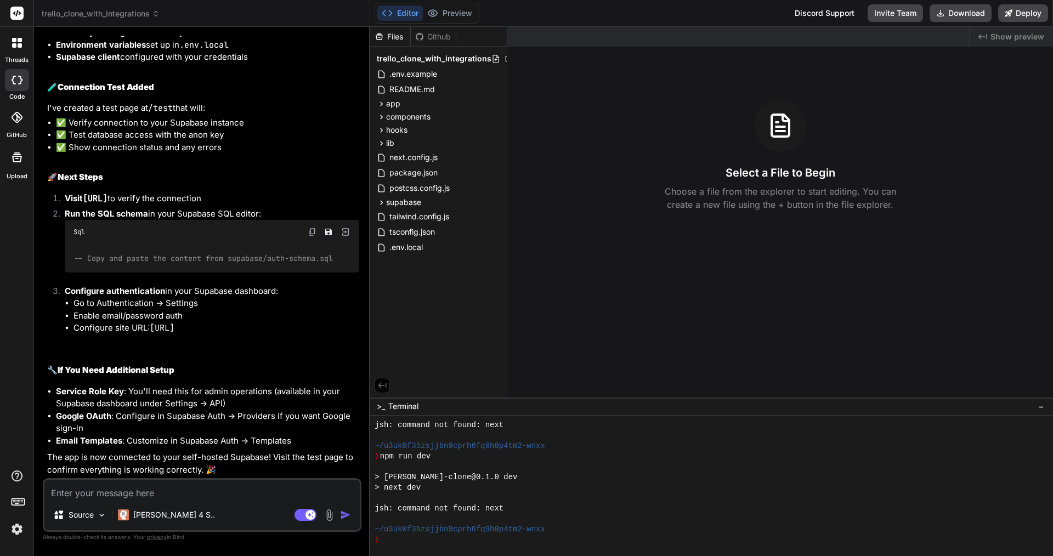
drag, startPoint x: 862, startPoint y: 149, endPoint x: 879, endPoint y: 138, distance: 20.5
click at [873, 140] on div "Select a File to Begin Choose a file from the explorer to start editing. You ca…" at bounding box center [779, 155] width 545 height 112
click at [1005, 35] on span "Show preview" at bounding box center [1017, 36] width 54 height 11
click at [711, 497] on div at bounding box center [705, 498] width 663 height 10
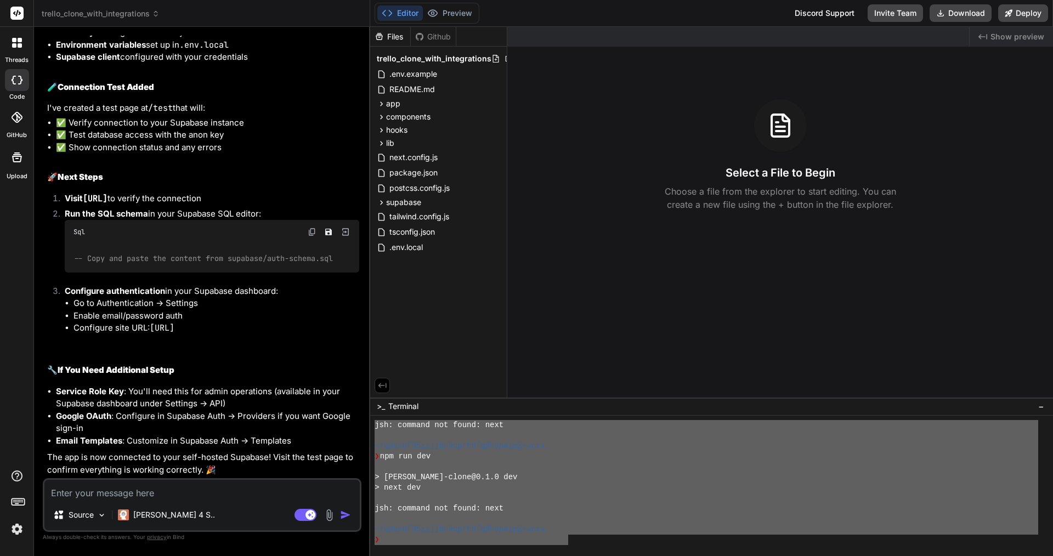
drag, startPoint x: 549, startPoint y: 532, endPoint x: 384, endPoint y: 434, distance: 192.3
click at [367, 423] on div "trello_clone_with_integrations Created with Pixso. Bind AI Web Search Created w…" at bounding box center [543, 278] width 1019 height 556
click at [222, 486] on textarea at bounding box center [201, 490] width 315 height 20
paste textarea "jsh: command not found: next ~/u3uk0f35zsjjbn9cprh6fq9h0p4tm2-wnxx ❯ npm run de…"
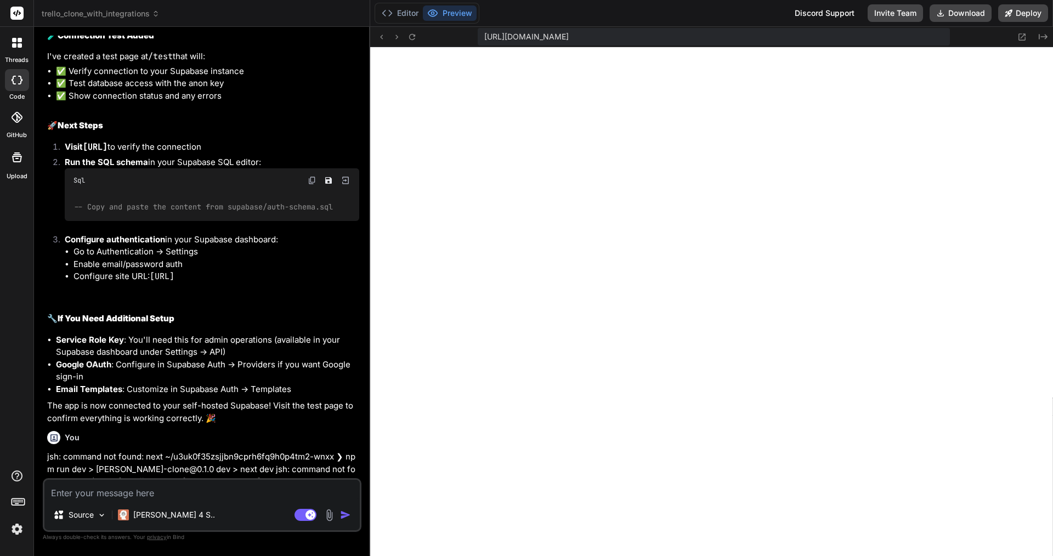
scroll to position [4475, 0]
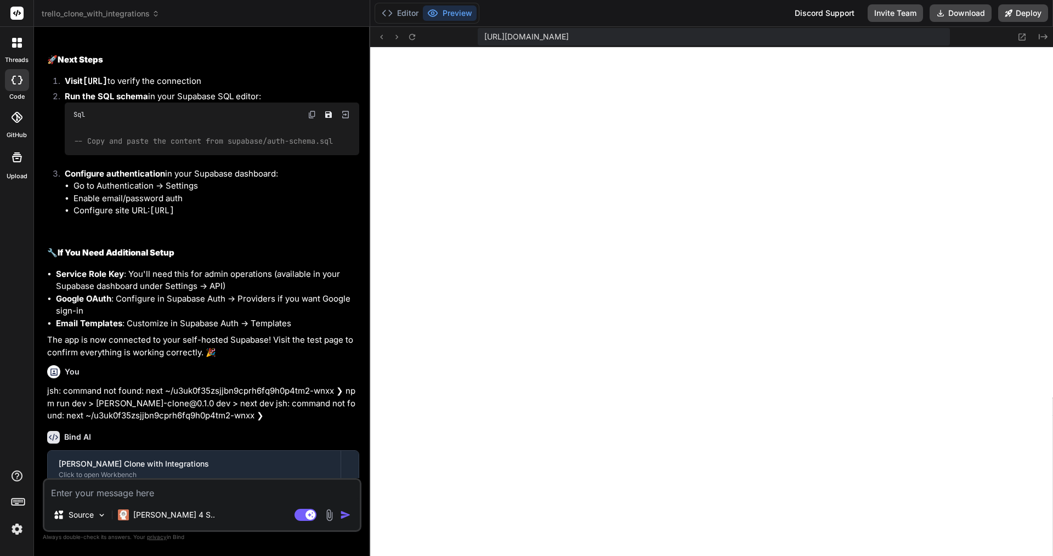
drag, startPoint x: 854, startPoint y: 39, endPoint x: 590, endPoint y: 56, distance: 264.2
click at [590, 46] on div "[URL][DOMAIN_NAME]" at bounding box center [712, 37] width 471 height 18
click at [846, 37] on div "[URL][DOMAIN_NAME]" at bounding box center [712, 37] width 471 height 18
drag, startPoint x: 844, startPoint y: 35, endPoint x: 485, endPoint y: 30, distance: 359.1
click at [484, 31] on span "[URL][DOMAIN_NAME]" at bounding box center [526, 36] width 84 height 11
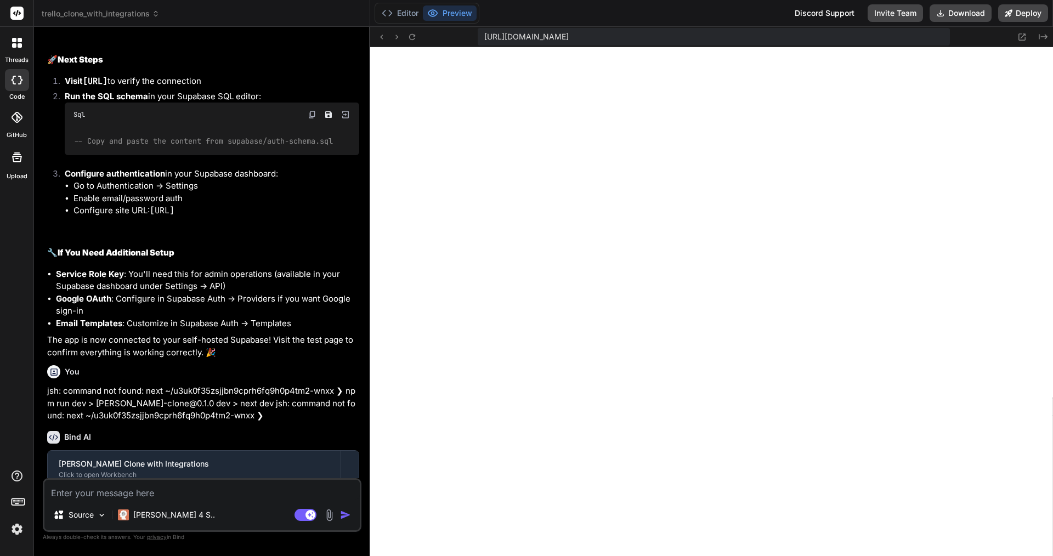
copy span "[URL][DOMAIN_NAME]"
click at [1006, 9] on button "Deploy" at bounding box center [1023, 13] width 50 height 18
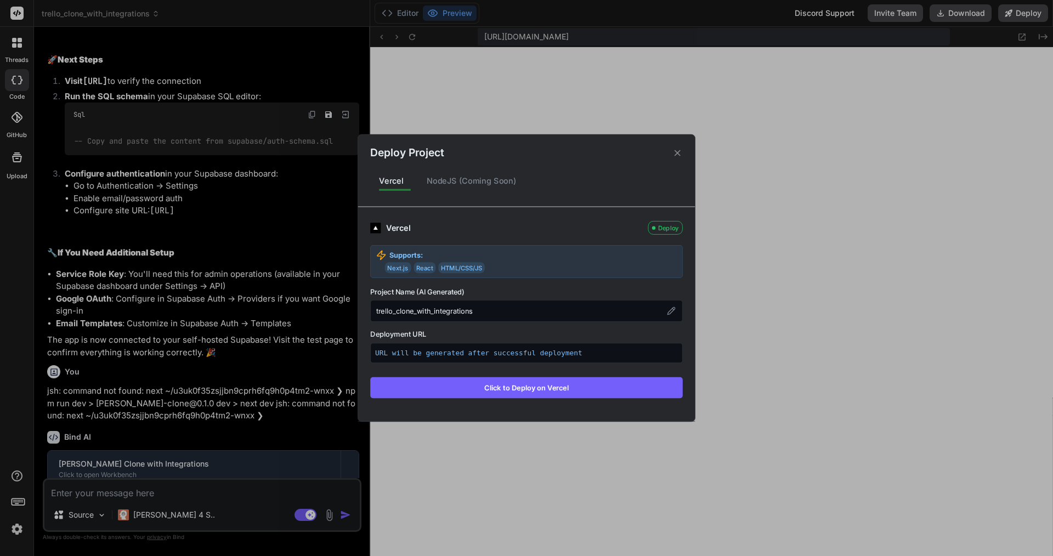
click at [496, 388] on button "Click to Deploy on Vercel" at bounding box center [526, 387] width 312 height 21
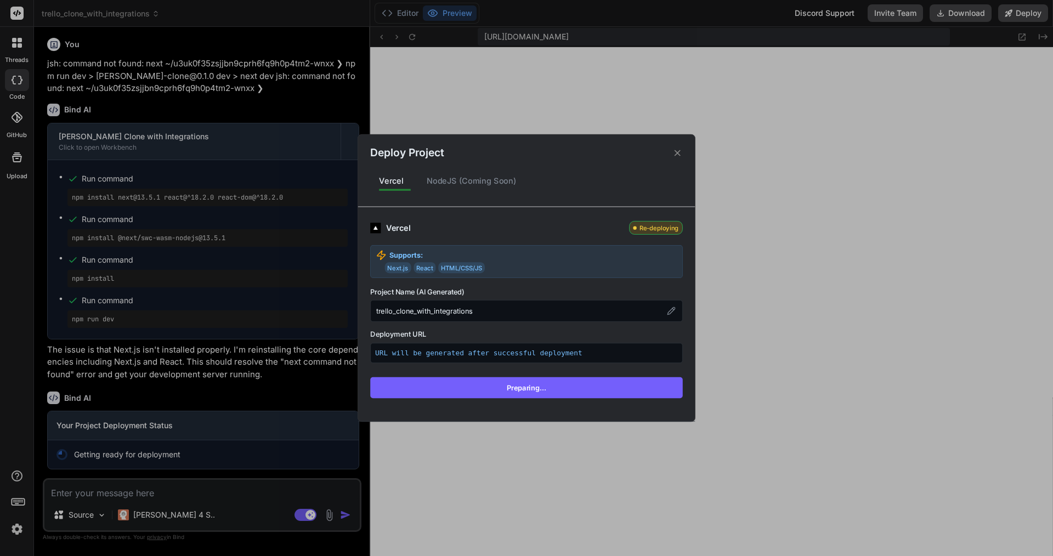
scroll to position [4899, 0]
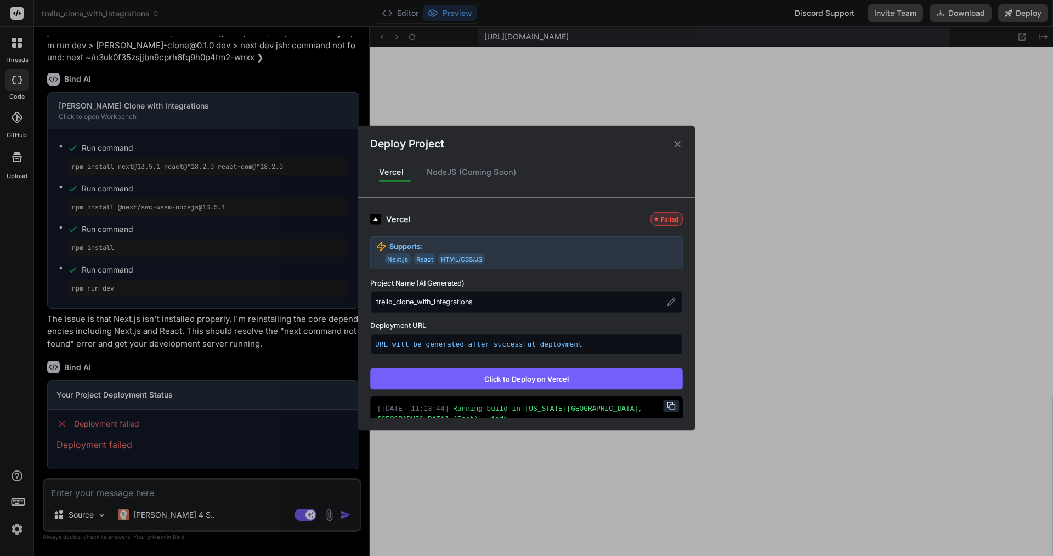
click at [666, 220] on div "Failed" at bounding box center [666, 219] width 32 height 14
click at [678, 147] on icon at bounding box center [677, 144] width 10 height 10
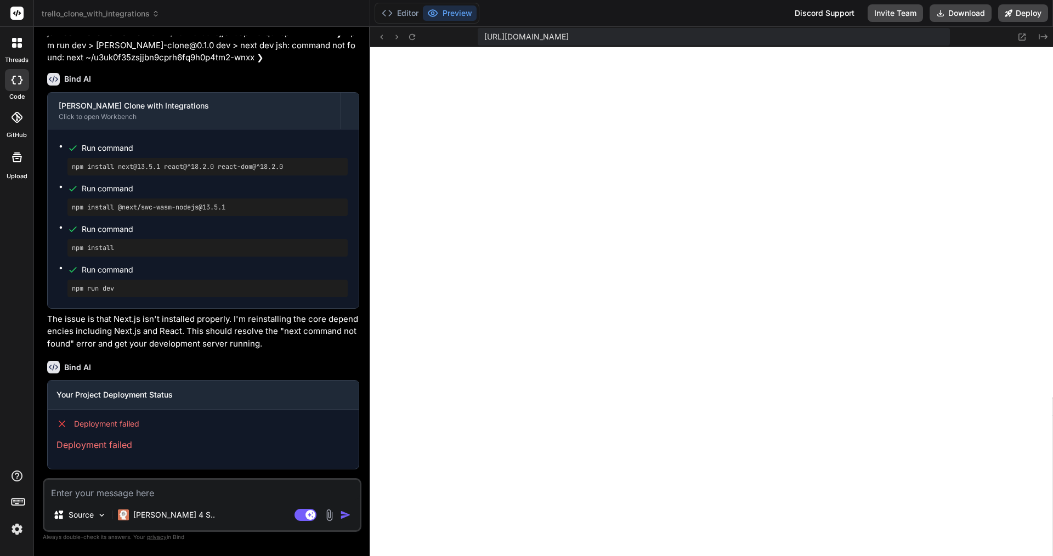
scroll to position [4930, 0]
click at [117, 492] on textarea at bounding box center [201, 490] width 315 height 20
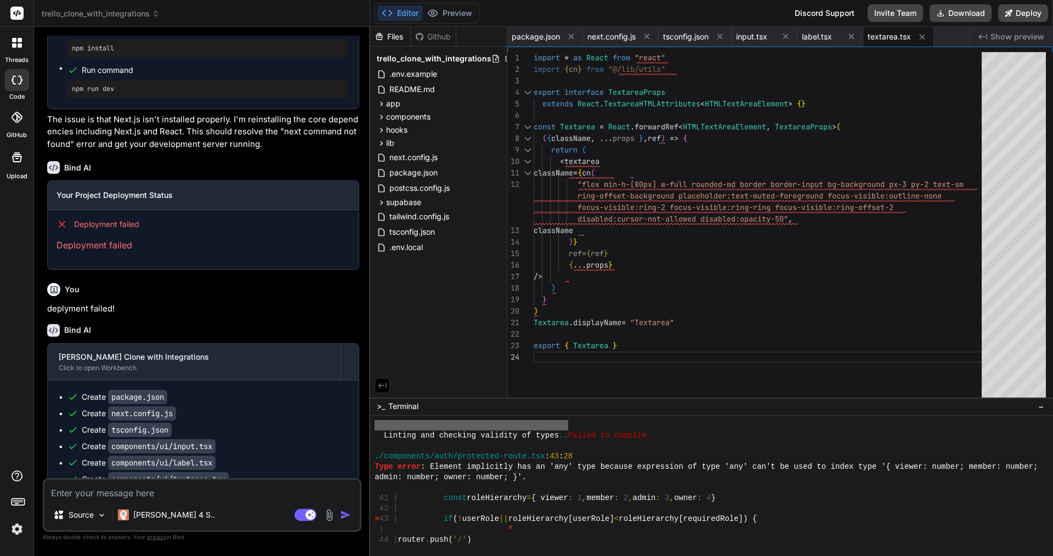
scroll to position [10248, 0]
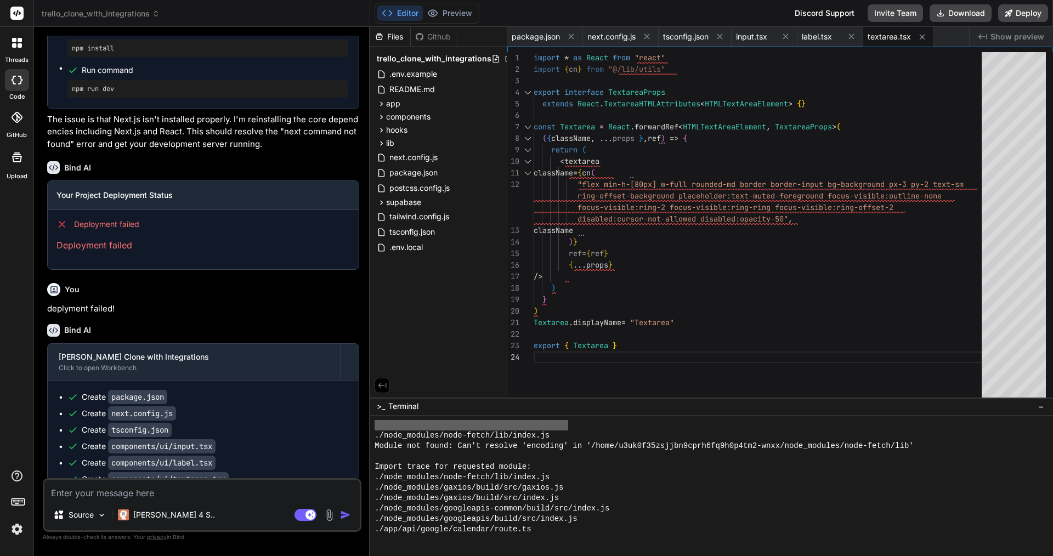
click at [1004, 38] on span "Show preview" at bounding box center [1017, 36] width 54 height 11
click at [997, 37] on span "Show preview" at bounding box center [1017, 36] width 54 height 11
click at [769, 310] on div "import * as React from "react" import { cn } from "@/lib/utils" export interfac…" at bounding box center [760, 227] width 454 height 350
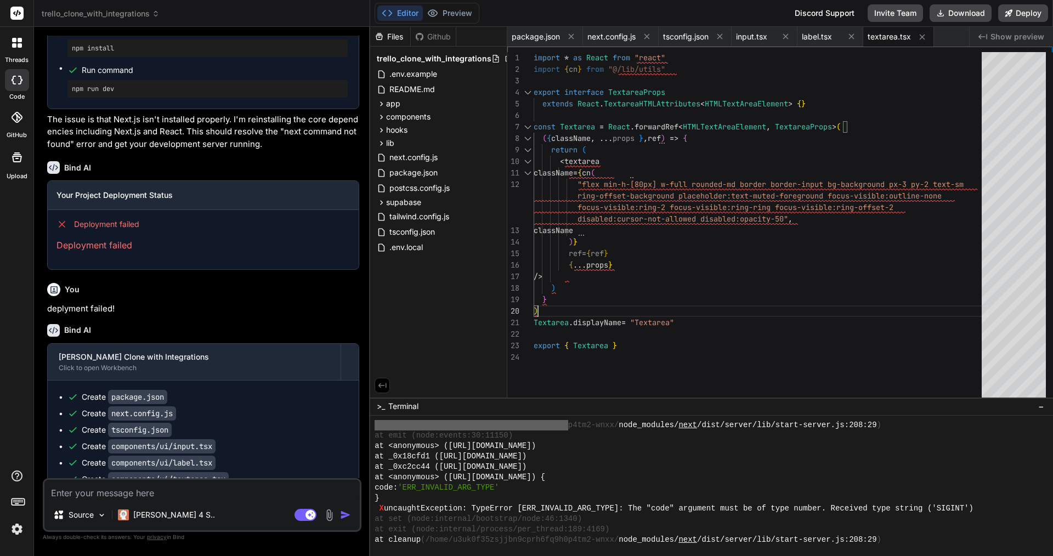
scroll to position [9521, 0]
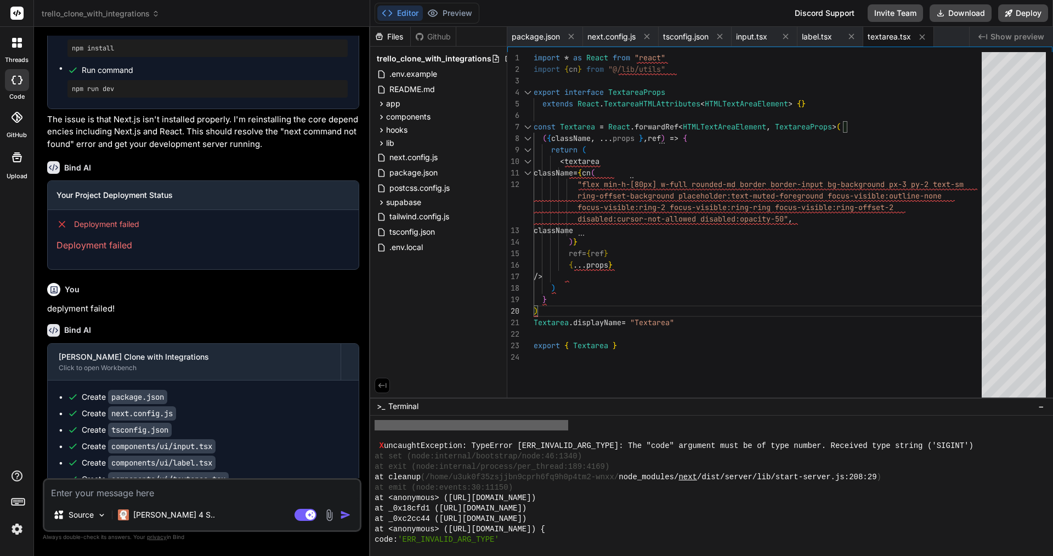
click at [150, 488] on textarea at bounding box center [201, 490] width 315 height 20
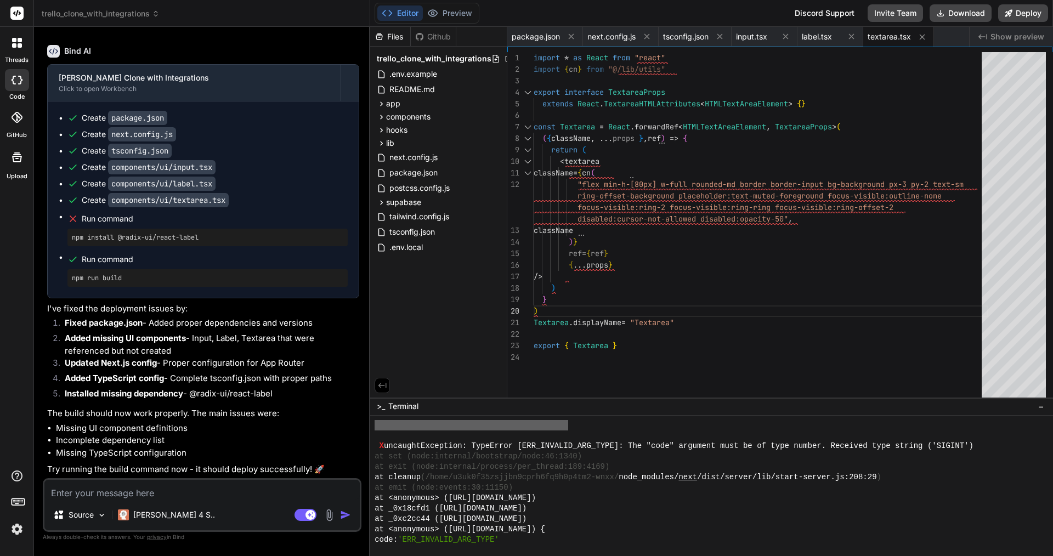
scroll to position [5410, 0]
click at [173, 489] on textarea at bounding box center [201, 490] width 315 height 20
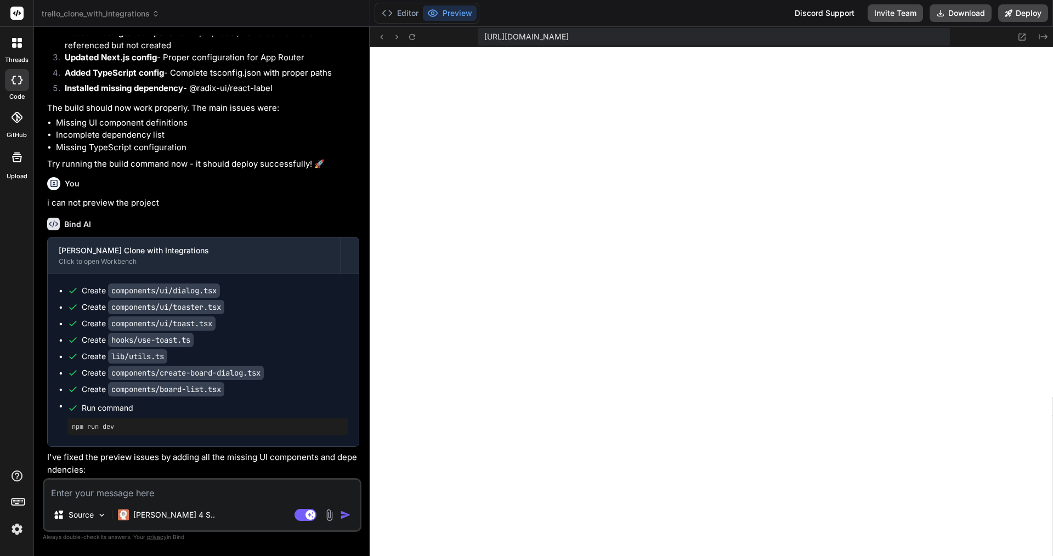
scroll to position [8062, 0]
click at [172, 496] on textarea at bounding box center [201, 490] width 315 height 20
paste textarea "Unhandled Runtime Error Error: useState only works in Client Components. Add th…"
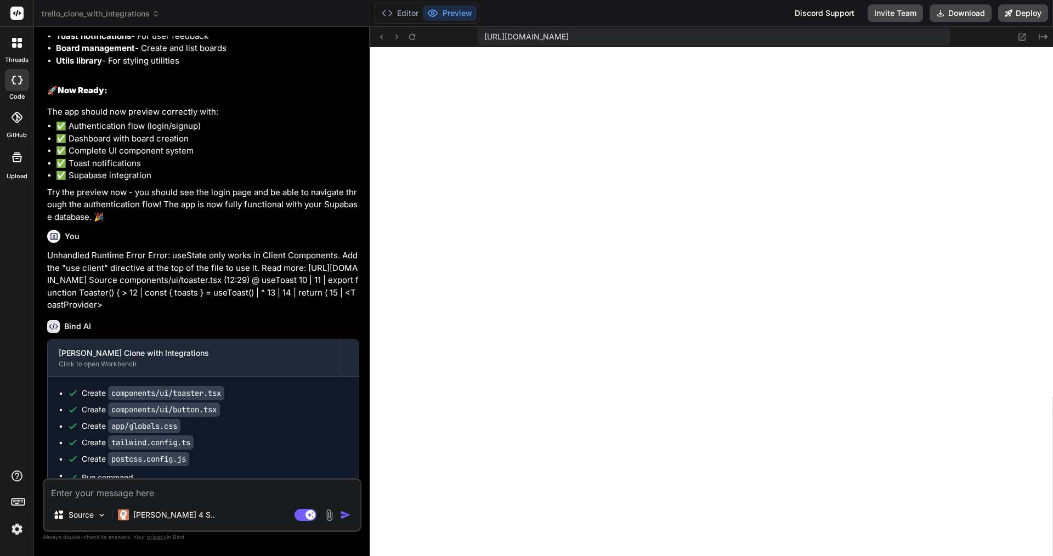
scroll to position [5687, 0]
click at [1028, 13] on button "Deploy" at bounding box center [1023, 13] width 50 height 18
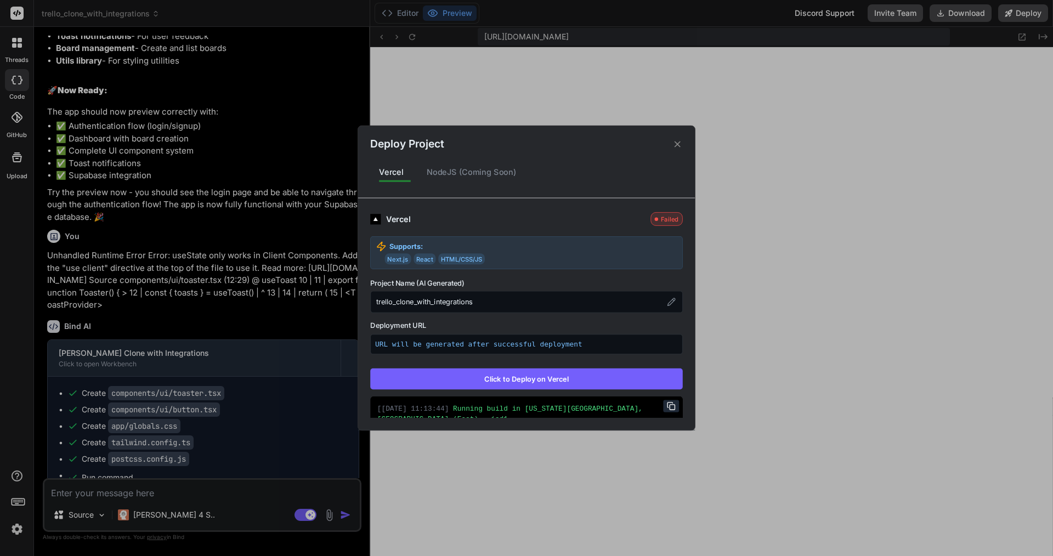
click at [528, 382] on button "Click to Deploy on Vercel" at bounding box center [526, 378] width 312 height 21
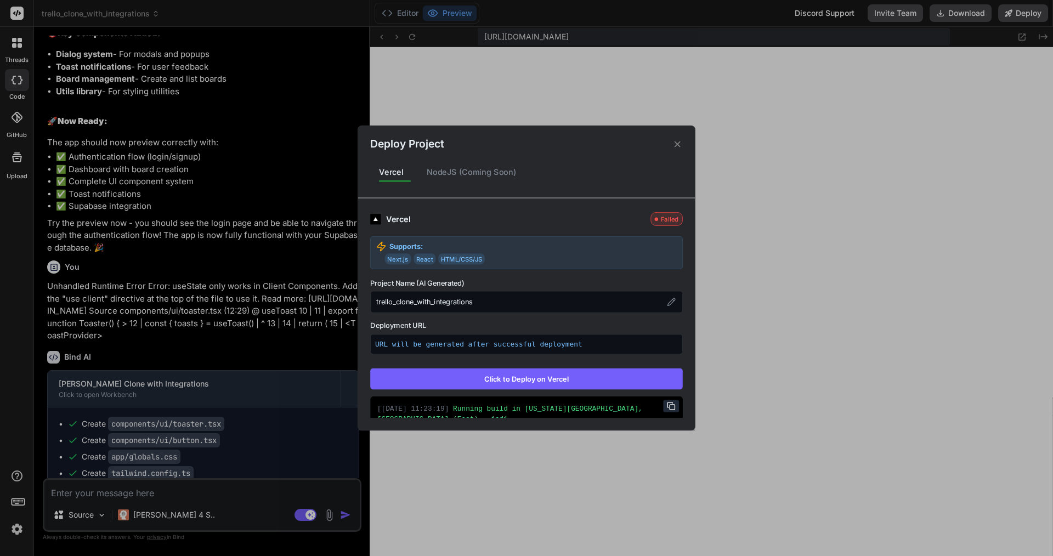
scroll to position [6202, 0]
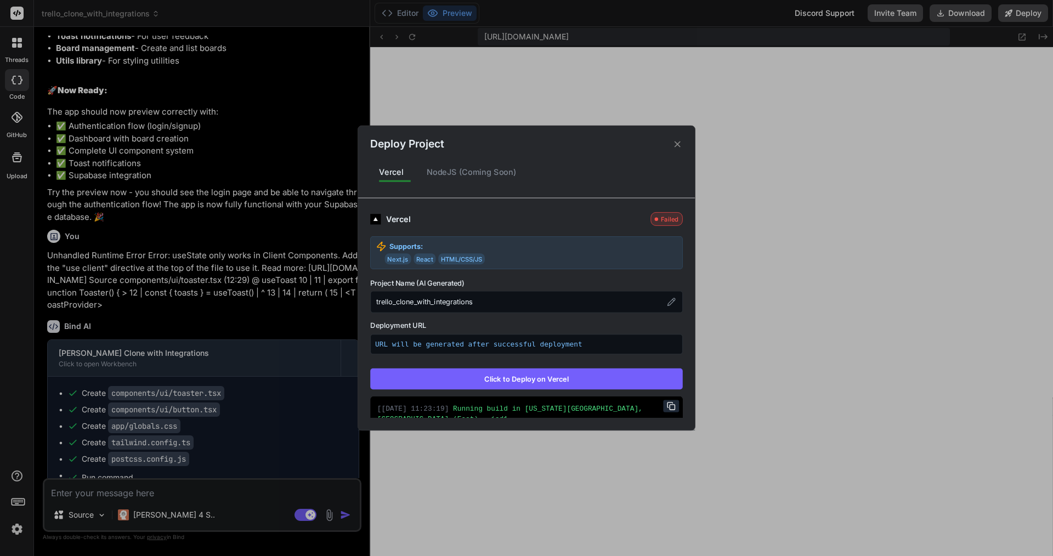
click at [678, 147] on icon at bounding box center [677, 144] width 10 height 10
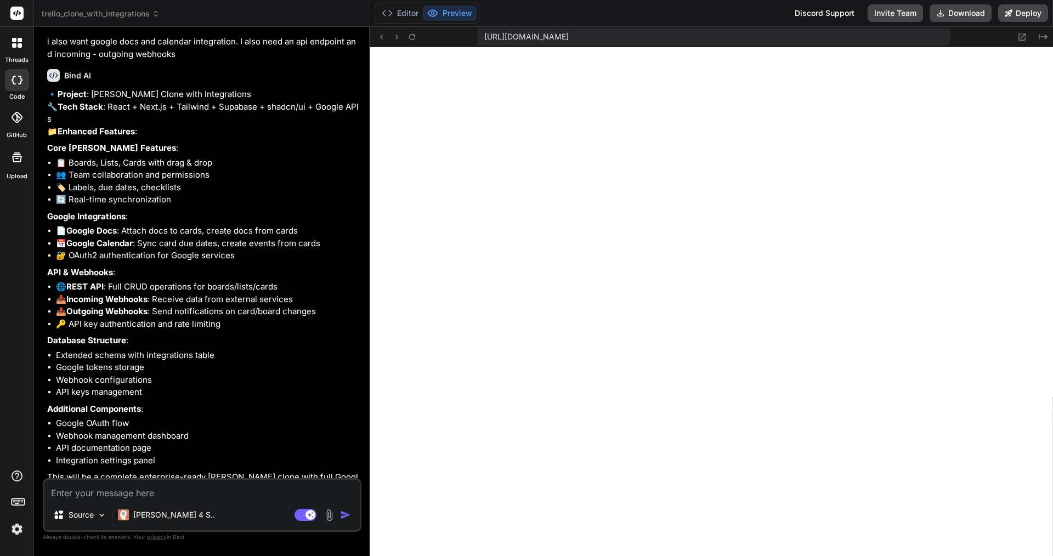
scroll to position [0, 0]
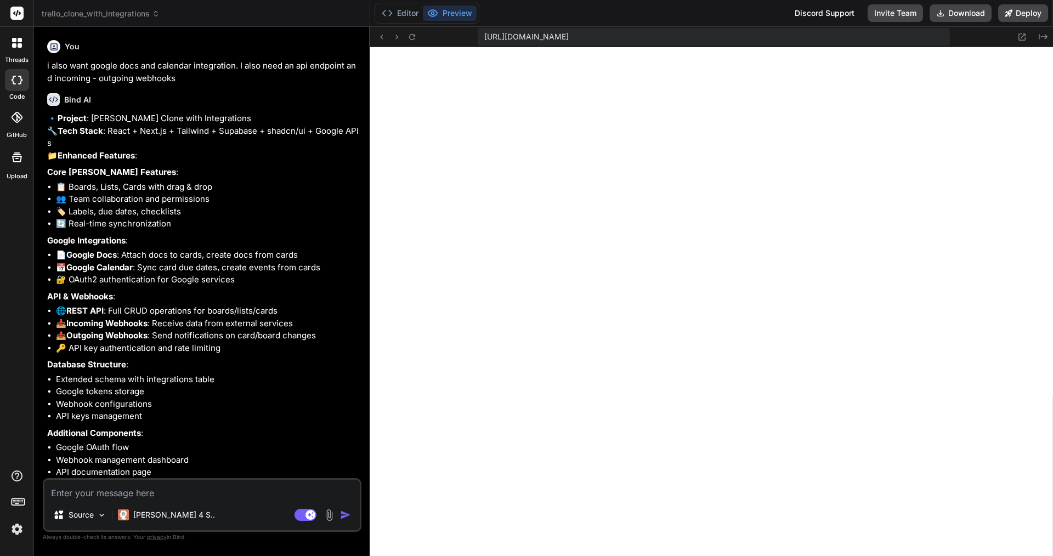
click at [128, 13] on span "trello_clone_with_integrations" at bounding box center [101, 13] width 118 height 11
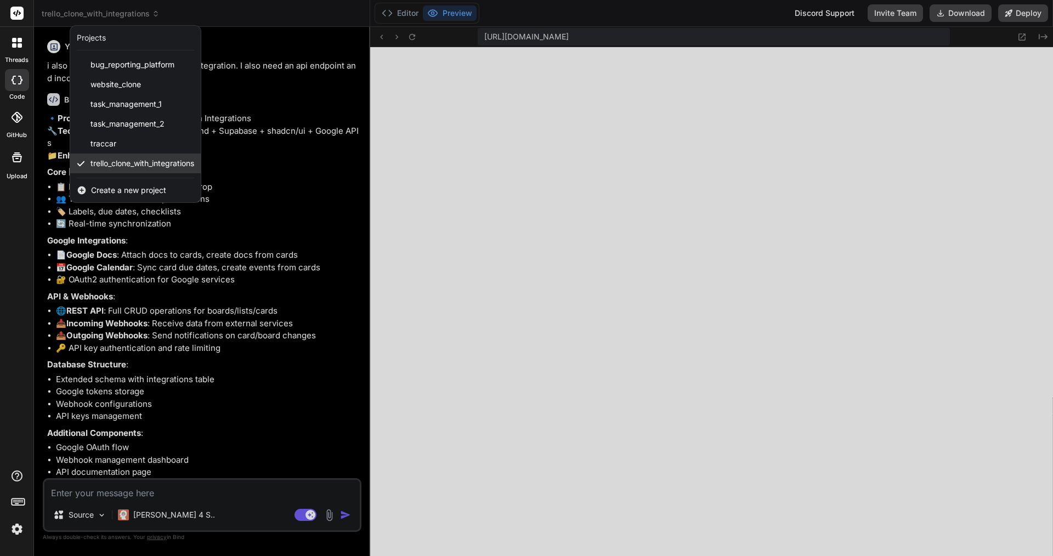
click at [128, 161] on span "trello_clone_with_integrations" at bounding box center [142, 163] width 104 height 11
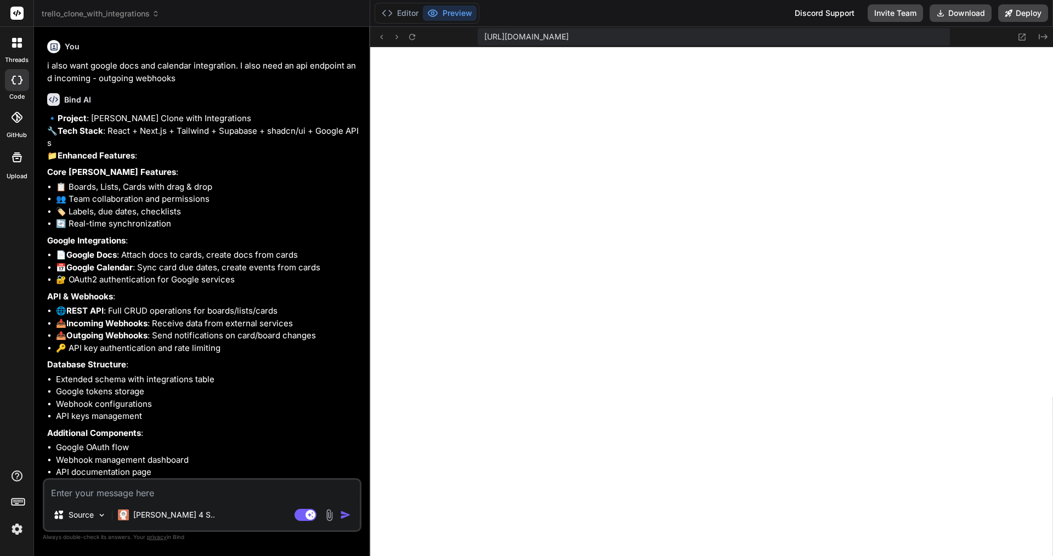
drag, startPoint x: 285, startPoint y: 50, endPoint x: 283, endPoint y: 60, distance: 9.4
click at [285, 51] on div "You" at bounding box center [203, 46] width 312 height 13
